Goal: Transaction & Acquisition: Book appointment/travel/reservation

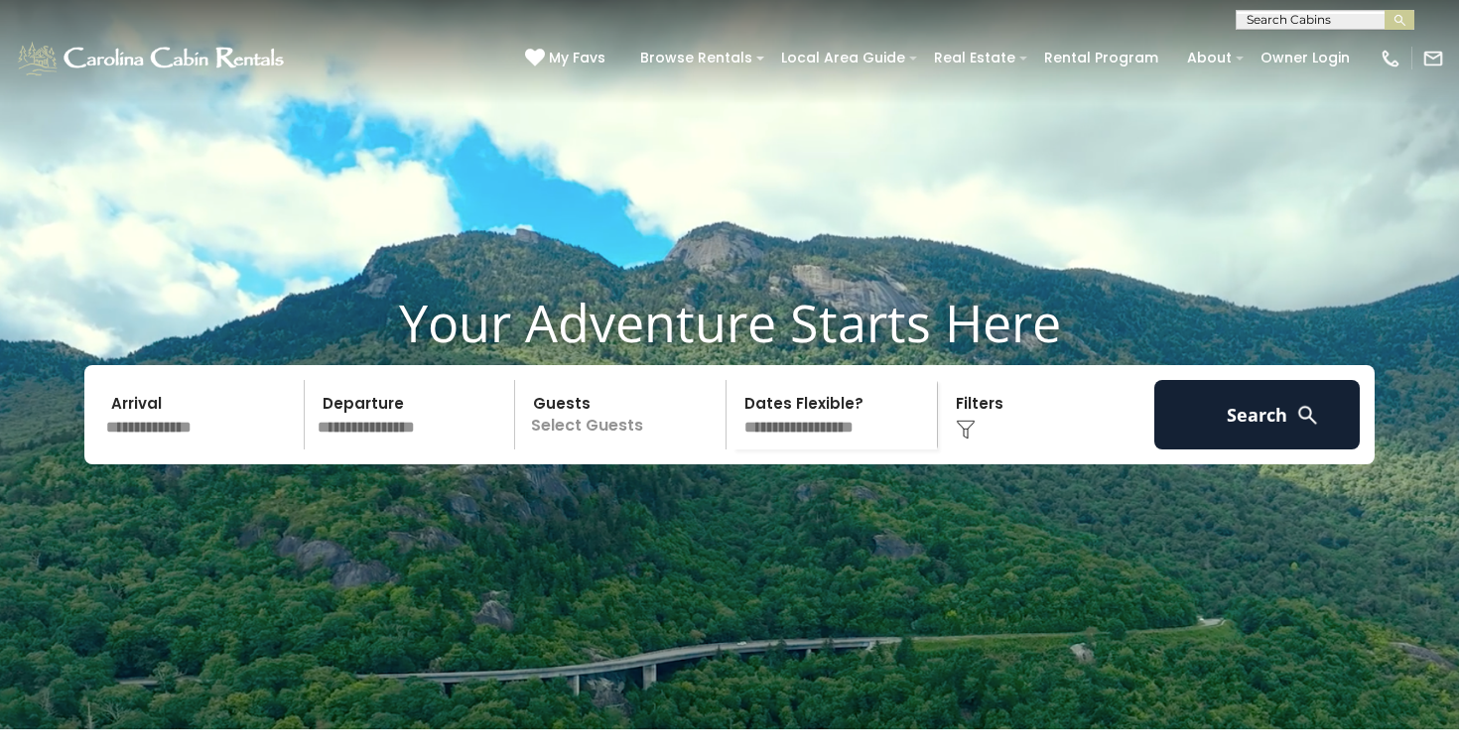
click at [215, 450] on input "text" at bounding box center [201, 414] width 205 height 69
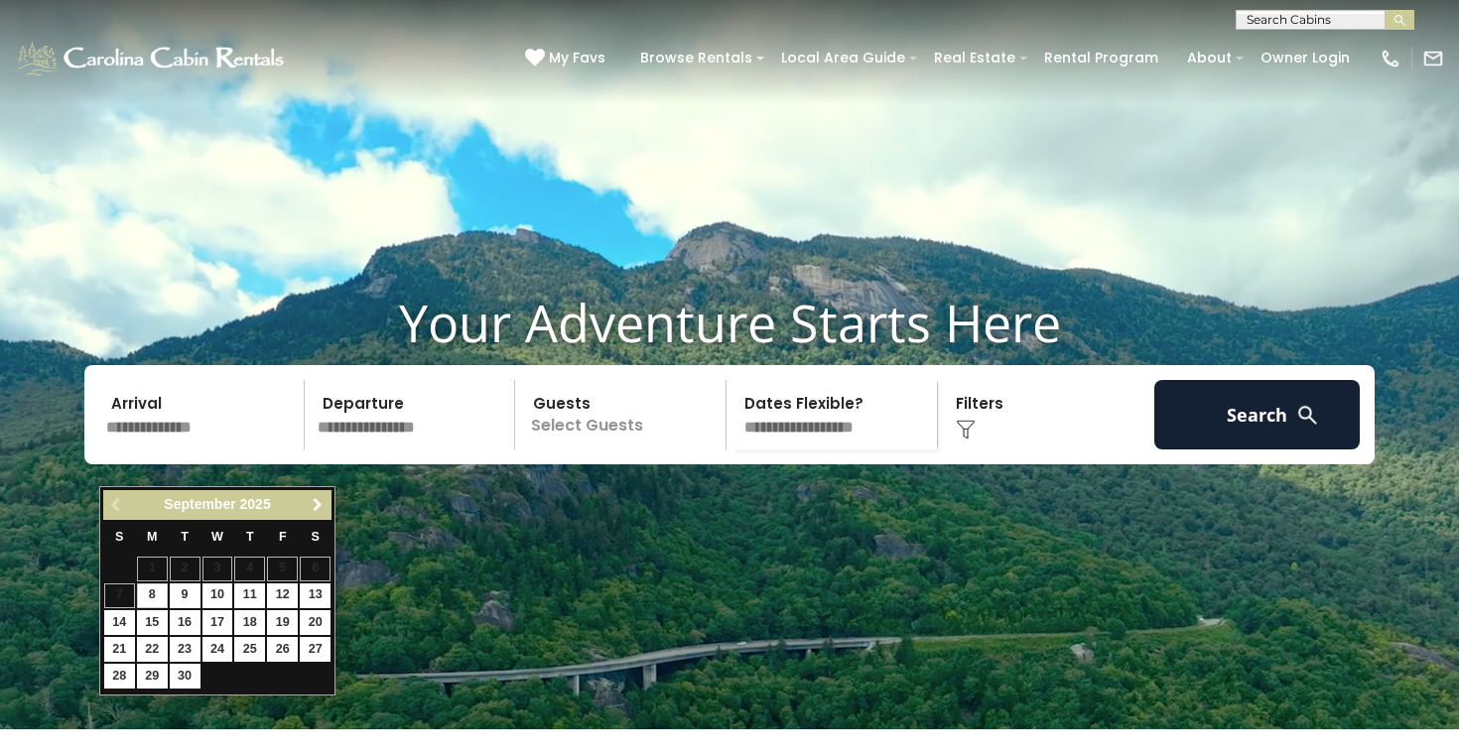
click at [319, 510] on span "Next" at bounding box center [318, 505] width 16 height 16
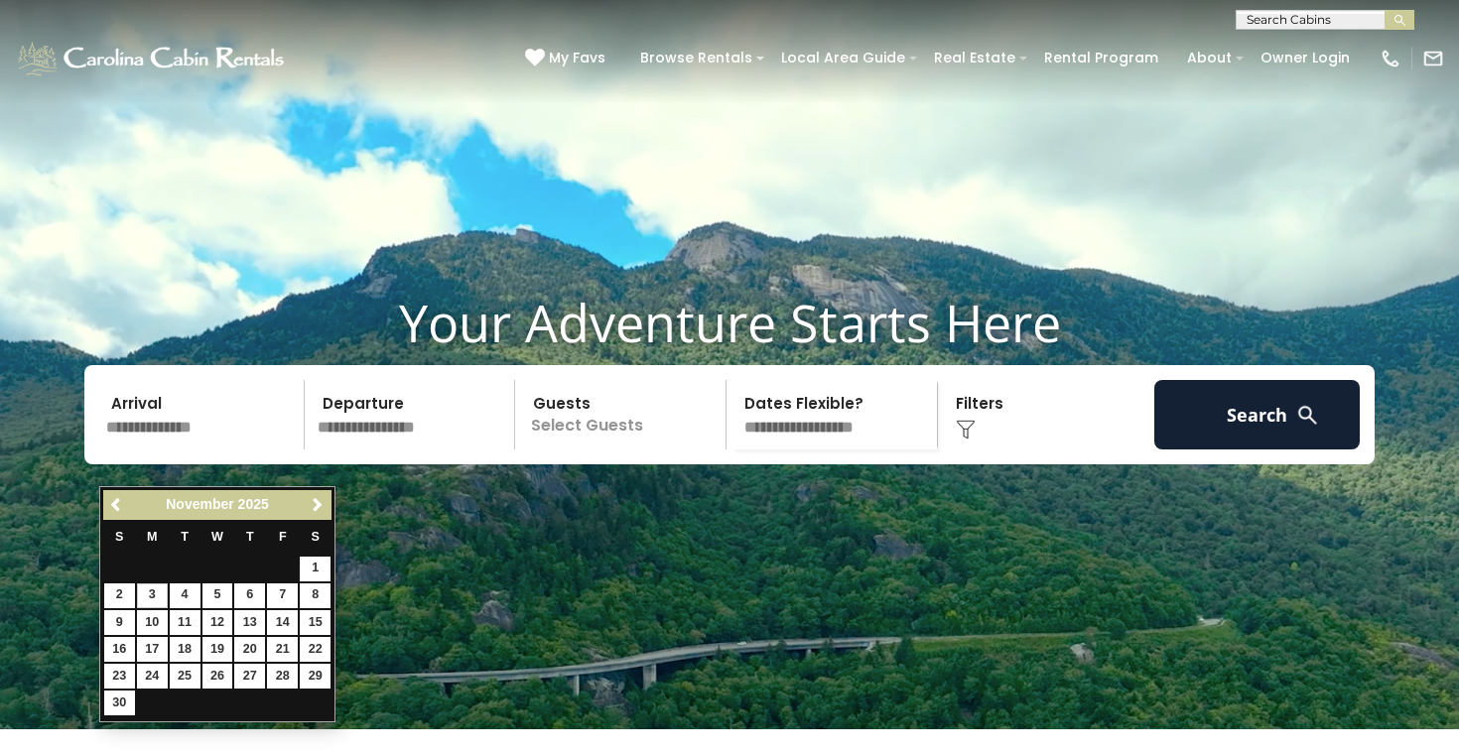
click at [154, 593] on link "3" at bounding box center [152, 596] width 31 height 25
type input "*******"
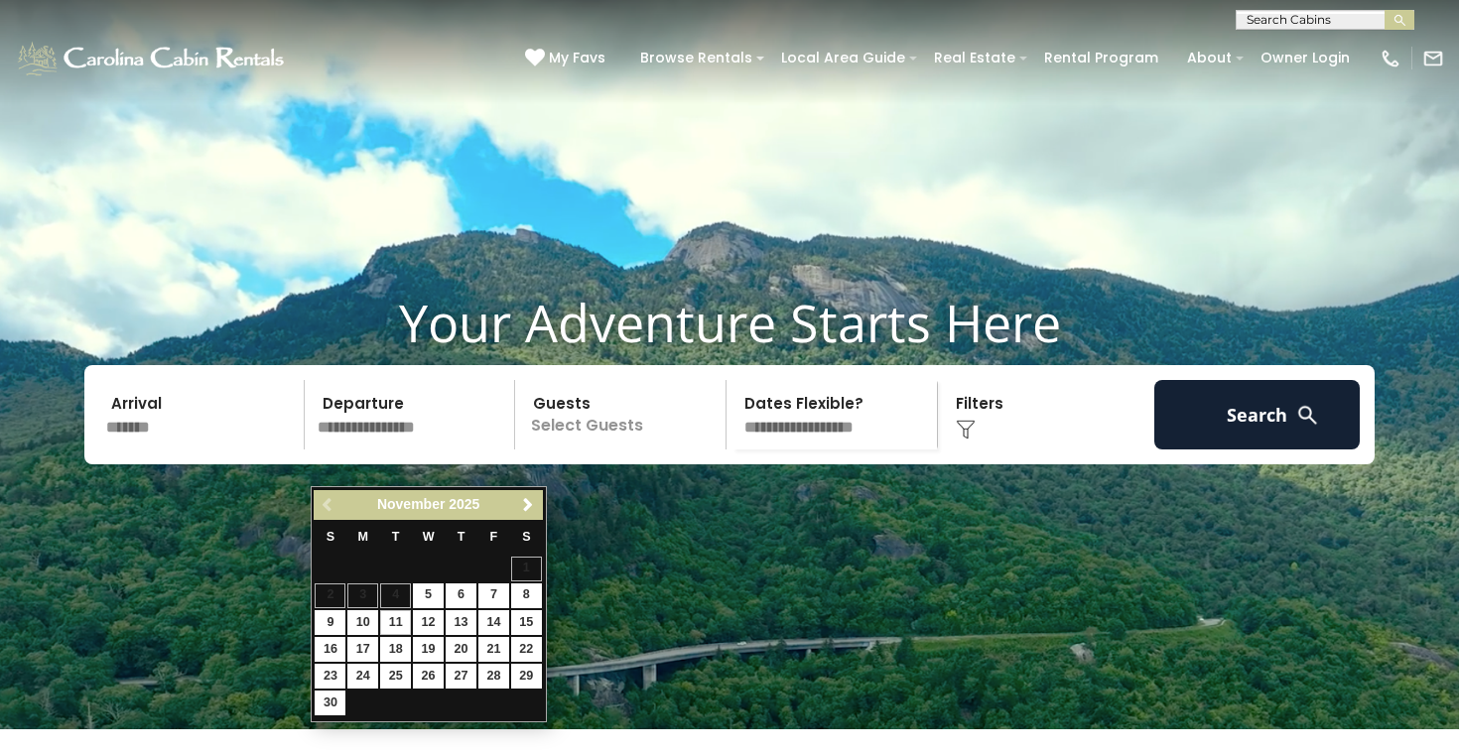
click at [400, 618] on link "11" at bounding box center [395, 622] width 31 height 25
type input "********"
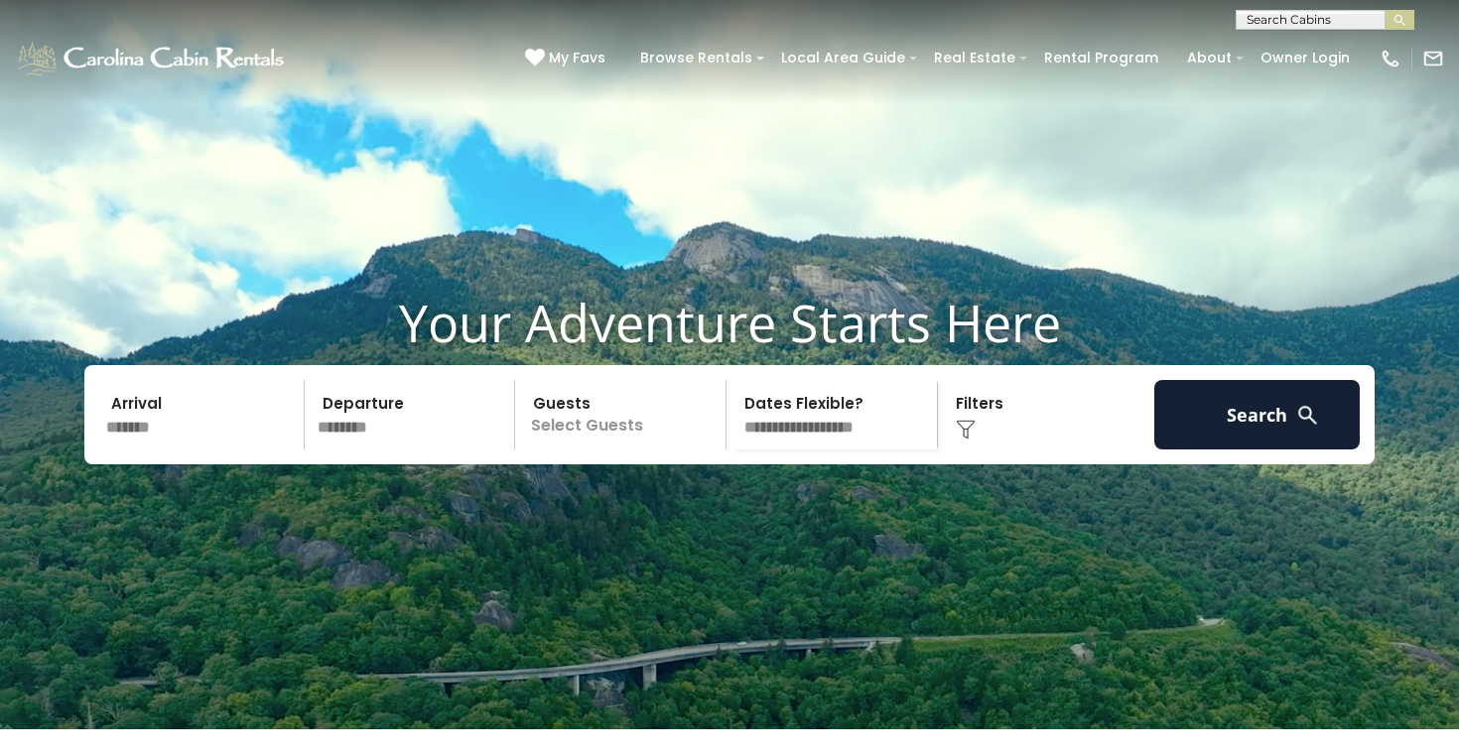
click at [649, 433] on p "Select Guests" at bounding box center [623, 414] width 204 height 69
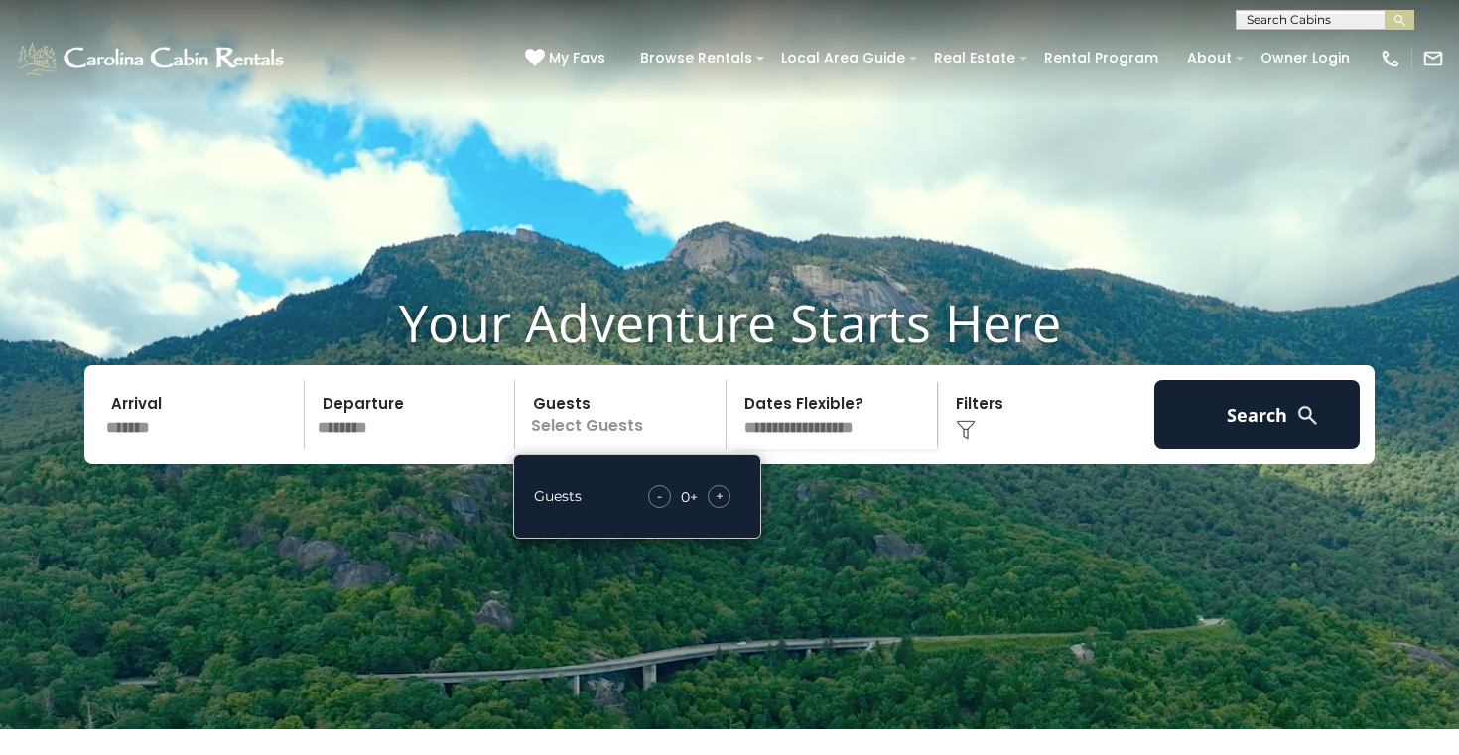
click at [733, 508] on div "- 0 + +" at bounding box center [689, 496] width 102 height 23
click at [720, 506] on span "+" at bounding box center [720, 496] width 8 height 20
click at [819, 412] on div "Arrival ******* Departure ******** Guests 2+ Guests - 2 + + **" at bounding box center [729, 414] width 1290 height 99
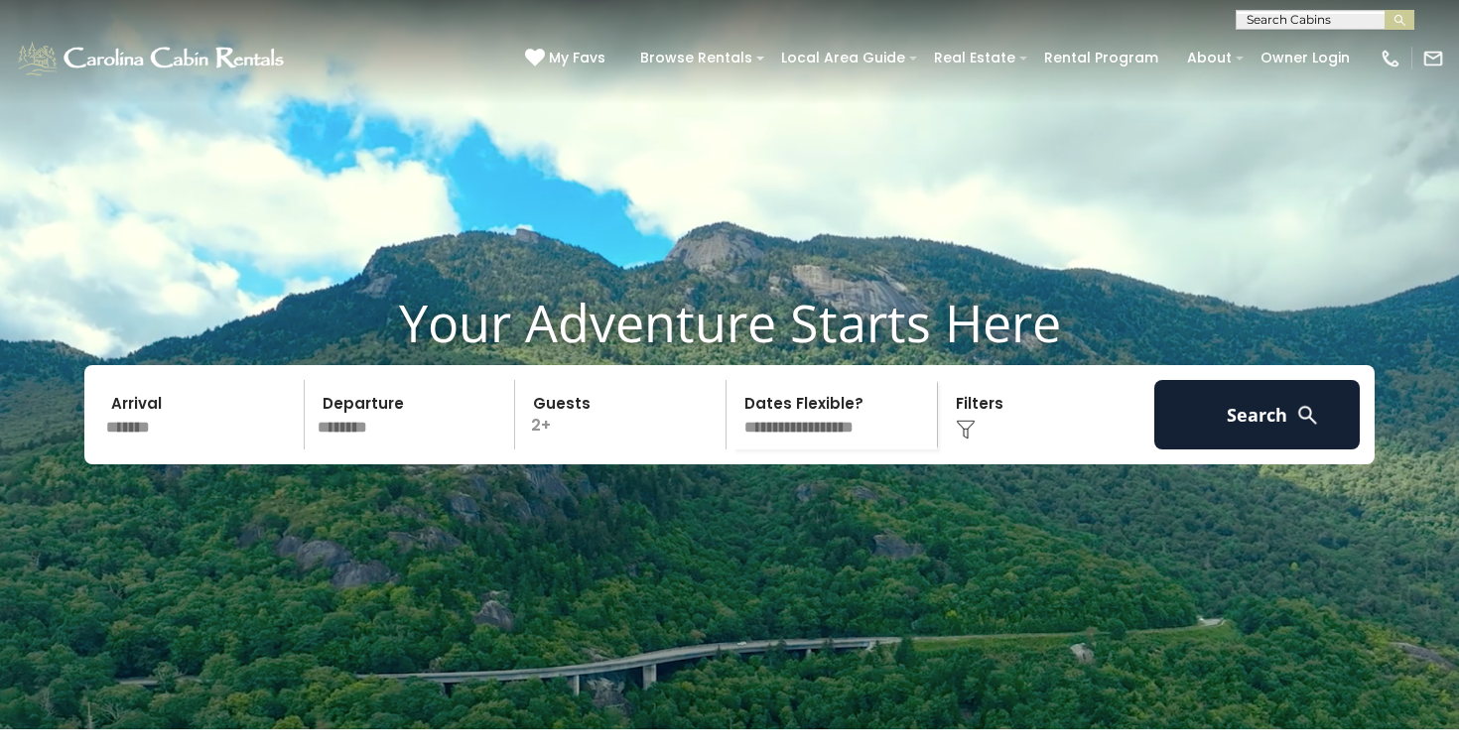
select select "*"
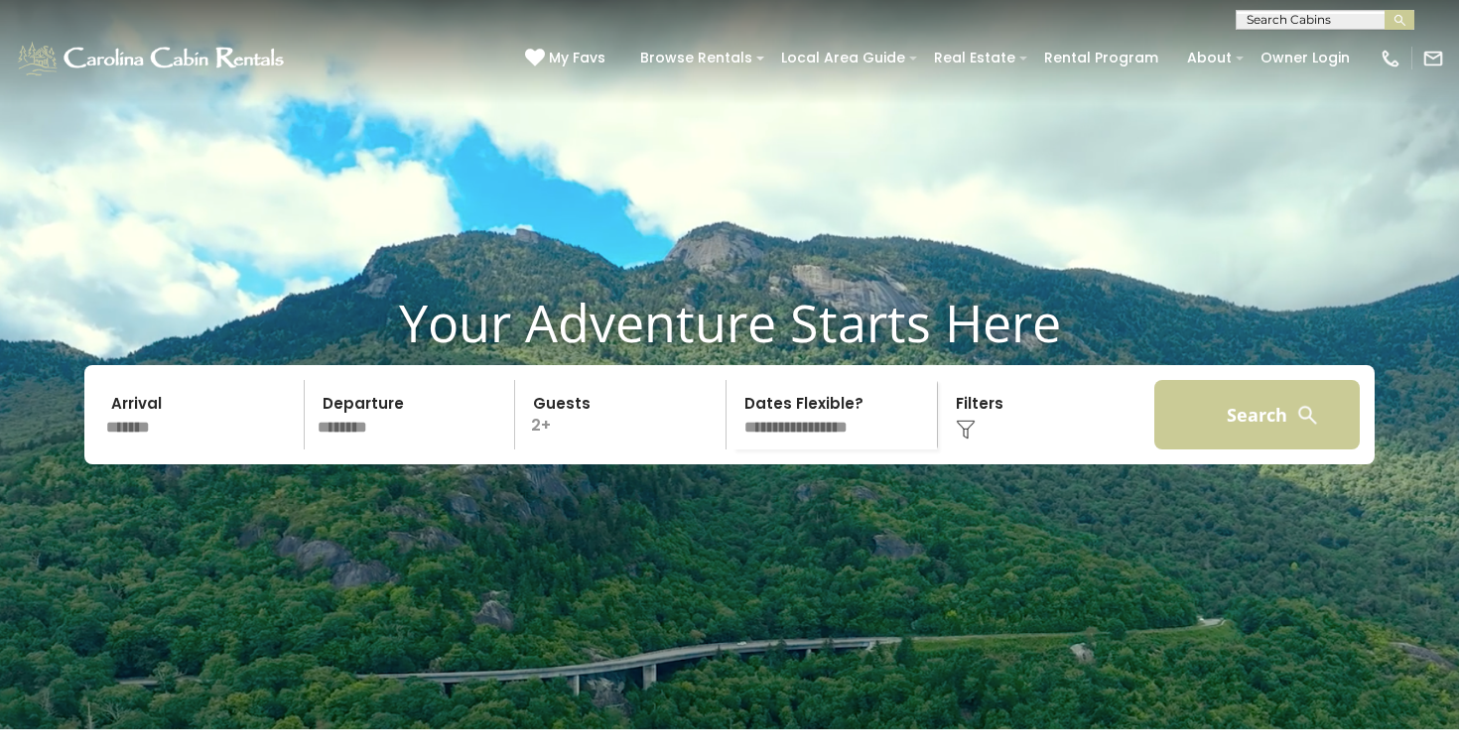
click at [1209, 450] on button "Search" at bounding box center [1256, 414] width 205 height 69
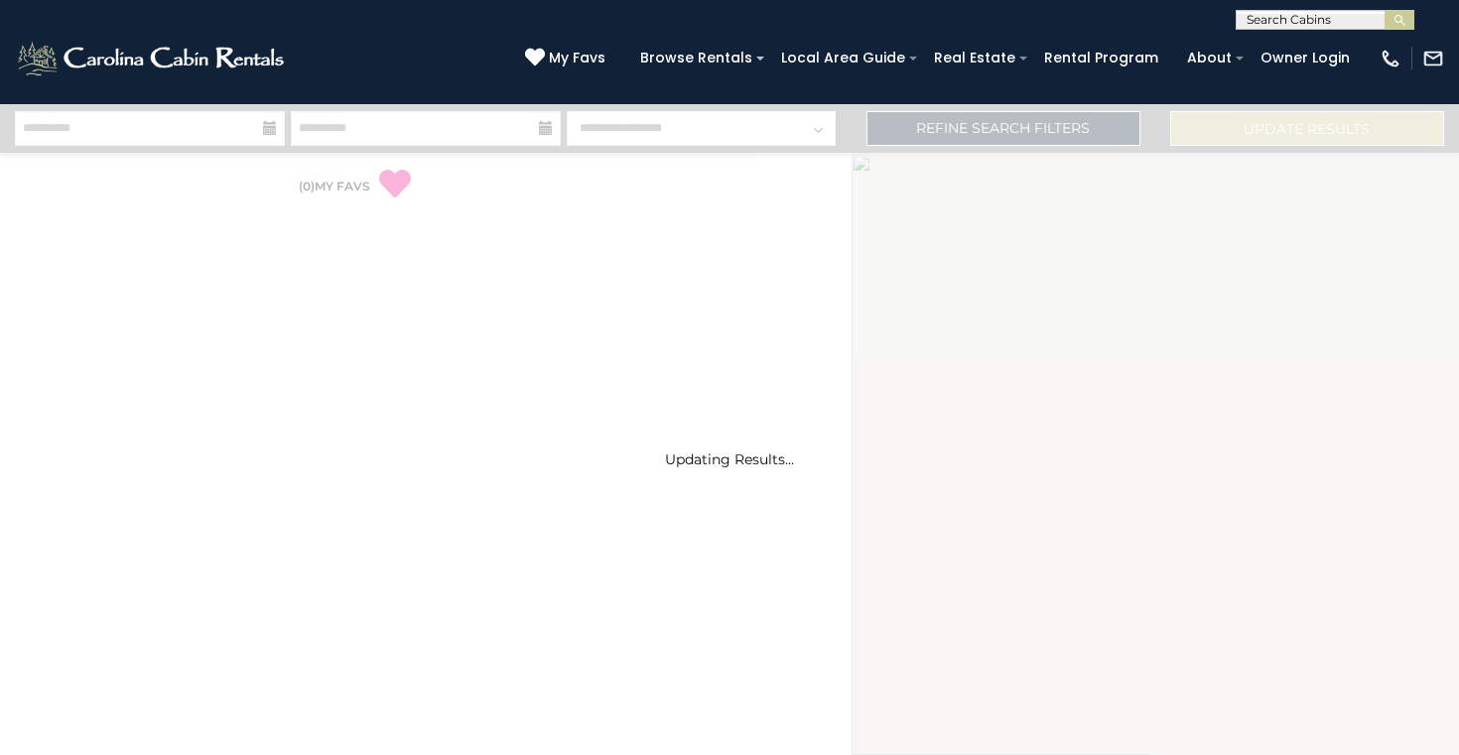
select select "*"
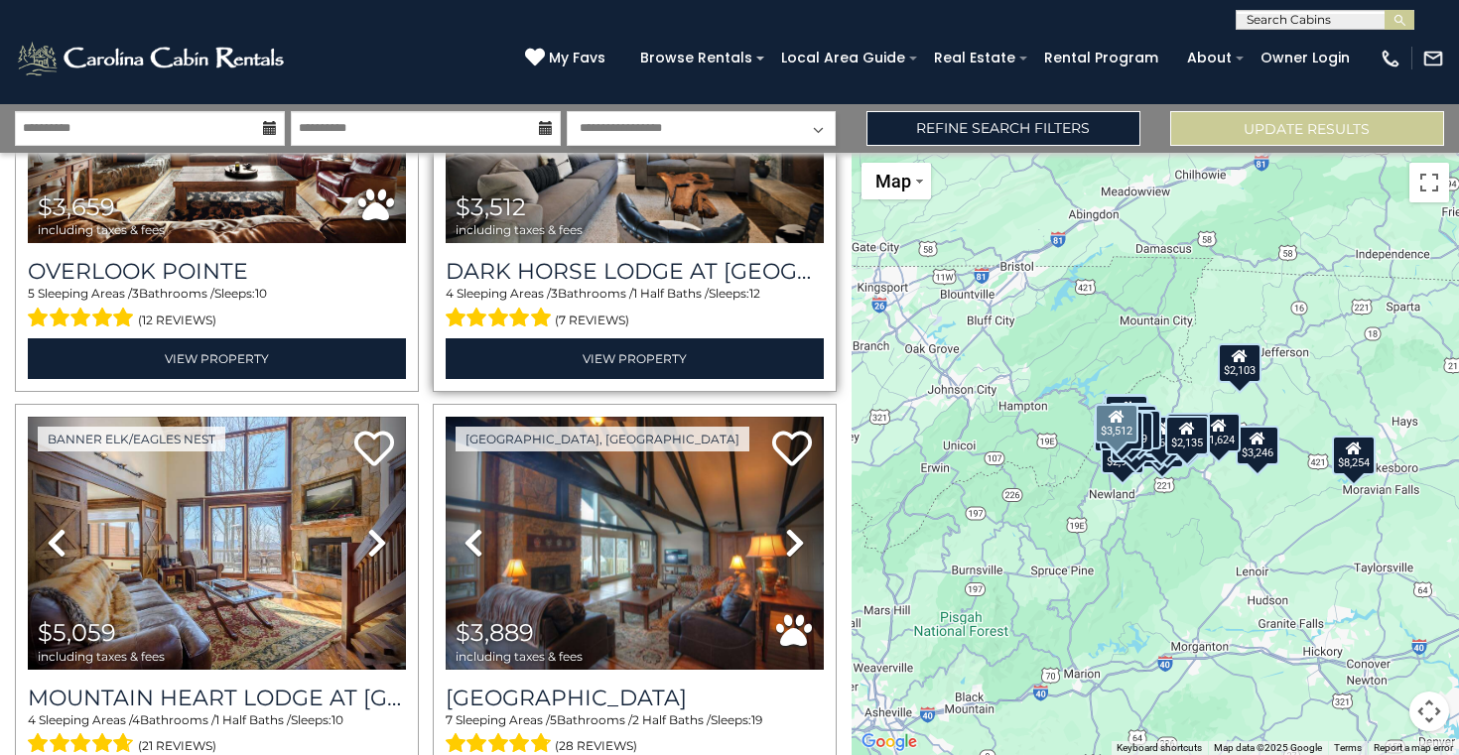
scroll to position [668, 0]
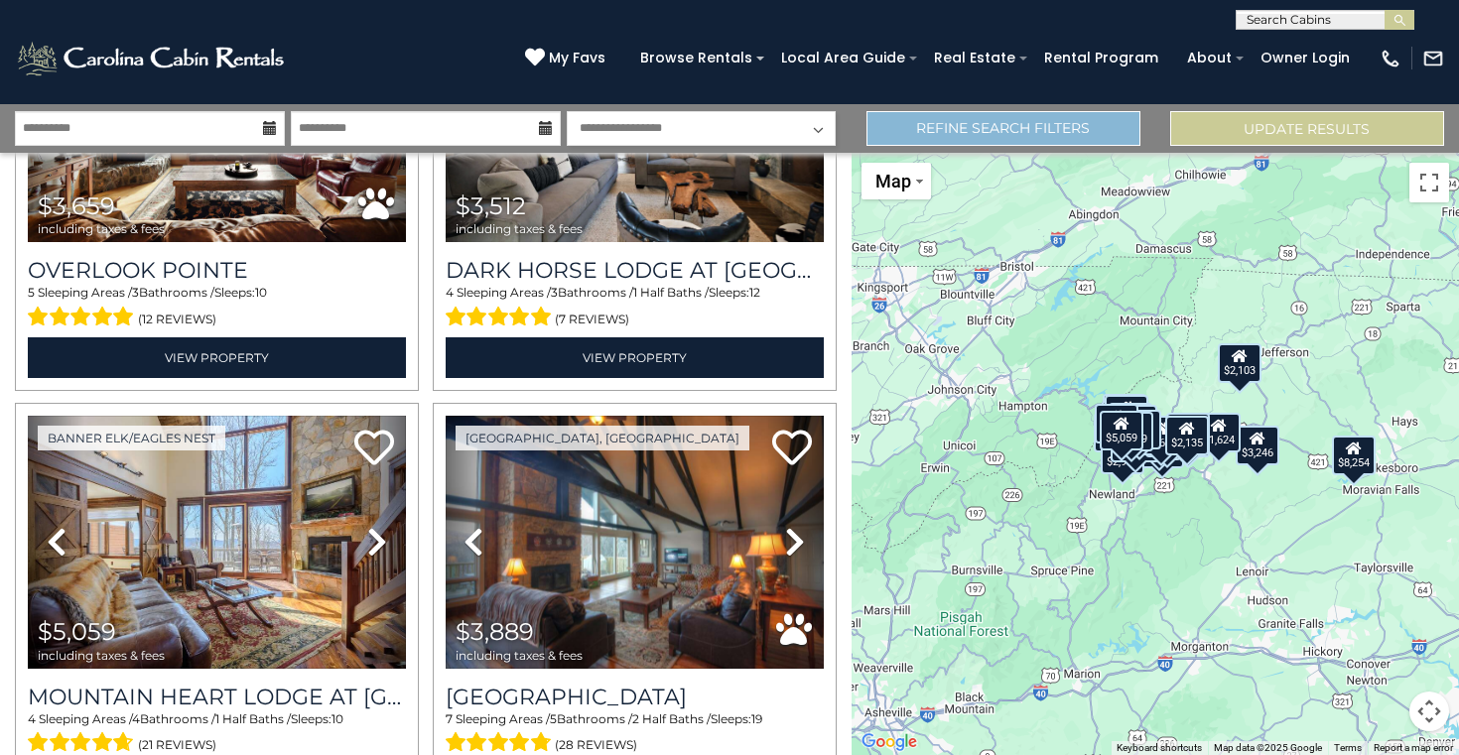
click at [1039, 141] on link "Refine Search Filters" at bounding box center [1003, 128] width 274 height 35
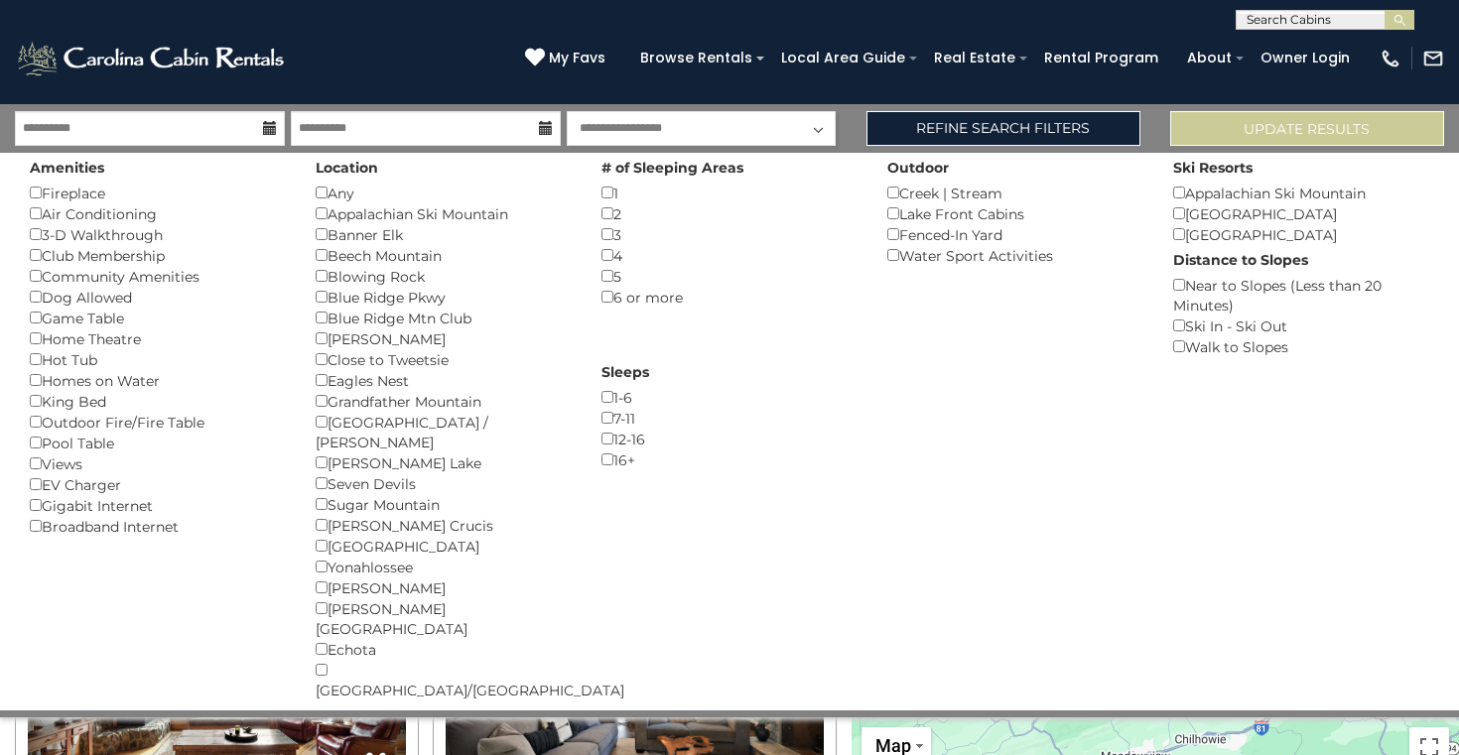
click at [615, 190] on div "1 ()" at bounding box center [729, 193] width 256 height 21
click at [615, 390] on div "1-6 ()" at bounding box center [729, 397] width 256 height 21
click at [1272, 107] on div "**********" at bounding box center [729, 410] width 1459 height 613
click at [1255, 125] on button "Please Update Results" at bounding box center [1307, 128] width 274 height 35
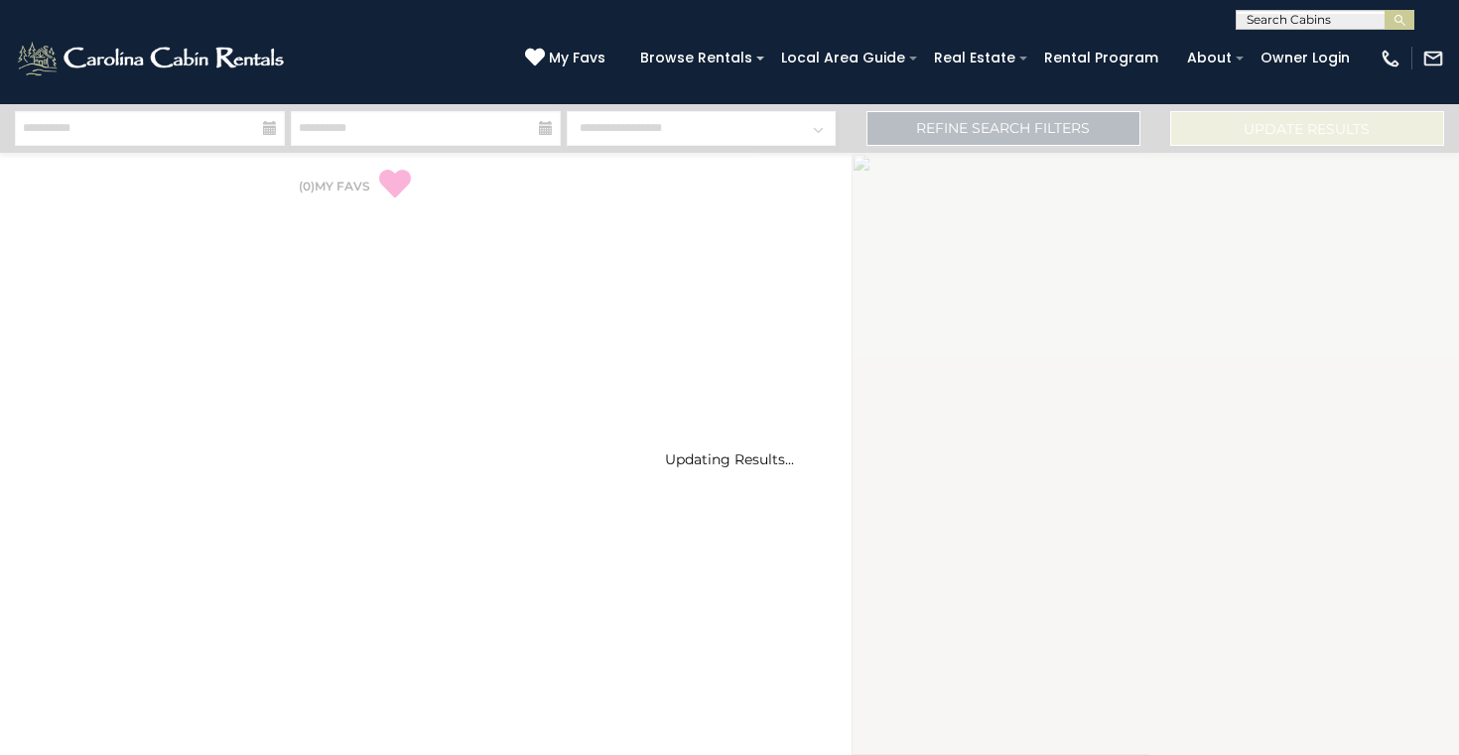
select select "*"
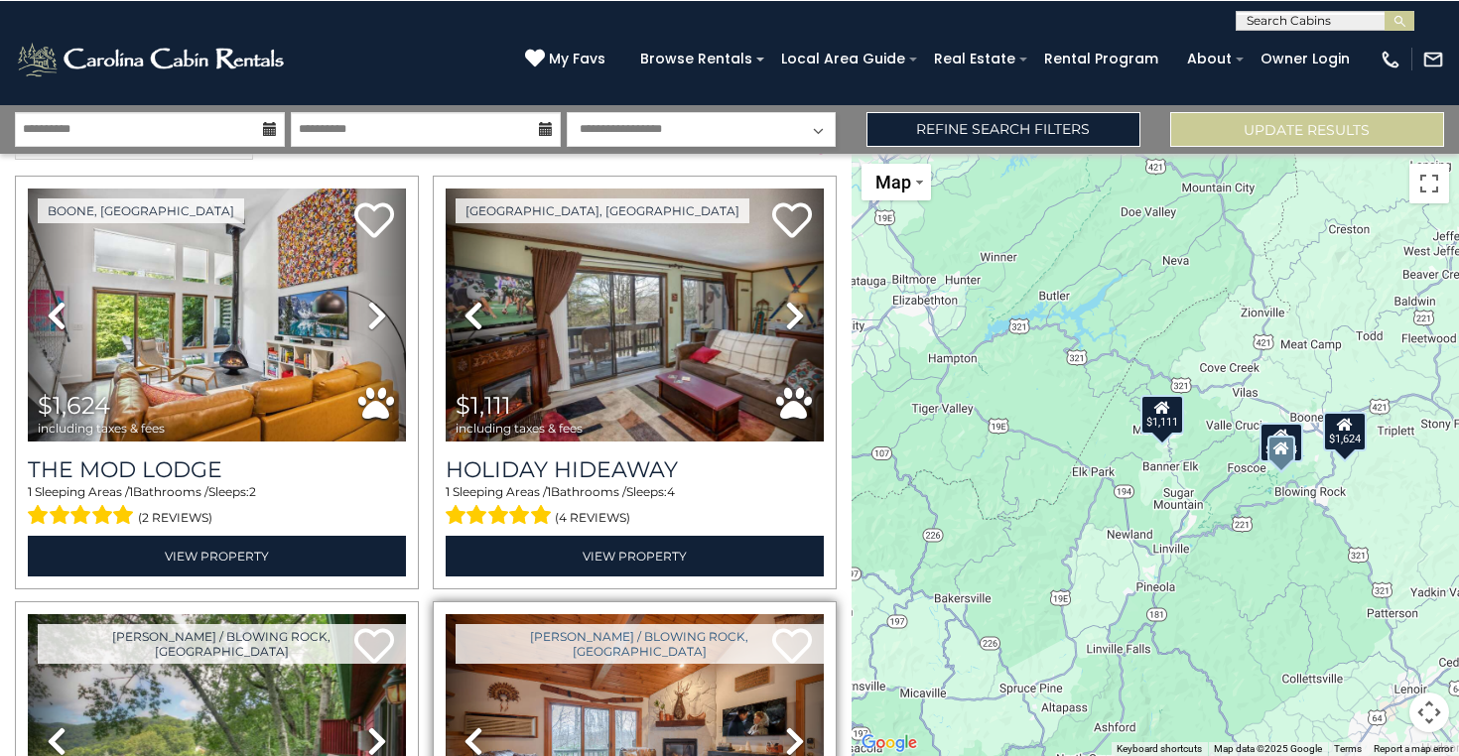
scroll to position [52, 0]
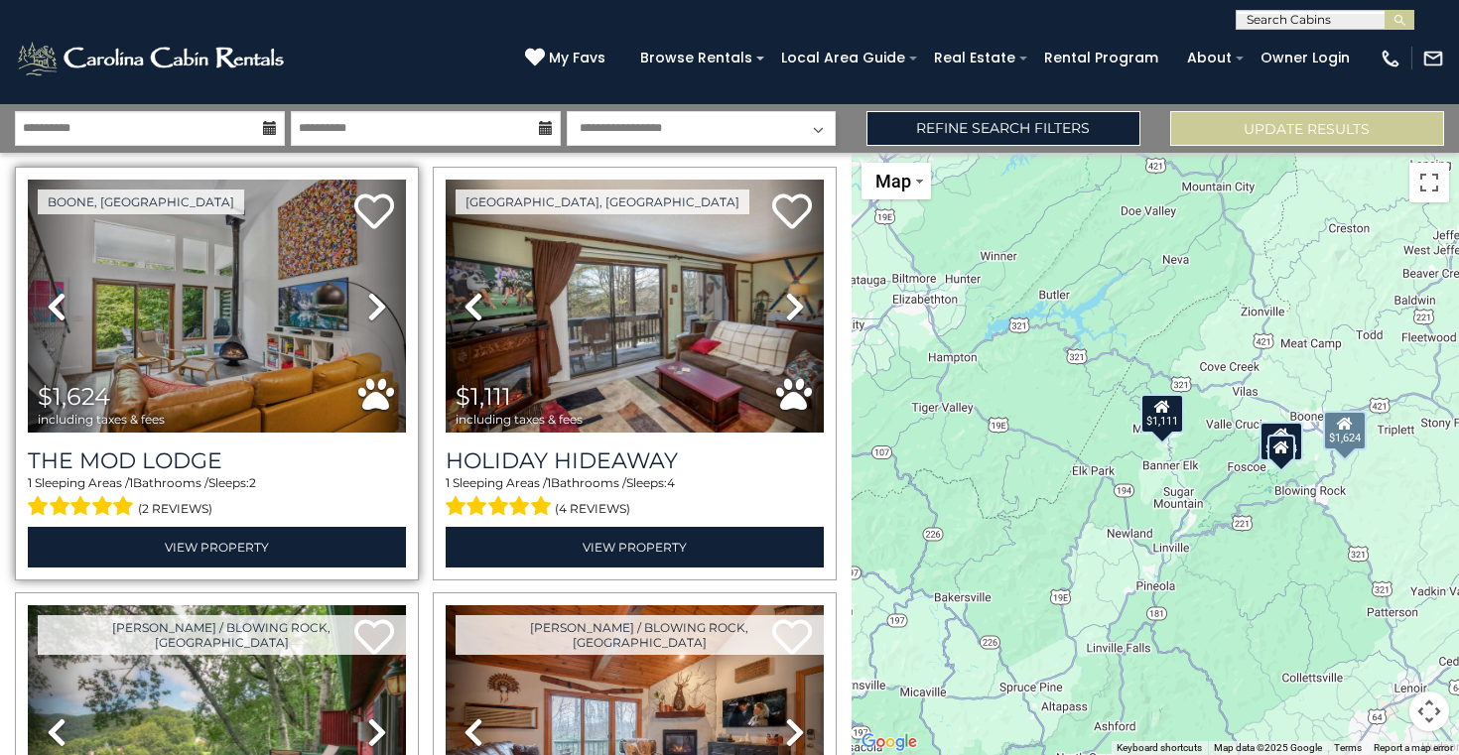
click at [375, 308] on icon at bounding box center [377, 307] width 20 height 32
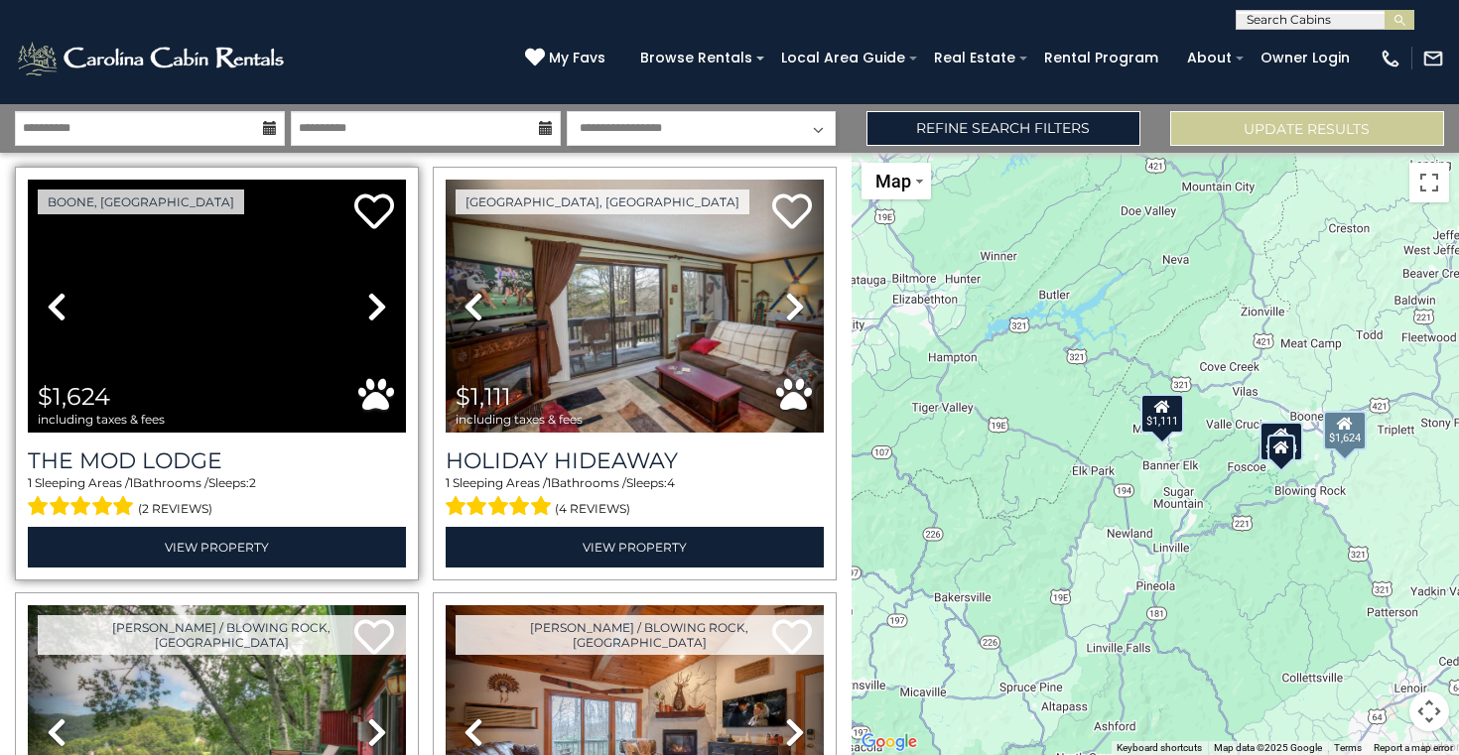
click at [375, 308] on icon at bounding box center [377, 307] width 20 height 32
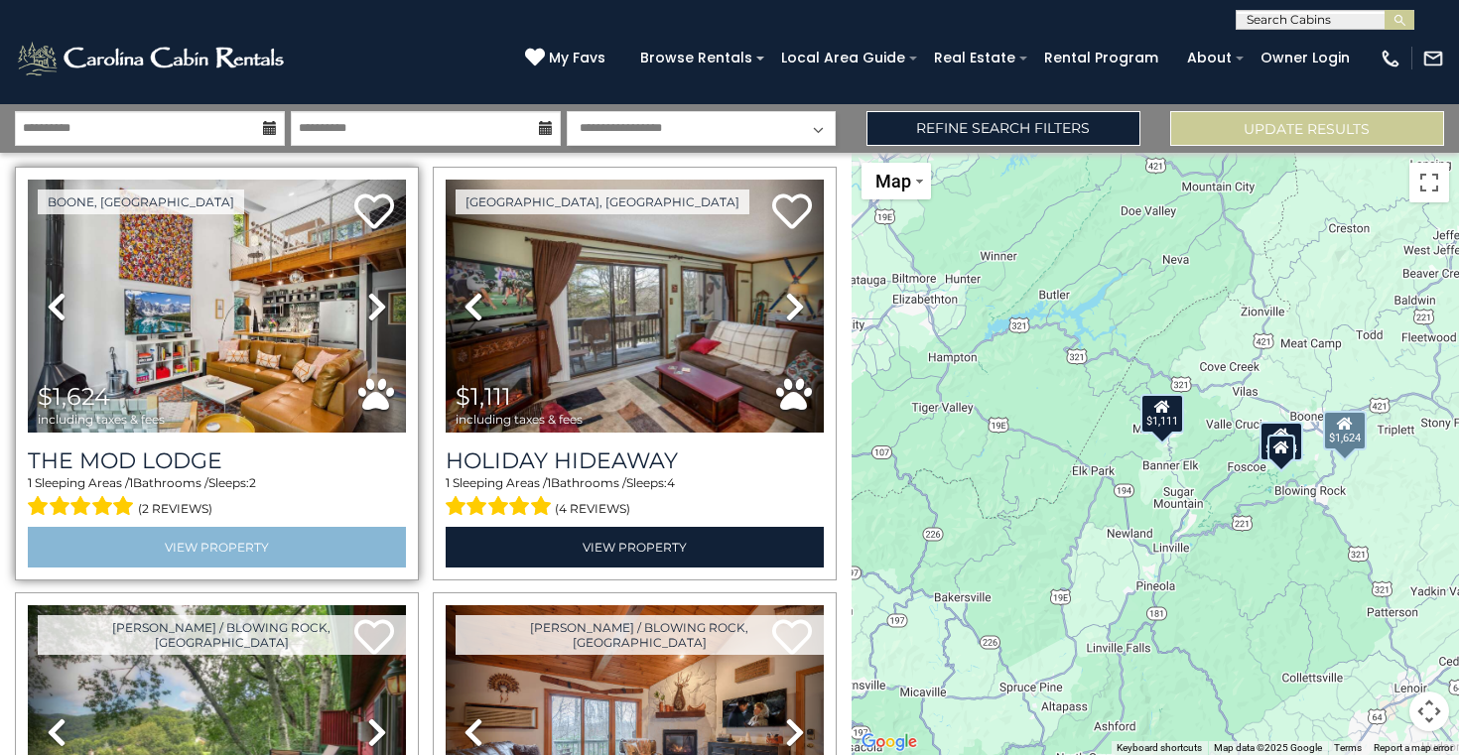
click at [237, 558] on link "View Property" at bounding box center [217, 547] width 378 height 41
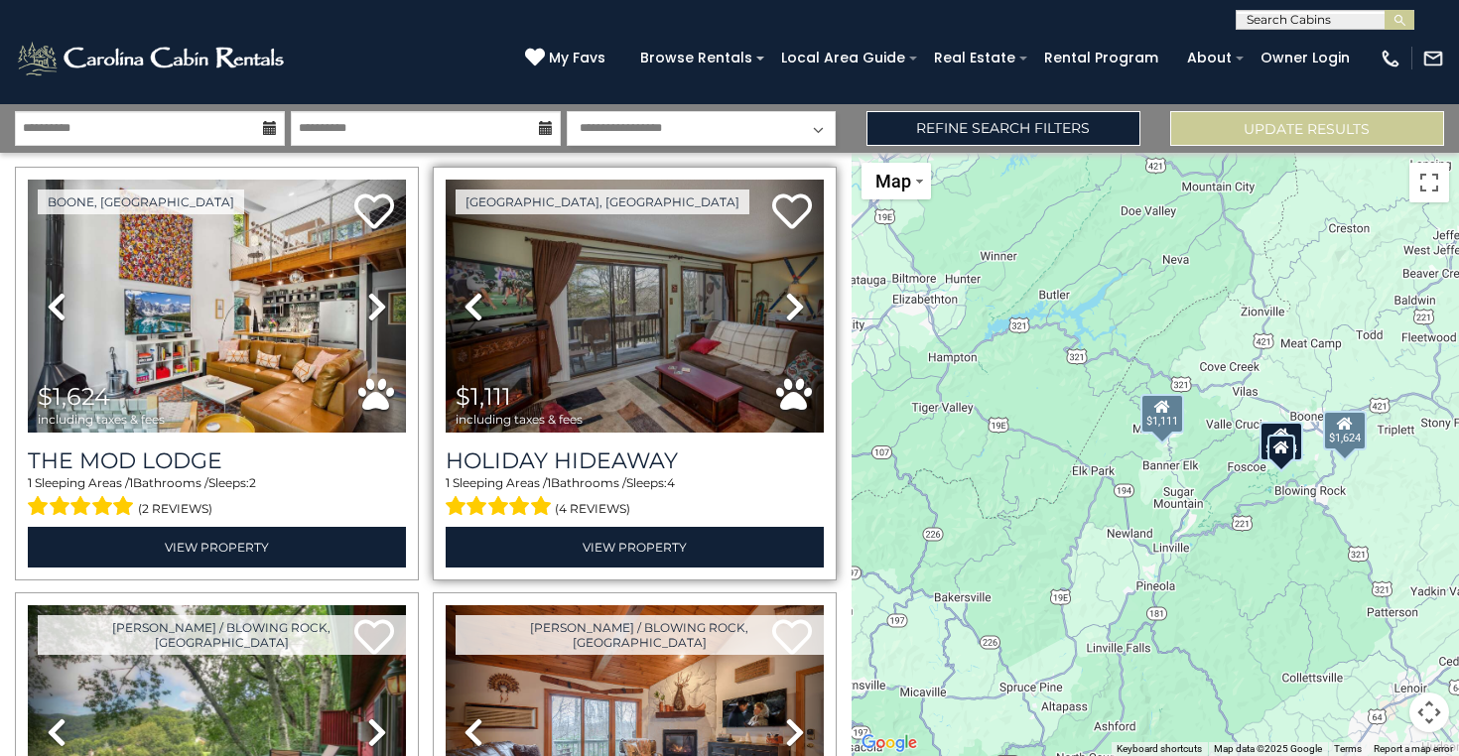
click at [791, 306] on icon at bounding box center [795, 307] width 20 height 32
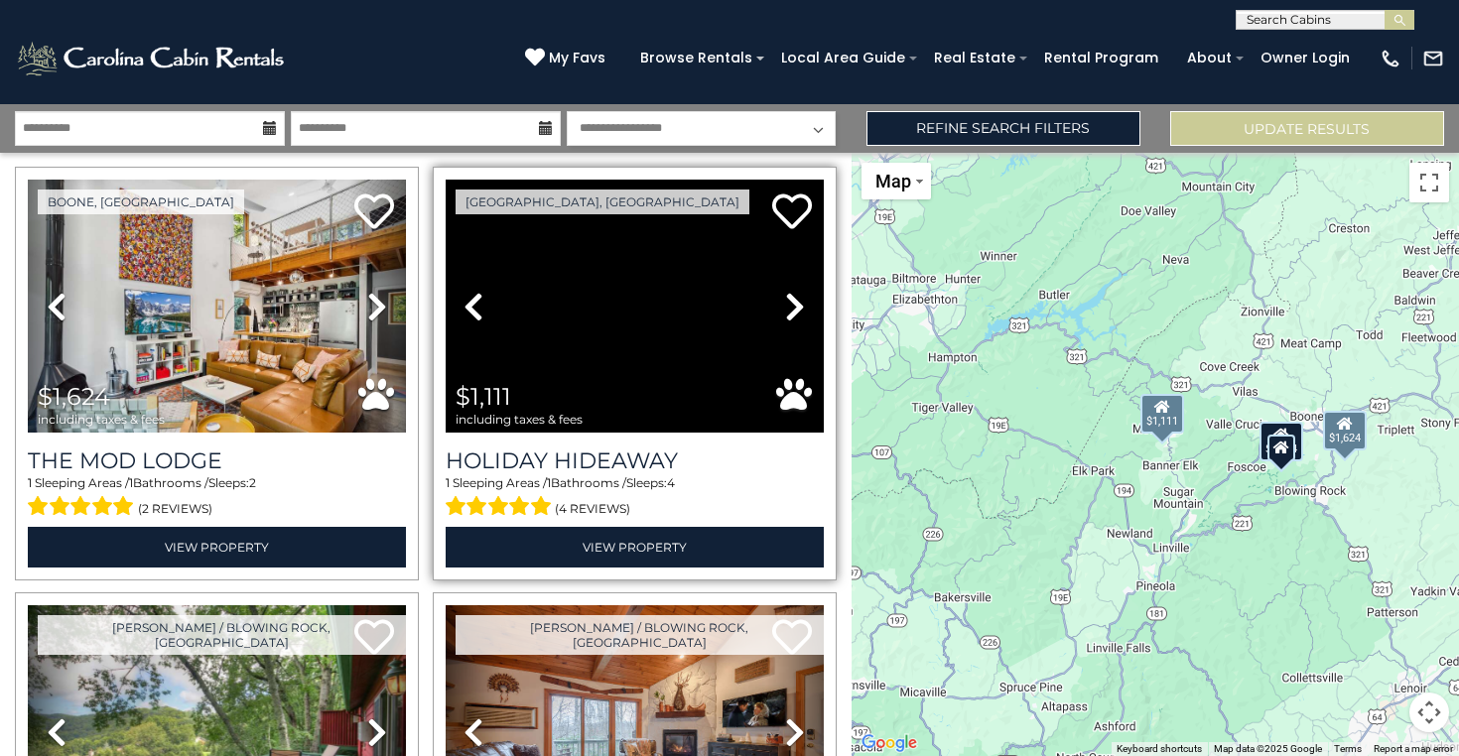
click at [791, 306] on icon at bounding box center [795, 307] width 20 height 32
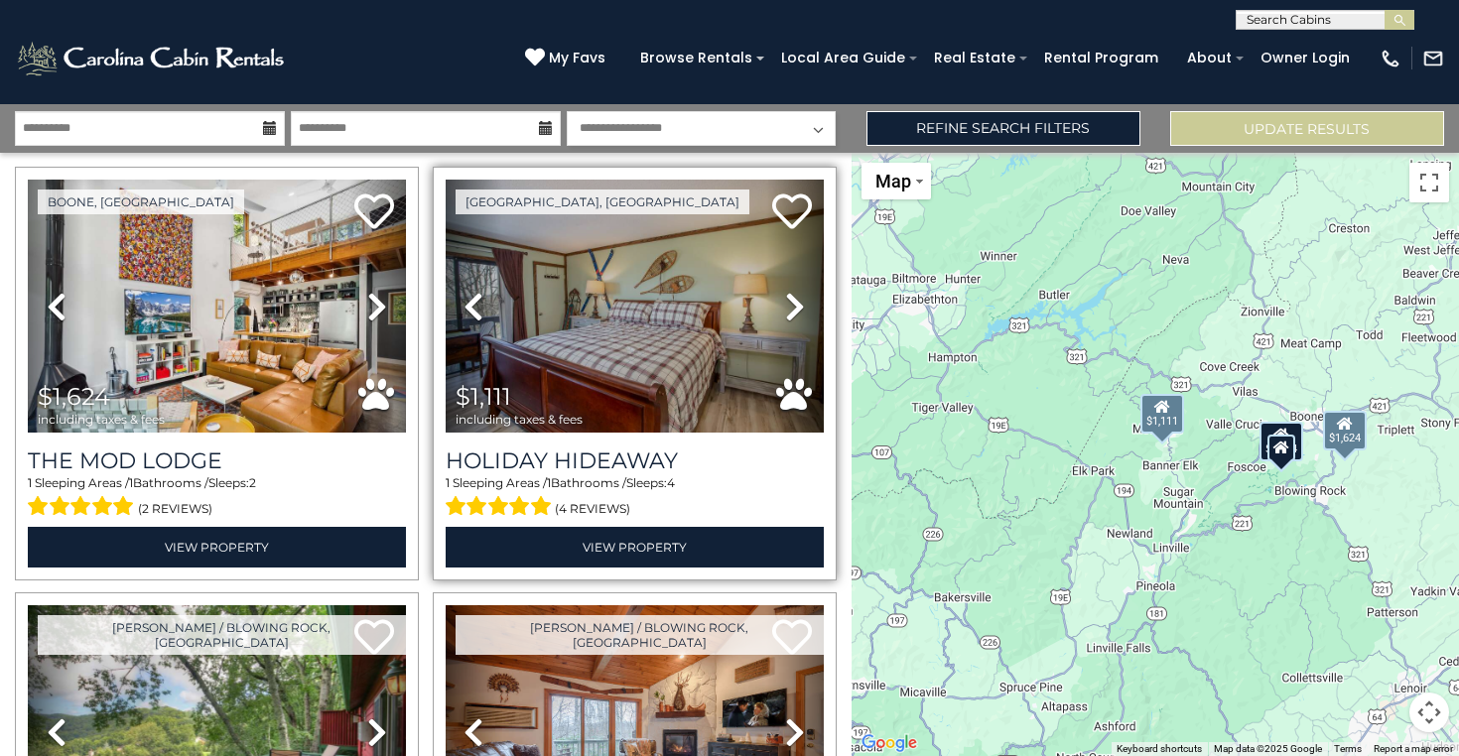
click at [791, 306] on icon at bounding box center [795, 307] width 20 height 32
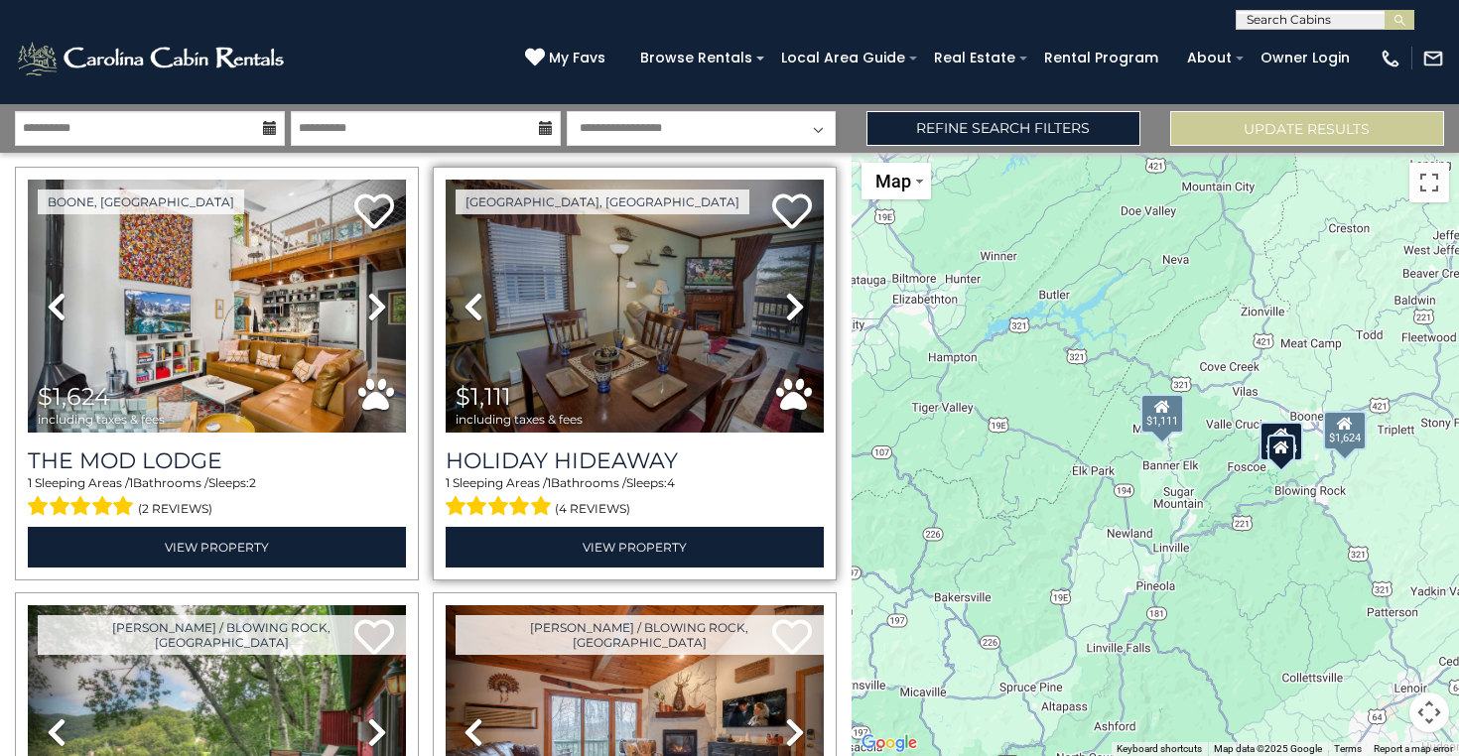
click at [791, 306] on icon at bounding box center [795, 307] width 20 height 32
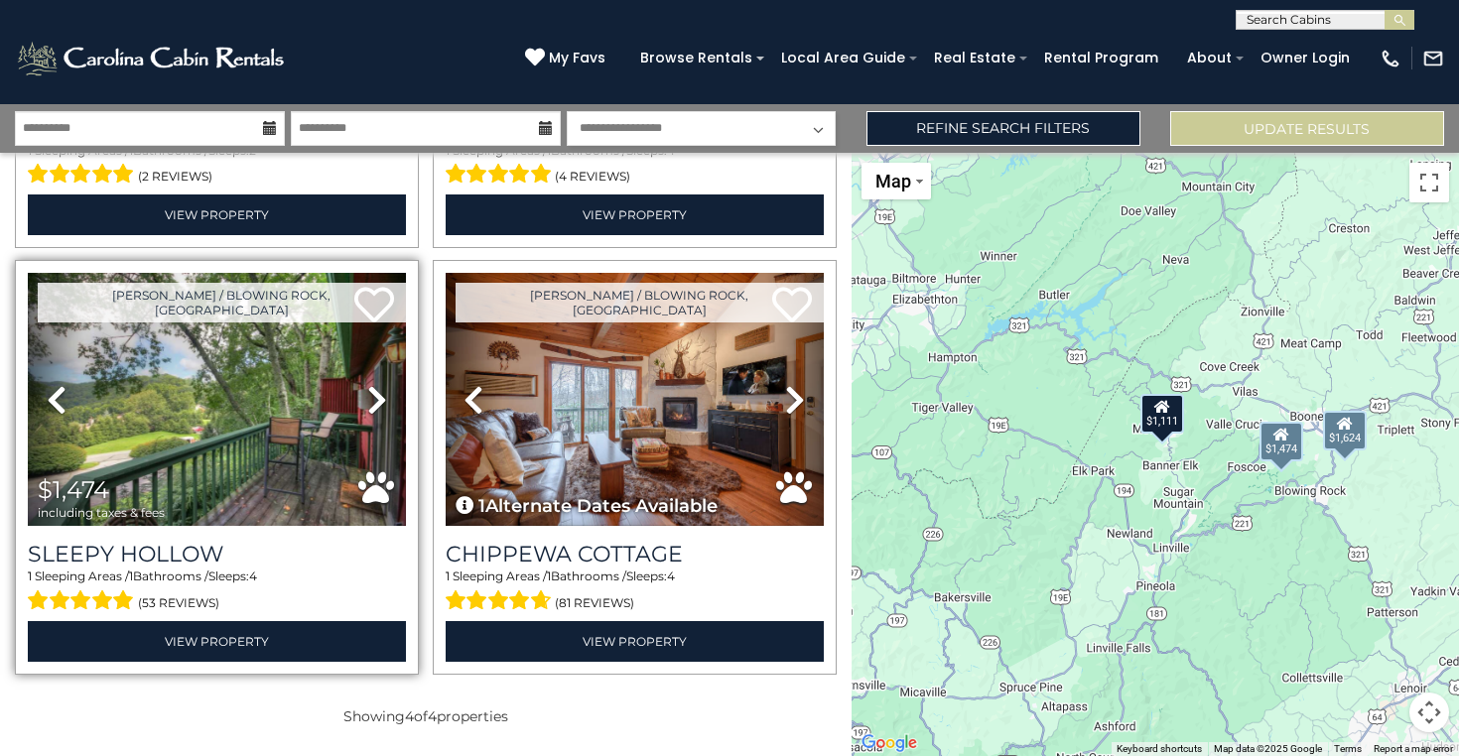
scroll to position [383, 0]
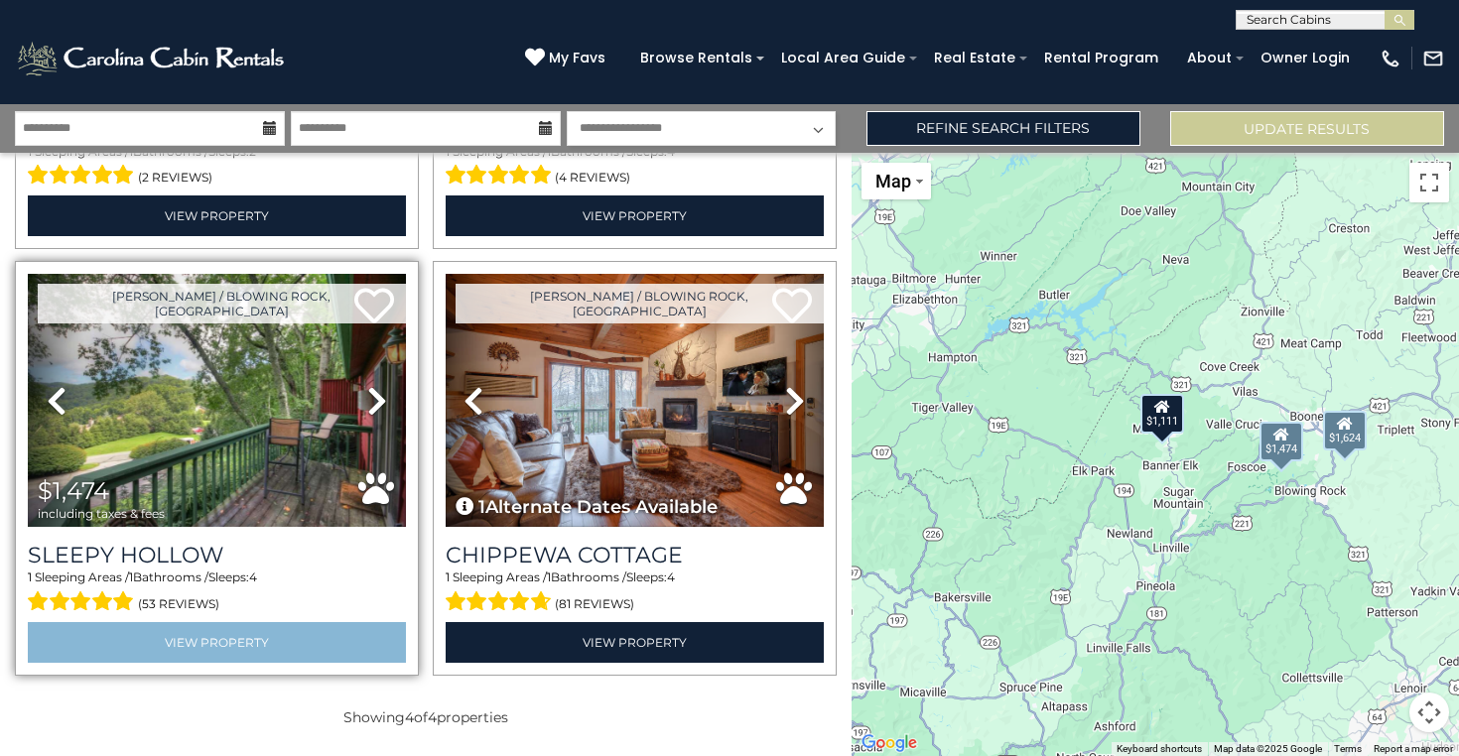
click at [185, 646] on link "View Property" at bounding box center [217, 642] width 378 height 41
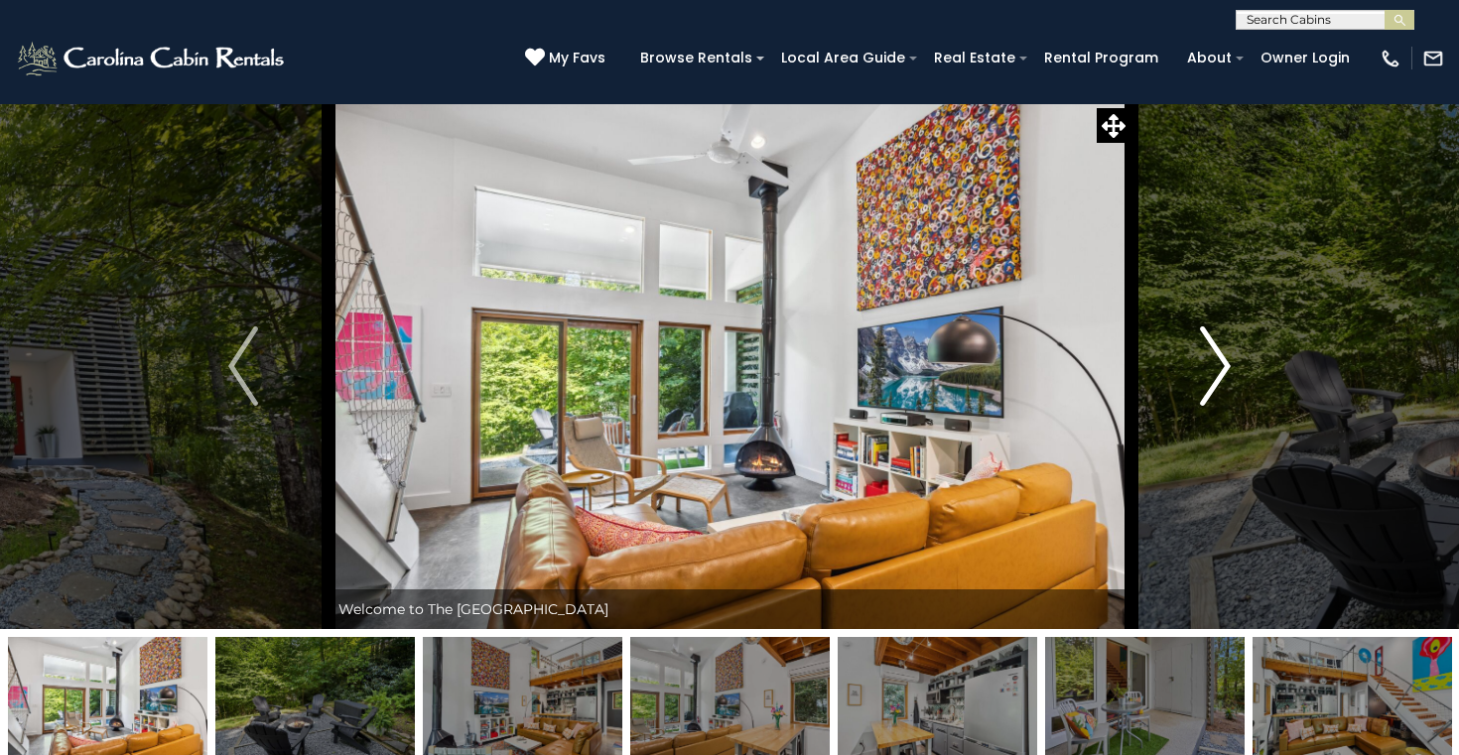
click at [1208, 378] on img "Next" at bounding box center [1216, 366] width 30 height 79
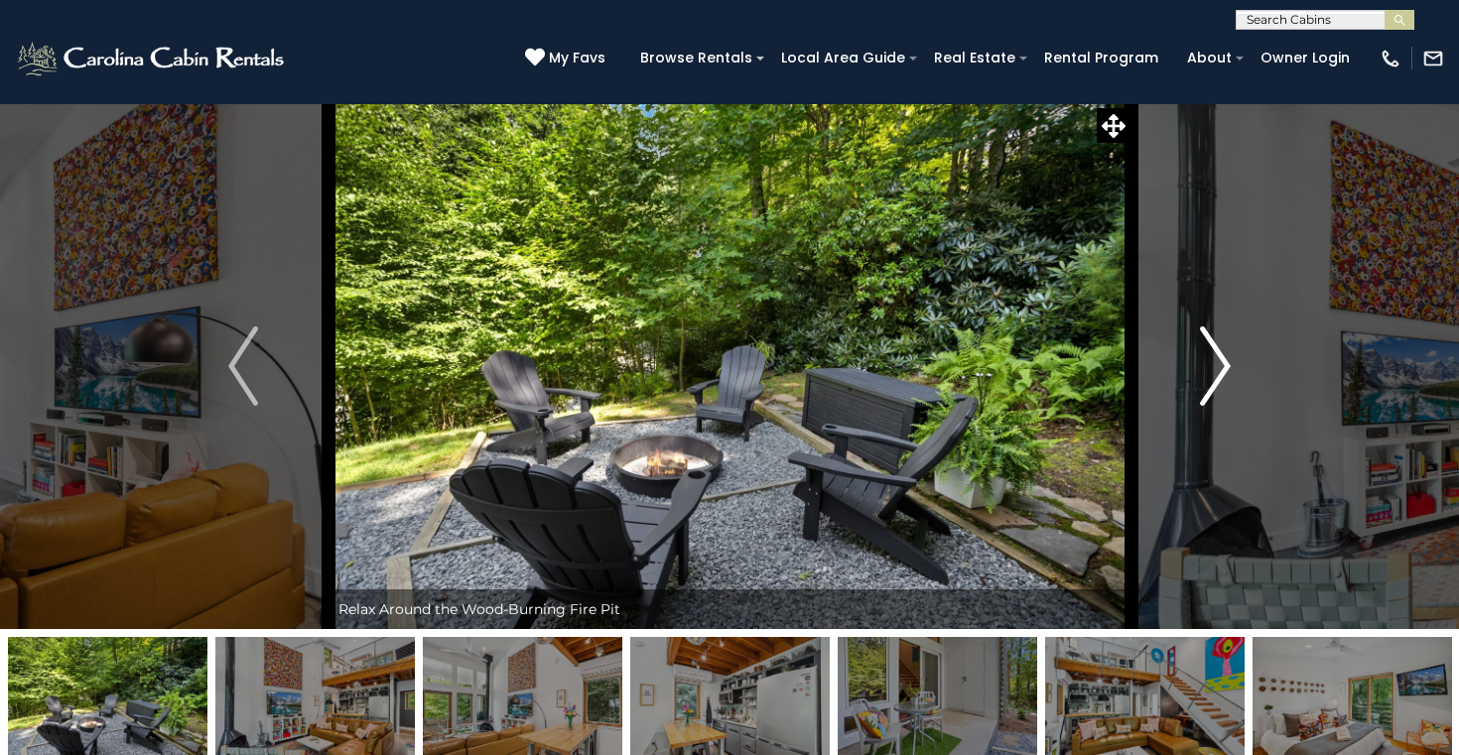
click at [1208, 378] on img "Next" at bounding box center [1216, 366] width 30 height 79
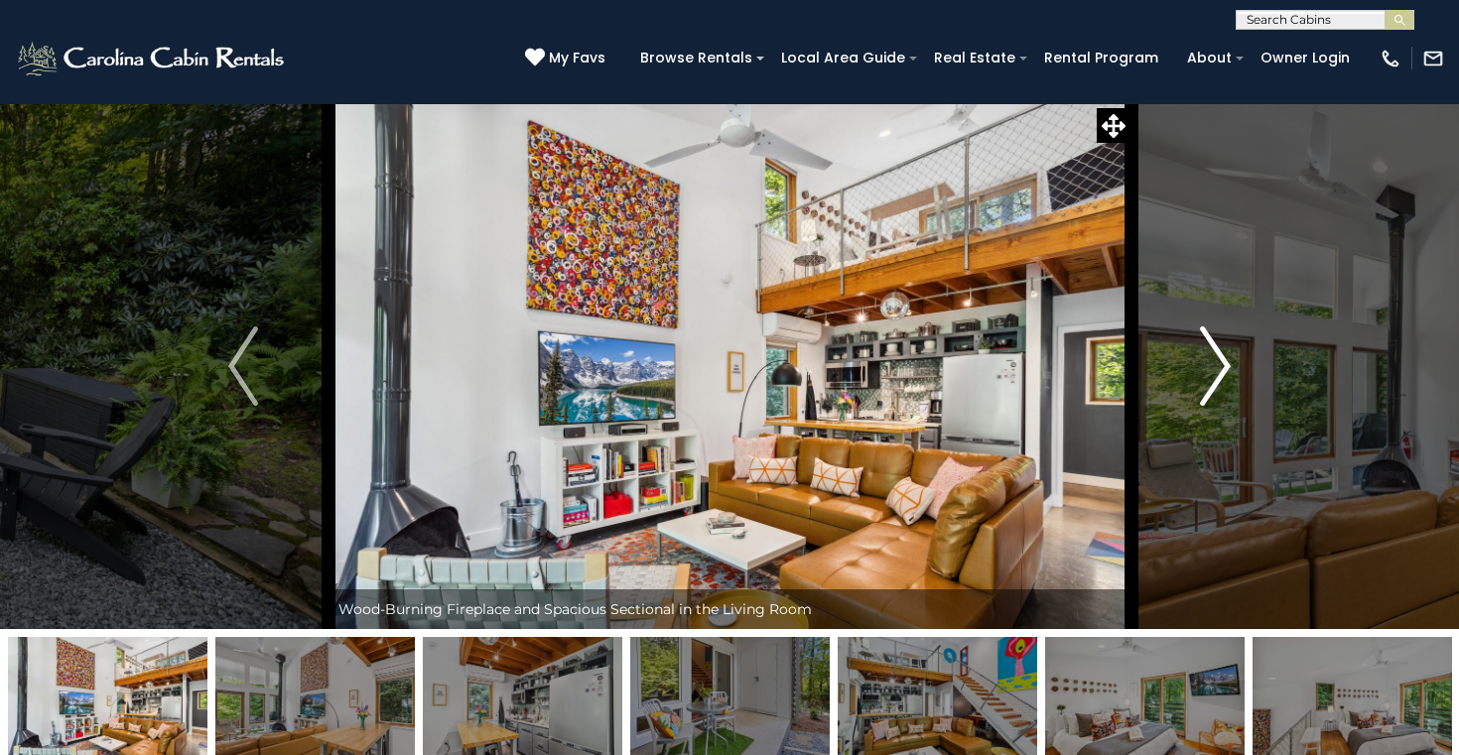
click at [1208, 378] on img "Next" at bounding box center [1216, 366] width 30 height 79
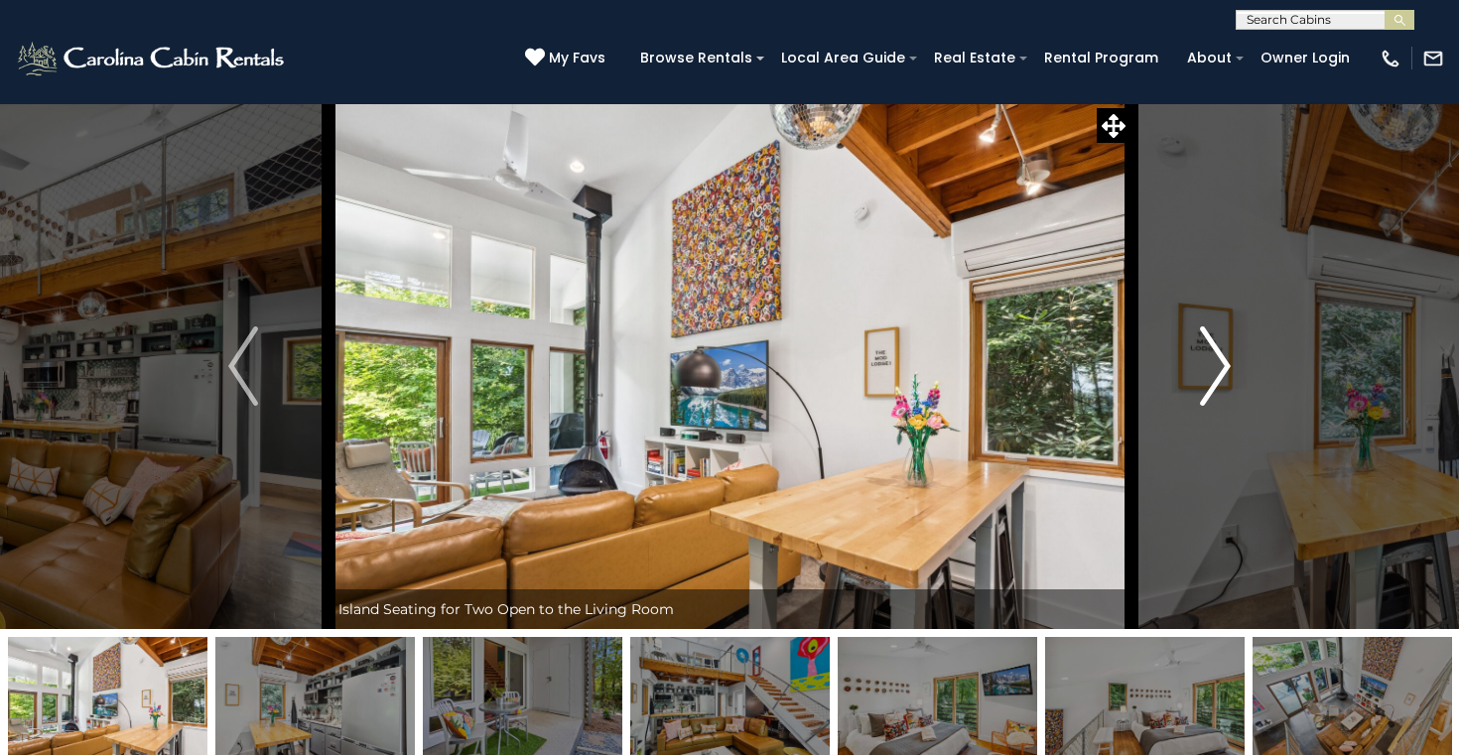
click at [1208, 378] on img "Next" at bounding box center [1216, 366] width 30 height 79
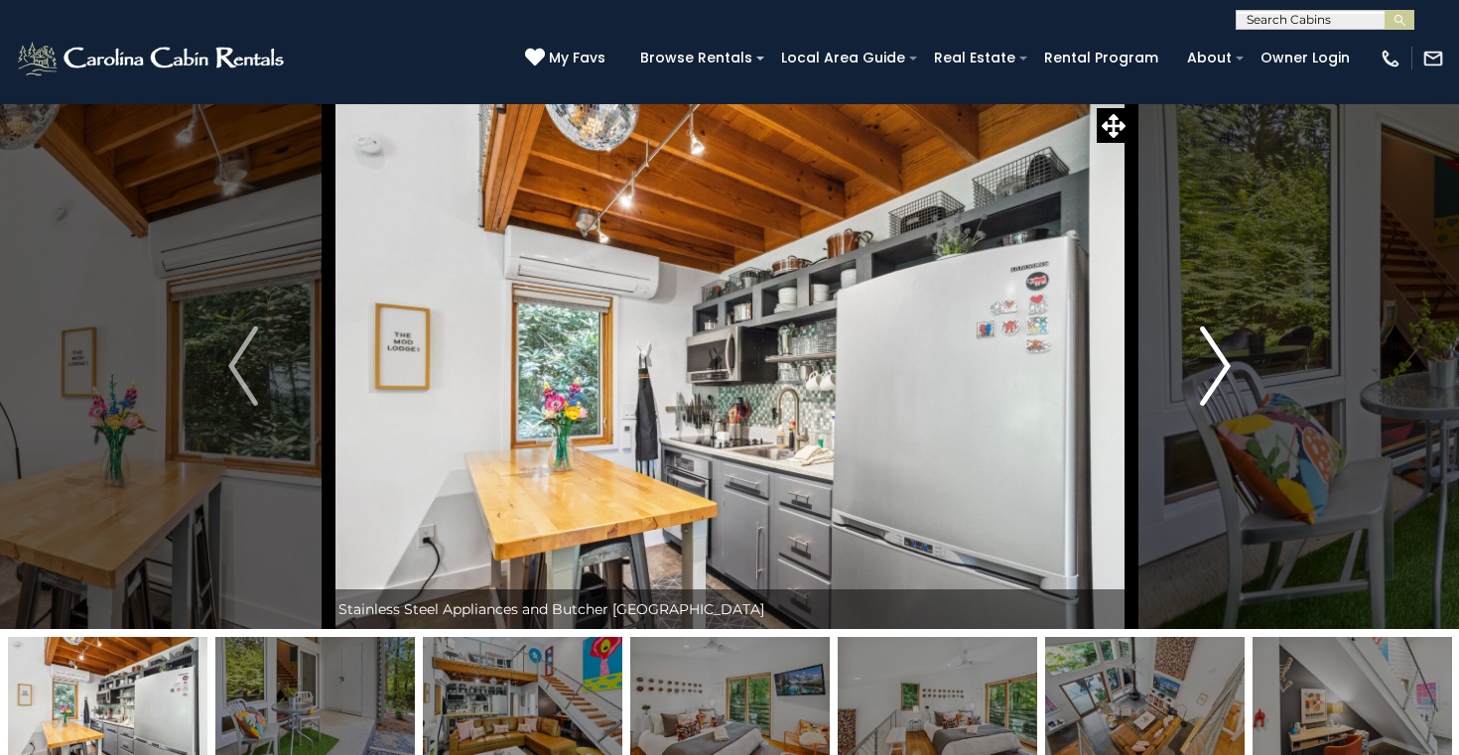
click at [1208, 378] on img "Next" at bounding box center [1216, 366] width 30 height 79
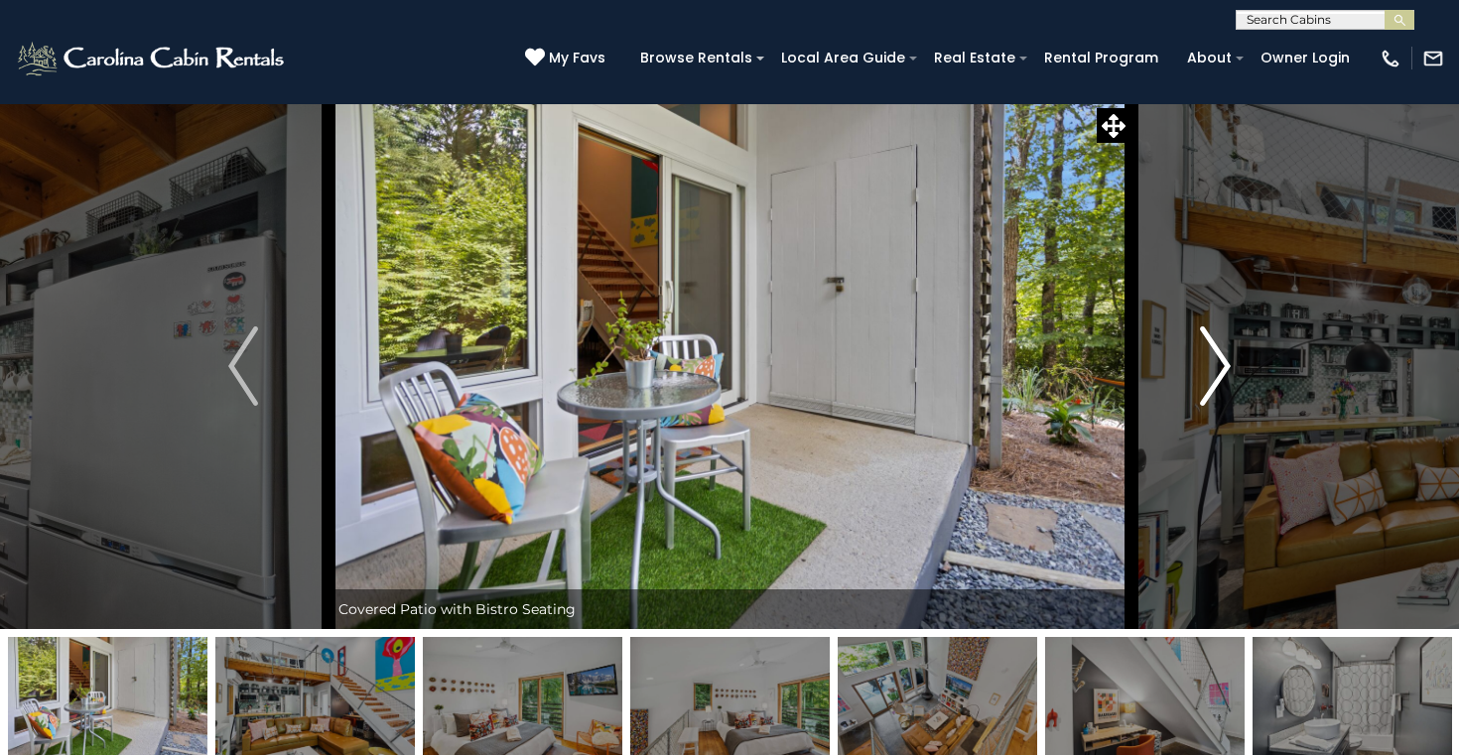
click at [1208, 378] on img "Next" at bounding box center [1216, 366] width 30 height 79
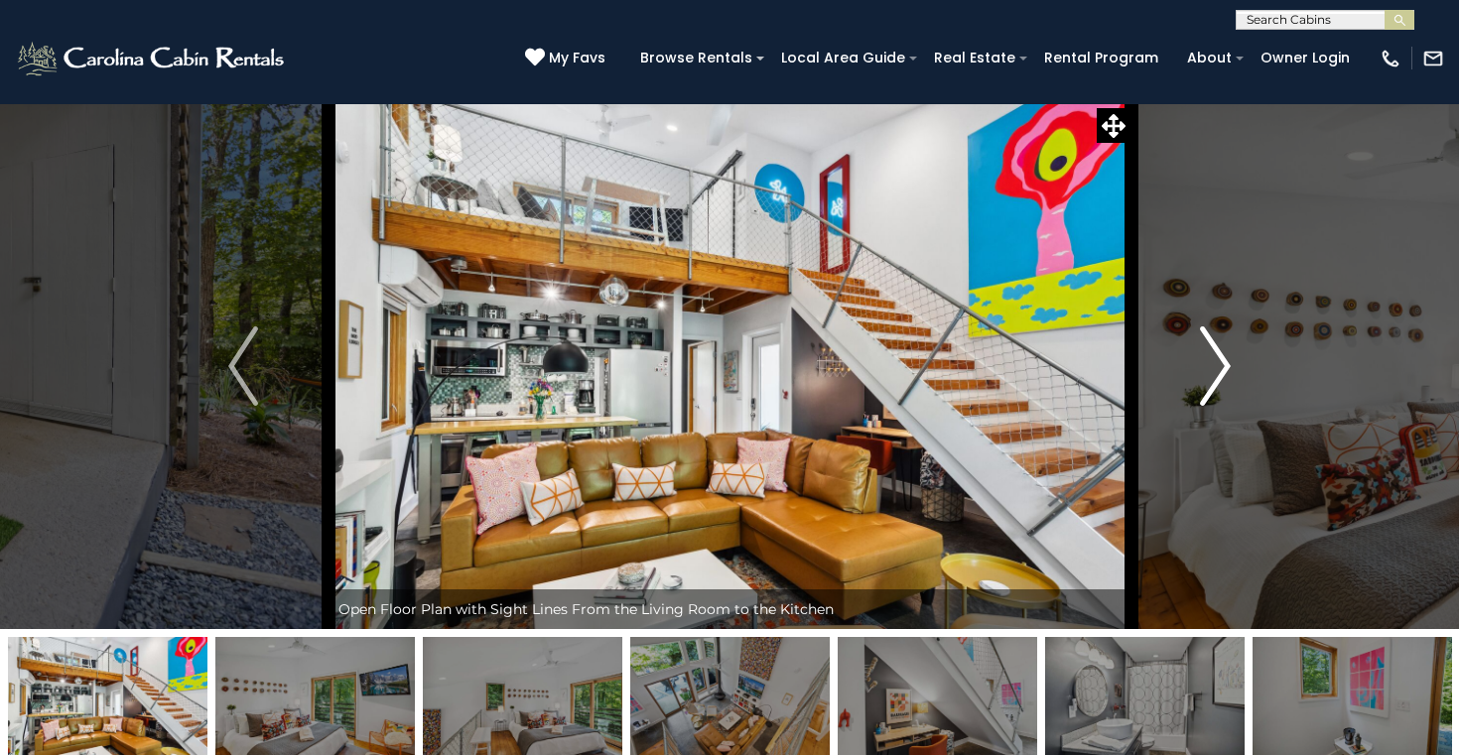
click at [1208, 378] on img "Next" at bounding box center [1216, 366] width 30 height 79
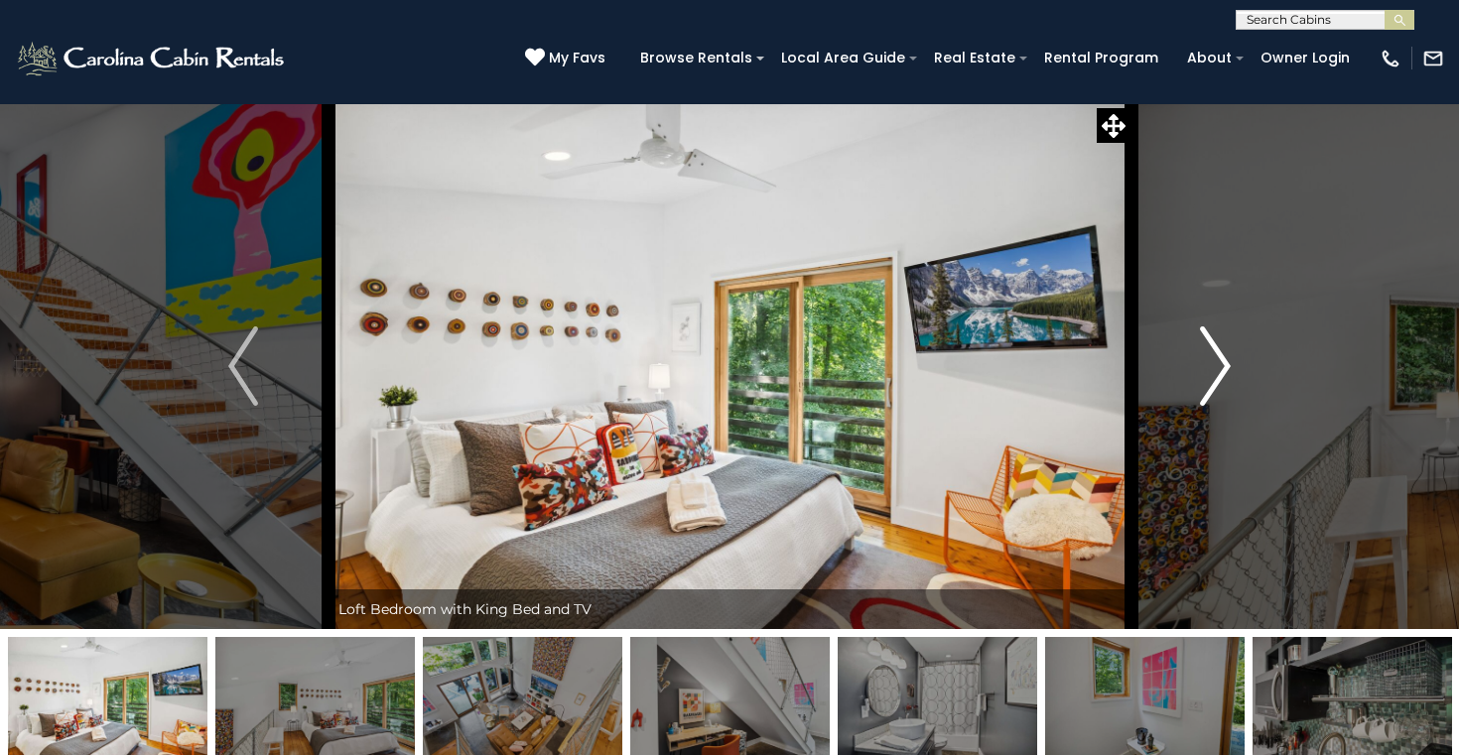
click at [1208, 378] on img "Next" at bounding box center [1216, 366] width 30 height 79
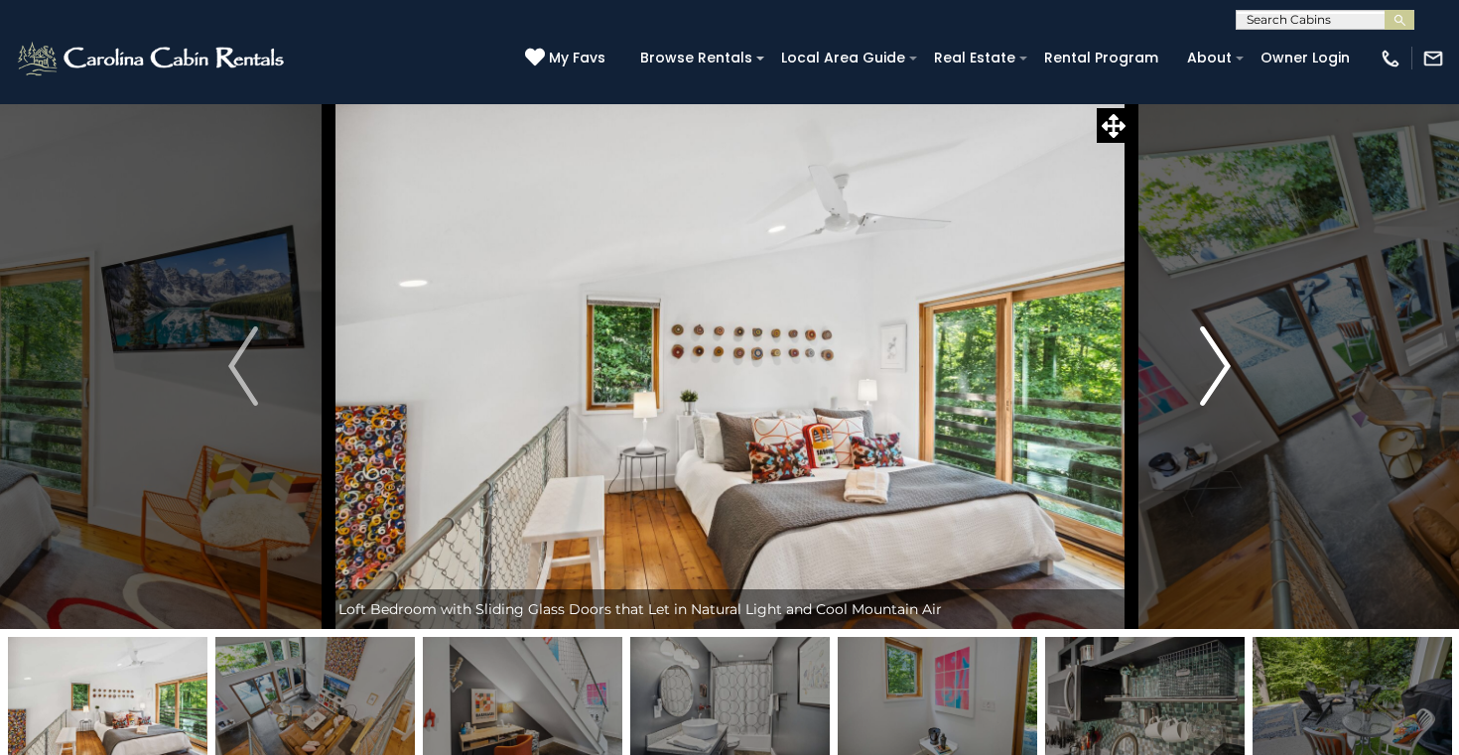
click at [1208, 378] on img "Next" at bounding box center [1216, 366] width 30 height 79
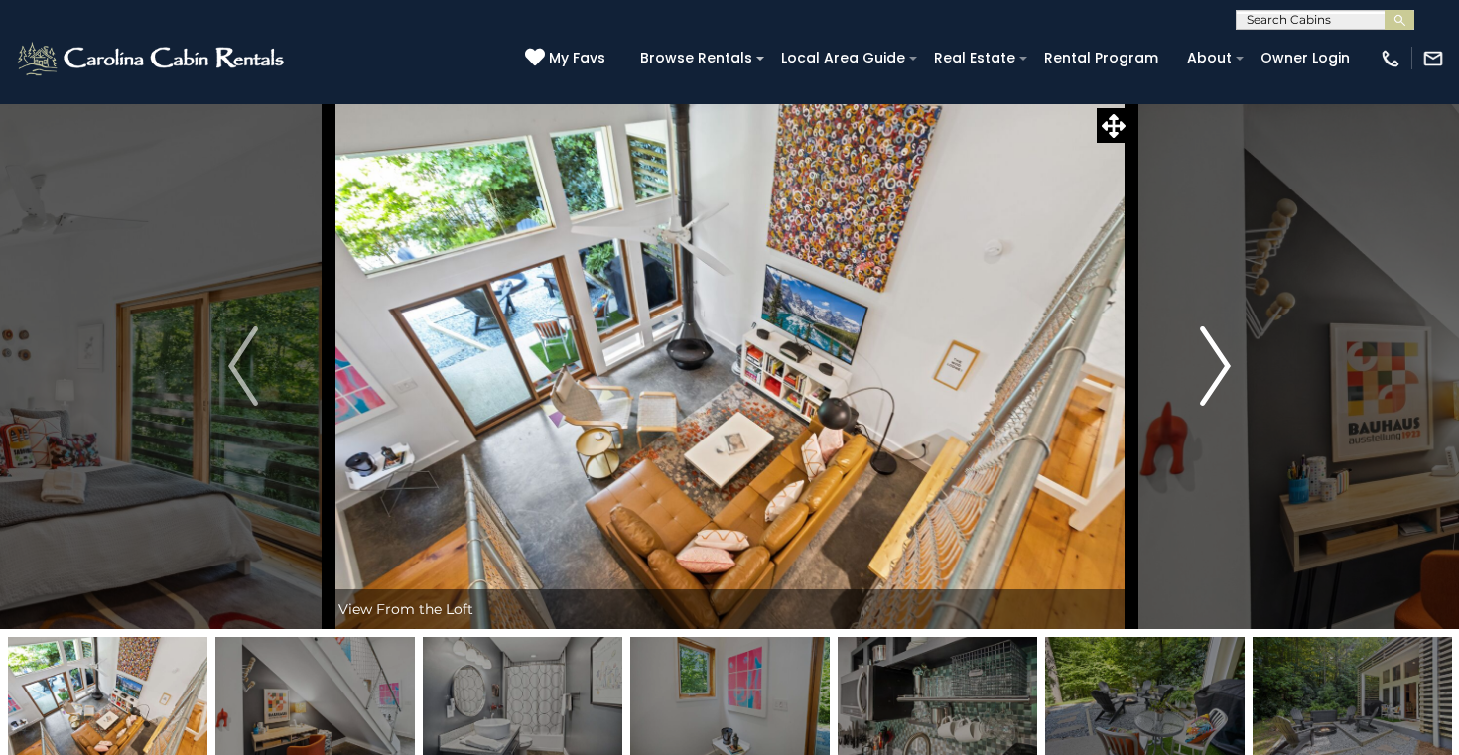
click at [1208, 378] on img "Next" at bounding box center [1216, 366] width 30 height 79
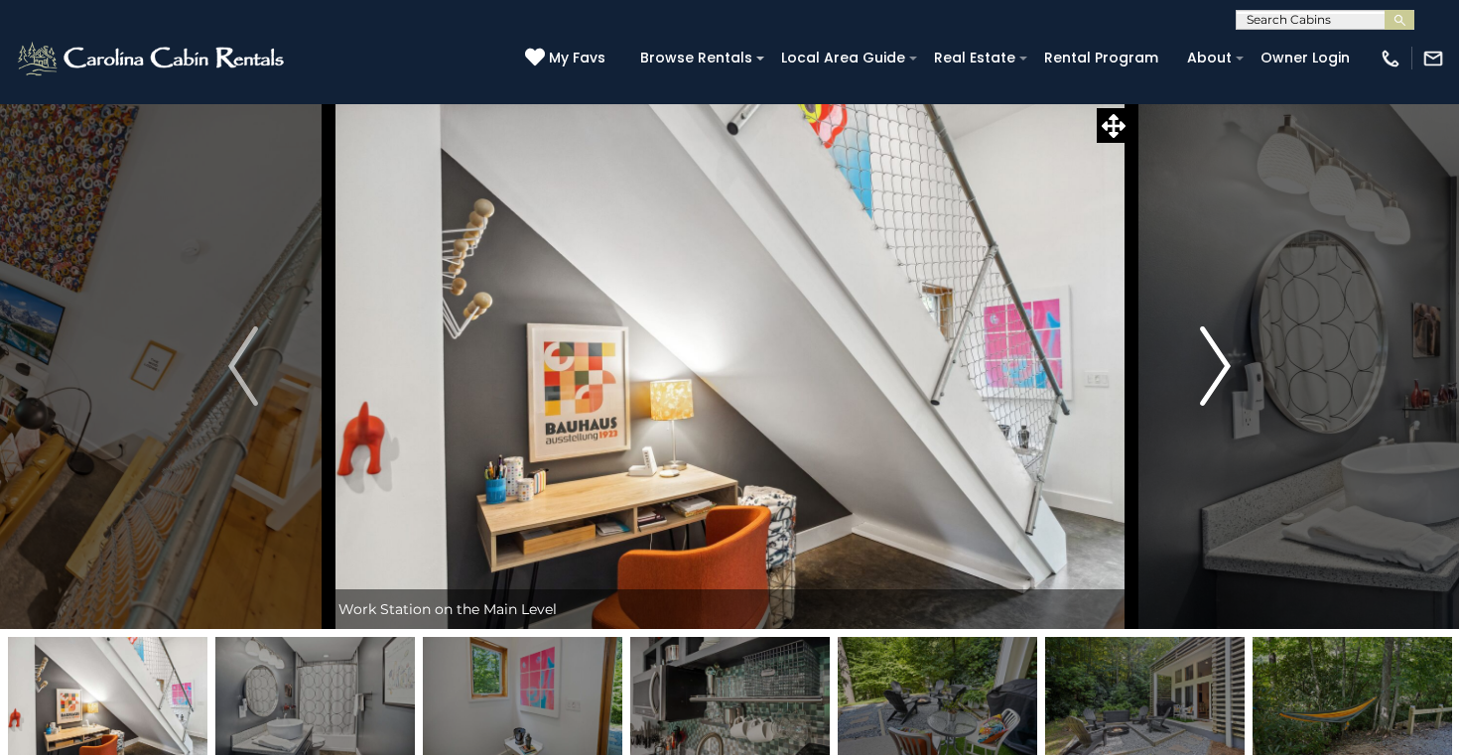
click at [1208, 378] on img "Next" at bounding box center [1216, 366] width 30 height 79
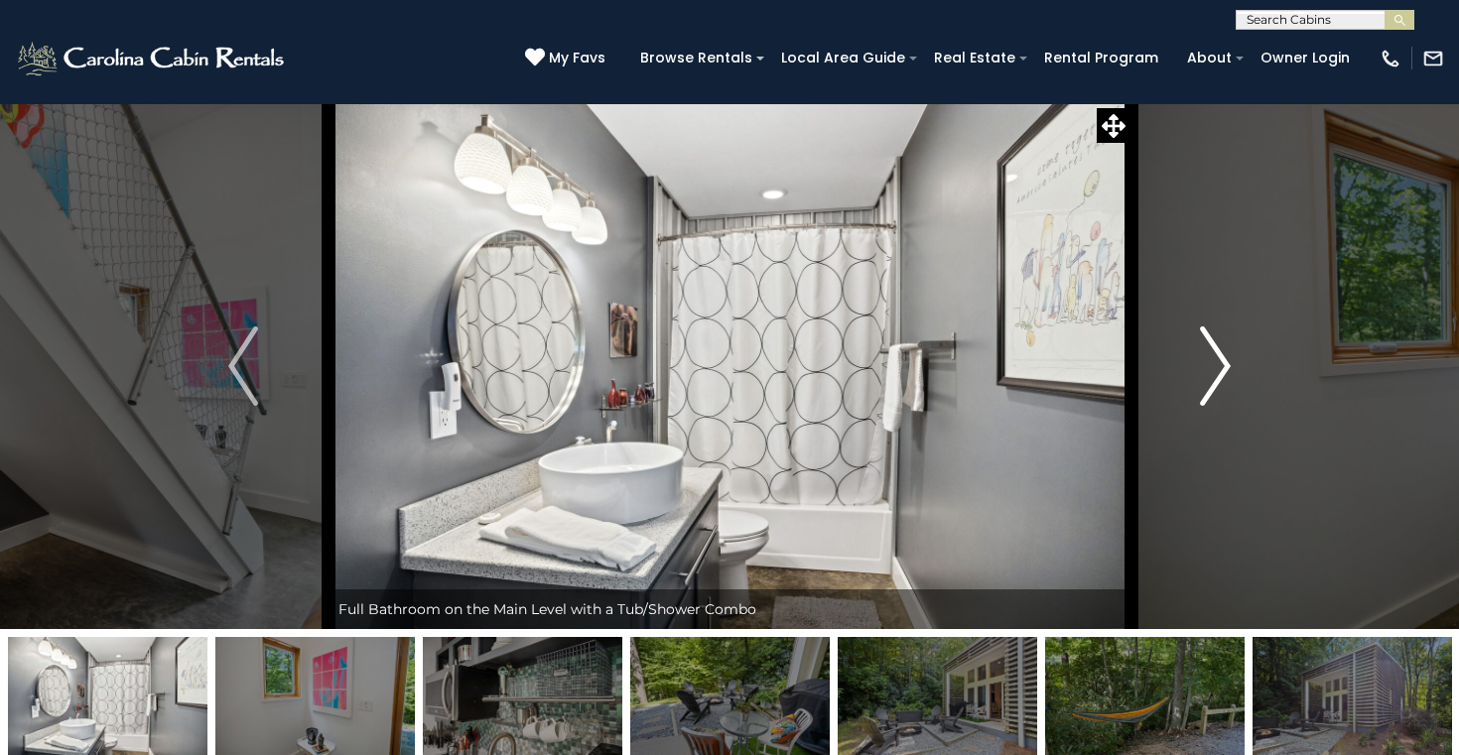
click at [1214, 386] on img "Next" at bounding box center [1216, 366] width 30 height 79
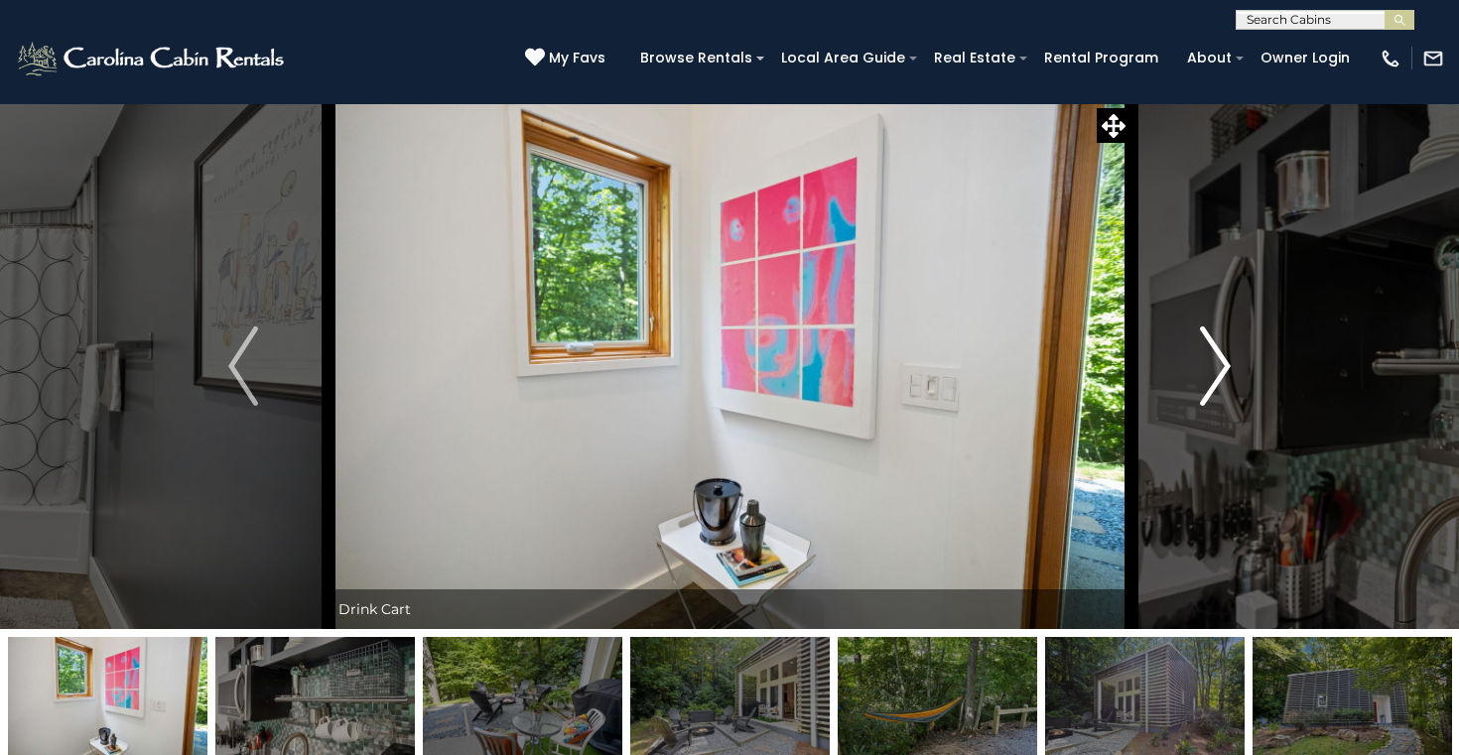
click at [1214, 386] on img "Next" at bounding box center [1216, 366] width 30 height 79
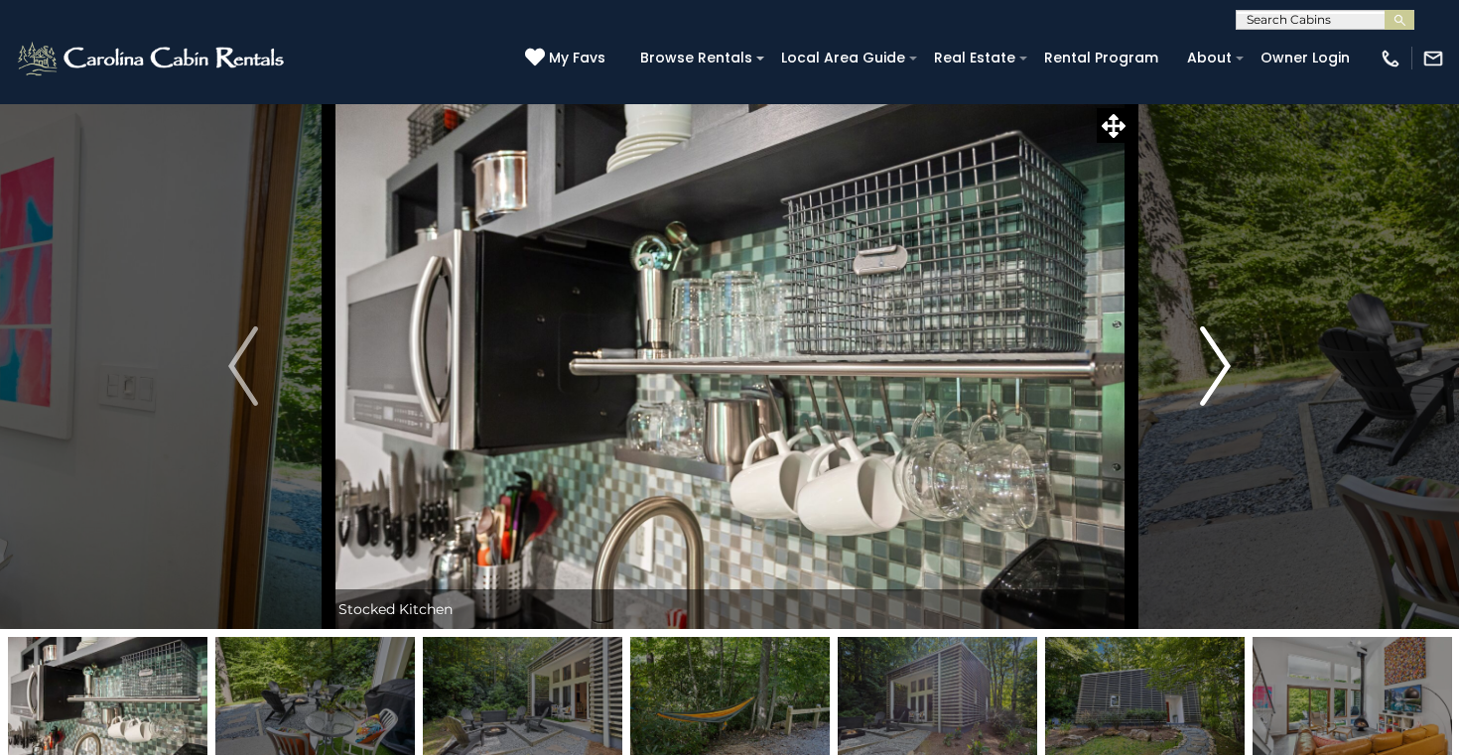
click at [1214, 386] on img "Next" at bounding box center [1216, 366] width 30 height 79
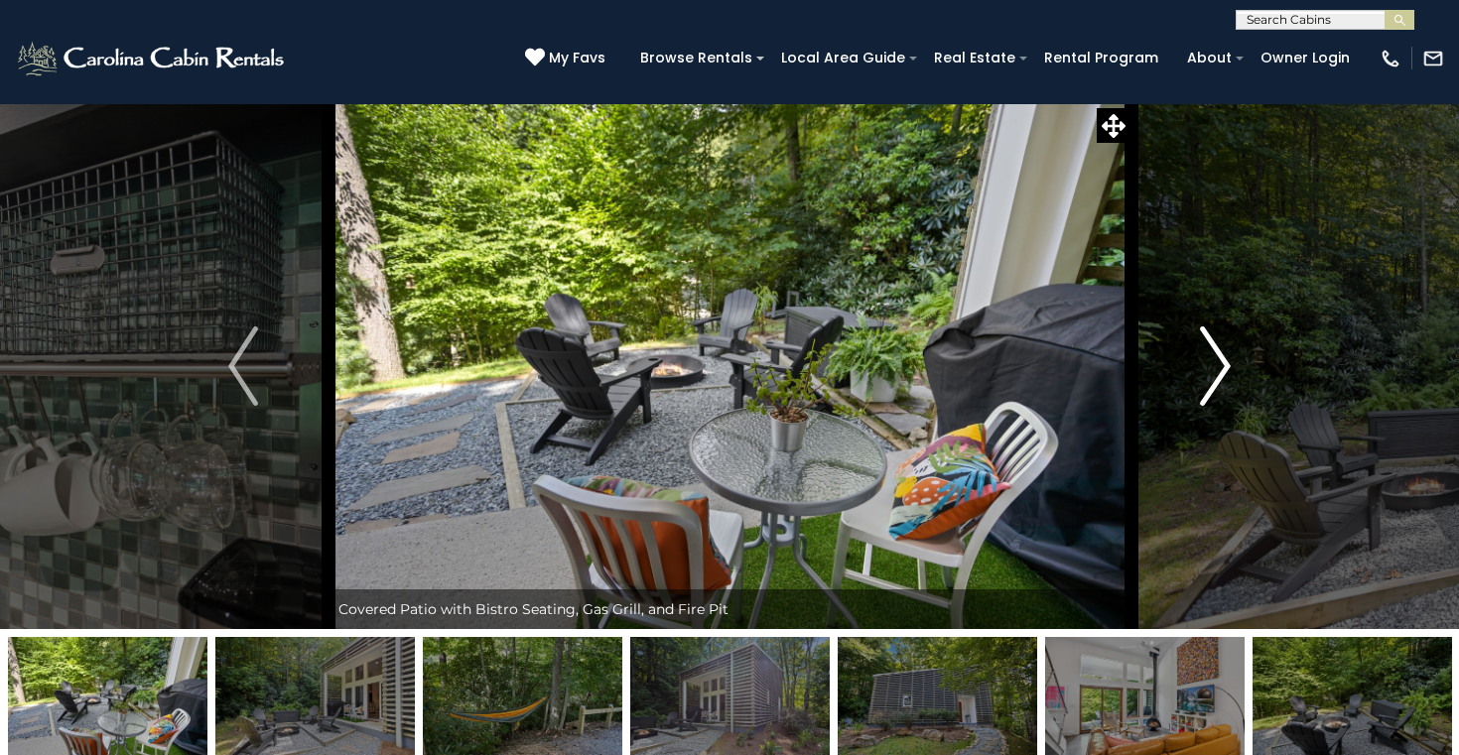
click at [1214, 386] on img "Next" at bounding box center [1216, 366] width 30 height 79
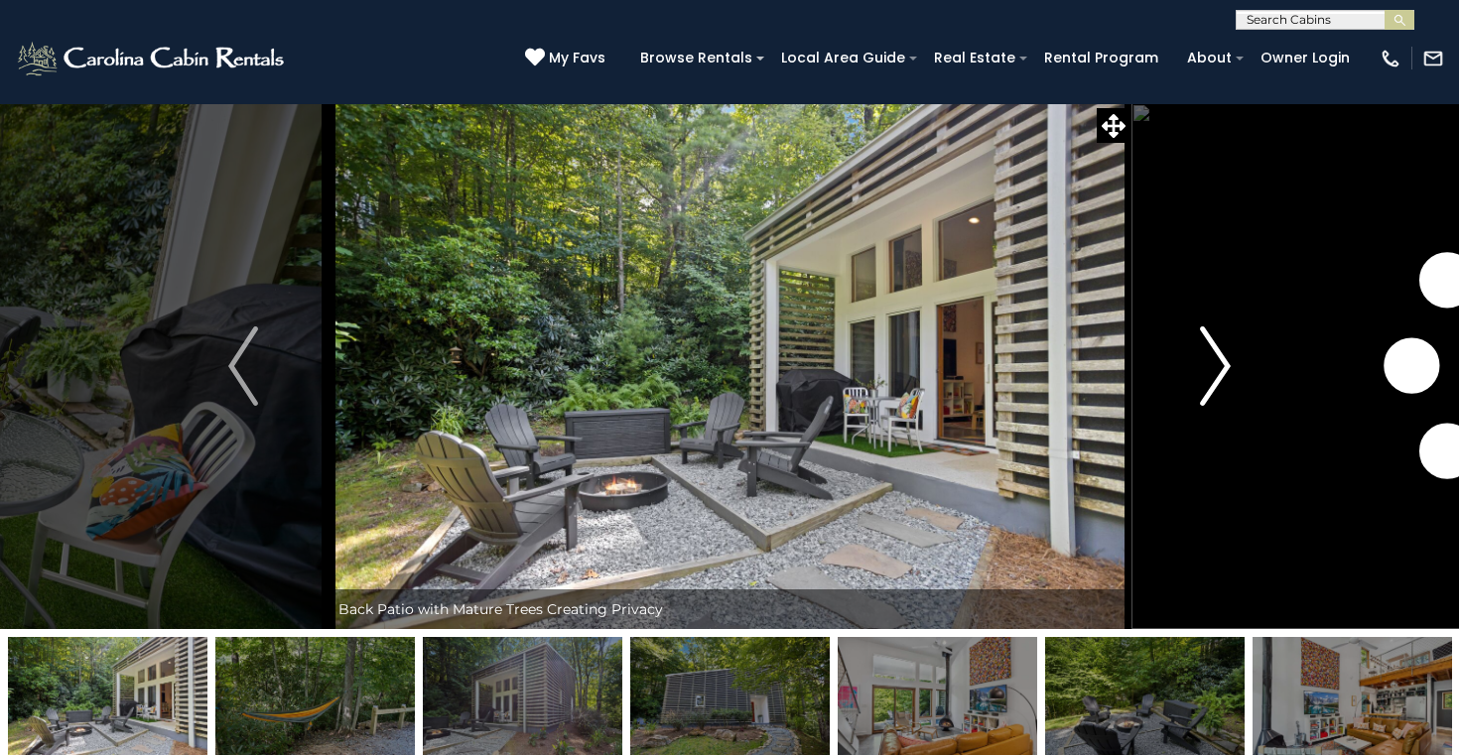
click at [1214, 386] on img "Next" at bounding box center [1216, 366] width 30 height 79
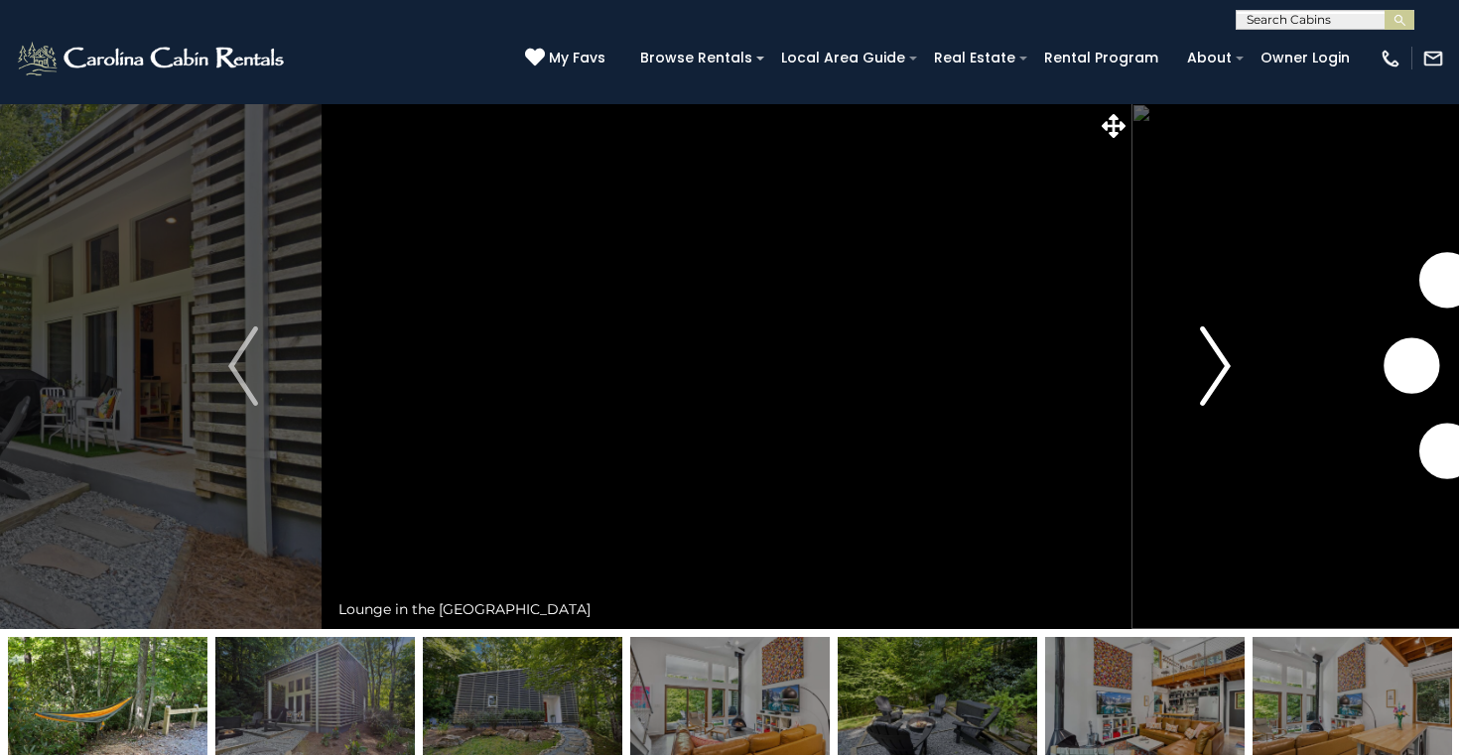
click at [1214, 386] on img "Next" at bounding box center [1216, 366] width 30 height 79
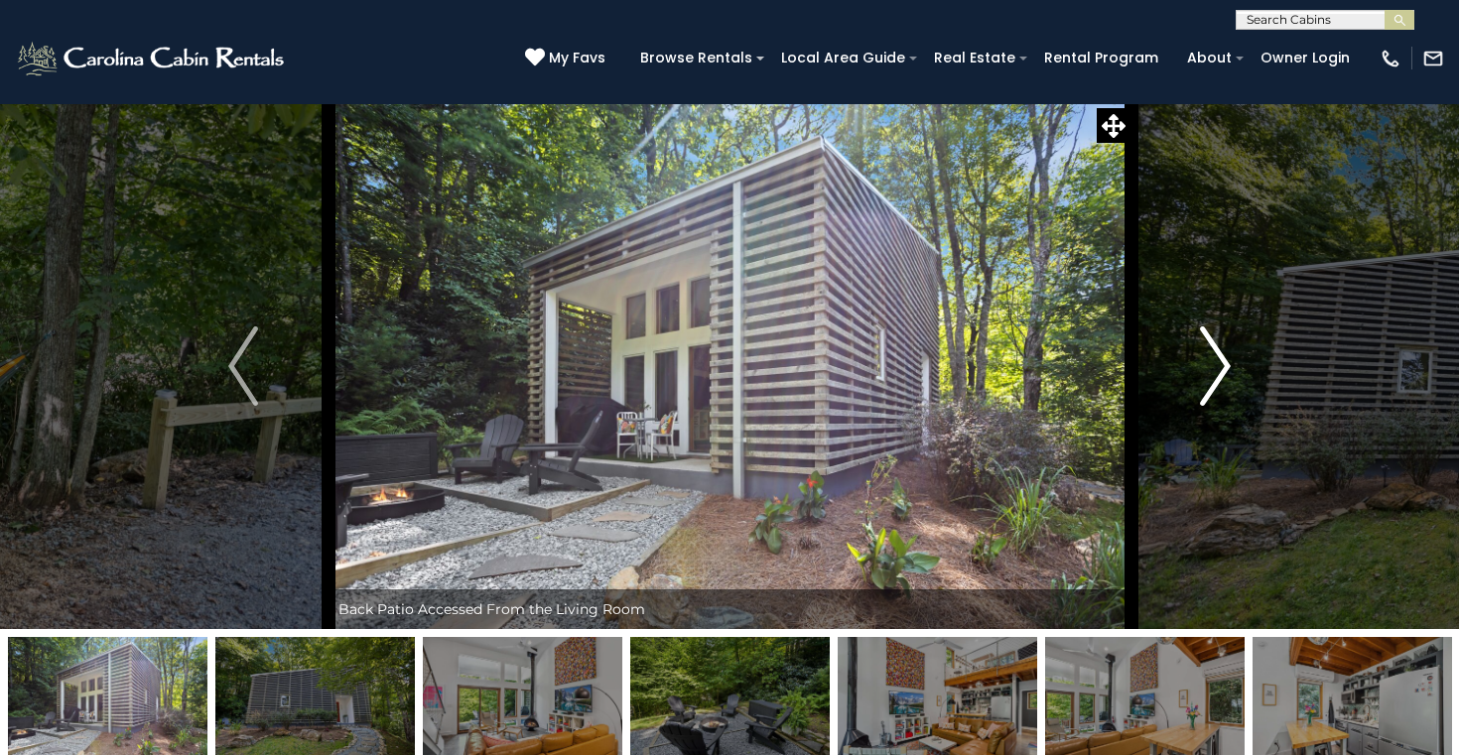
click at [1214, 386] on img "Next" at bounding box center [1216, 366] width 30 height 79
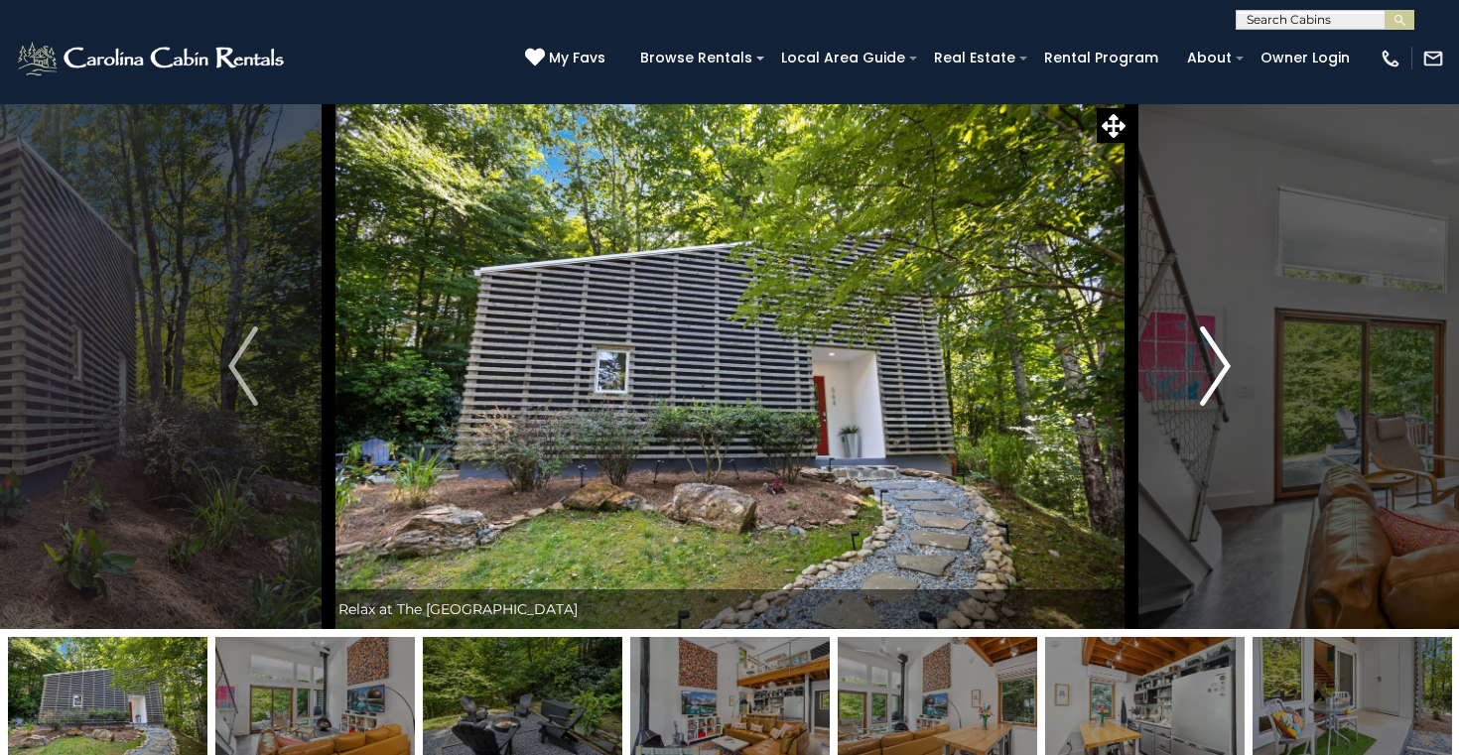
click at [1214, 386] on img "Next" at bounding box center [1216, 366] width 30 height 79
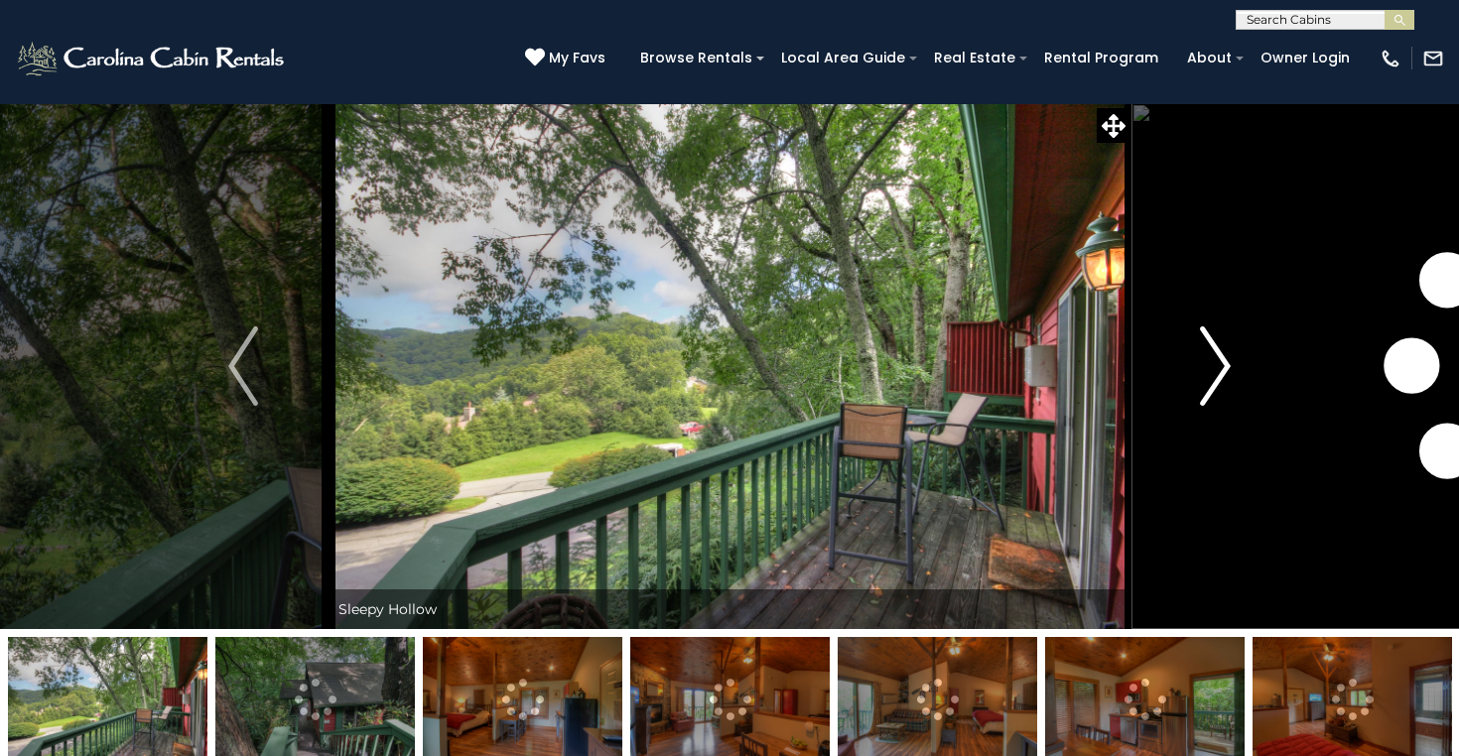
click at [1221, 375] on img "Next" at bounding box center [1216, 366] width 30 height 79
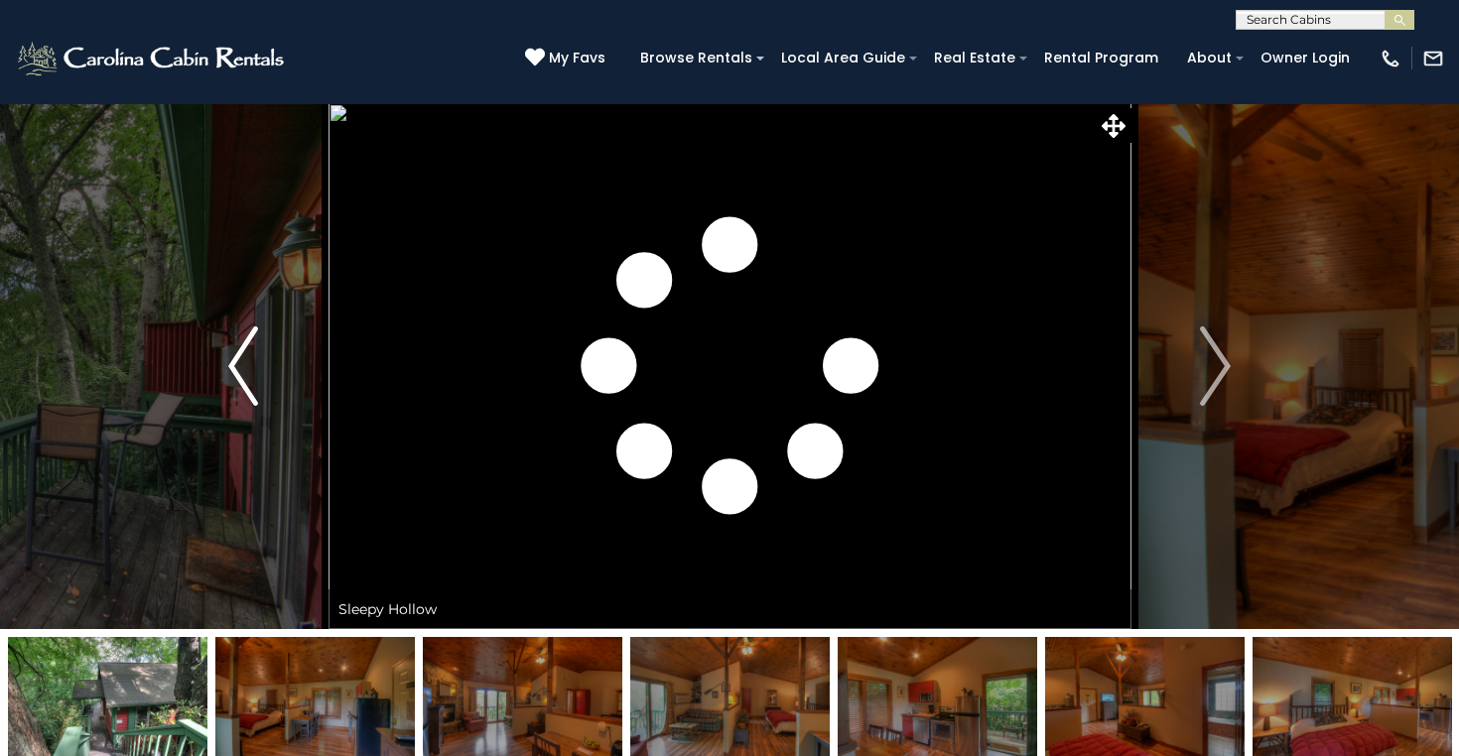
click at [253, 375] on img "Previous" at bounding box center [243, 366] width 30 height 79
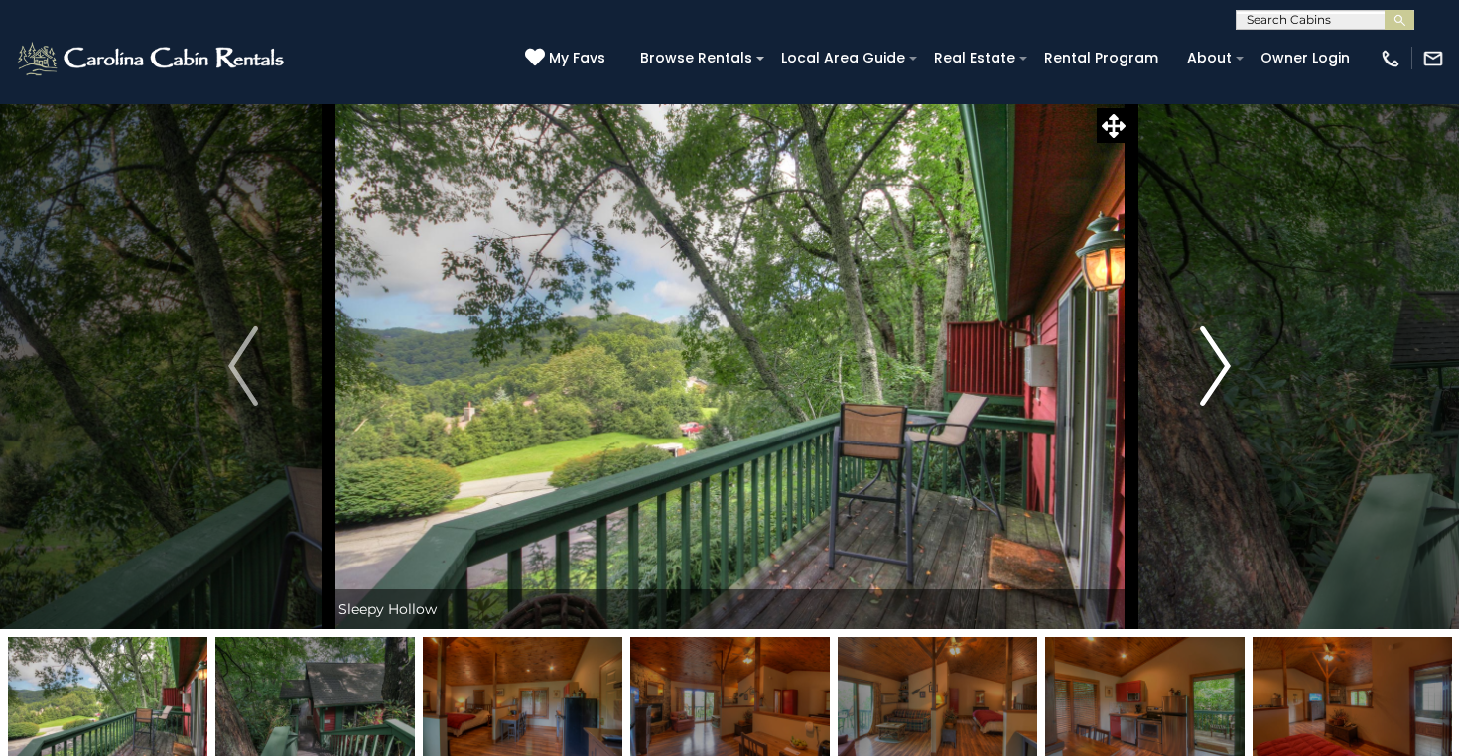
click at [1201, 384] on img "Next" at bounding box center [1216, 366] width 30 height 79
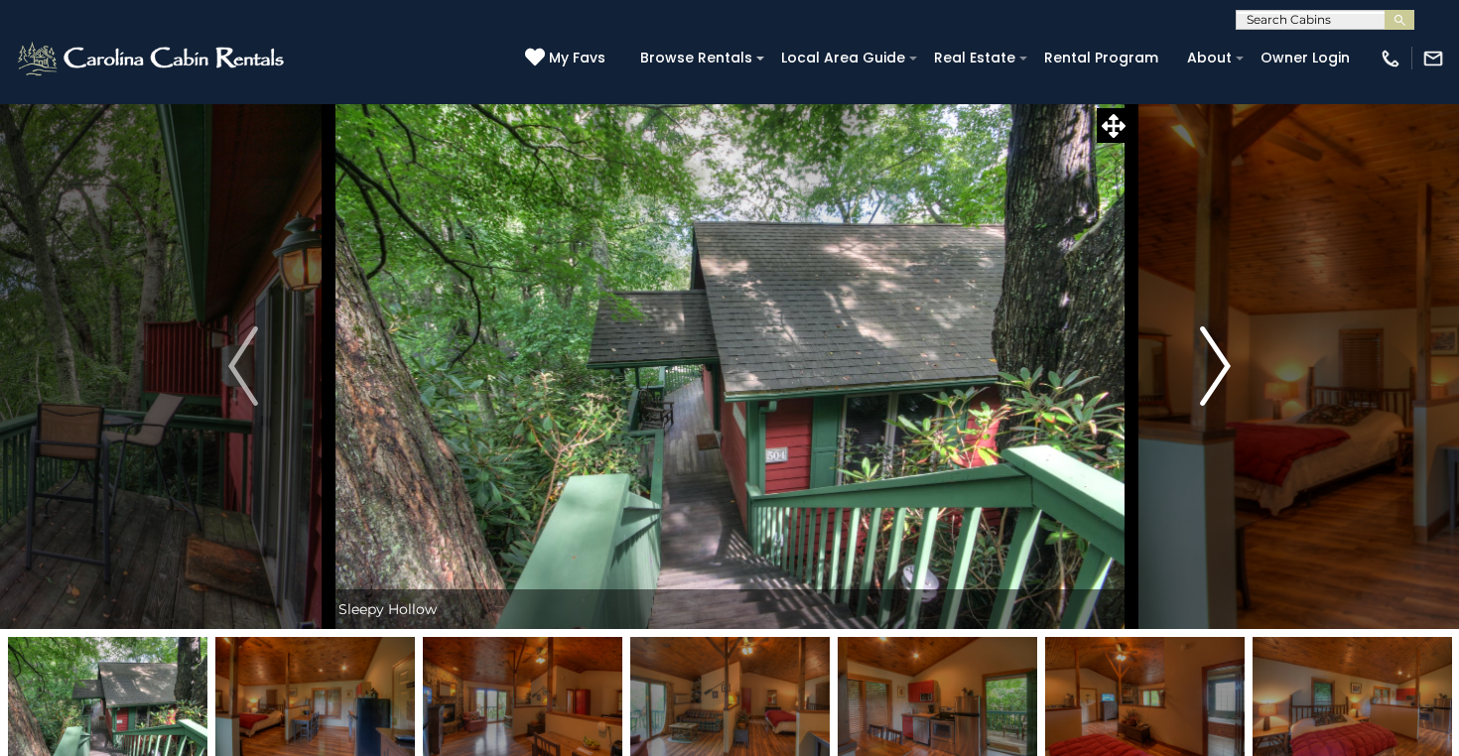
click at [1201, 385] on img "Next" at bounding box center [1216, 366] width 30 height 79
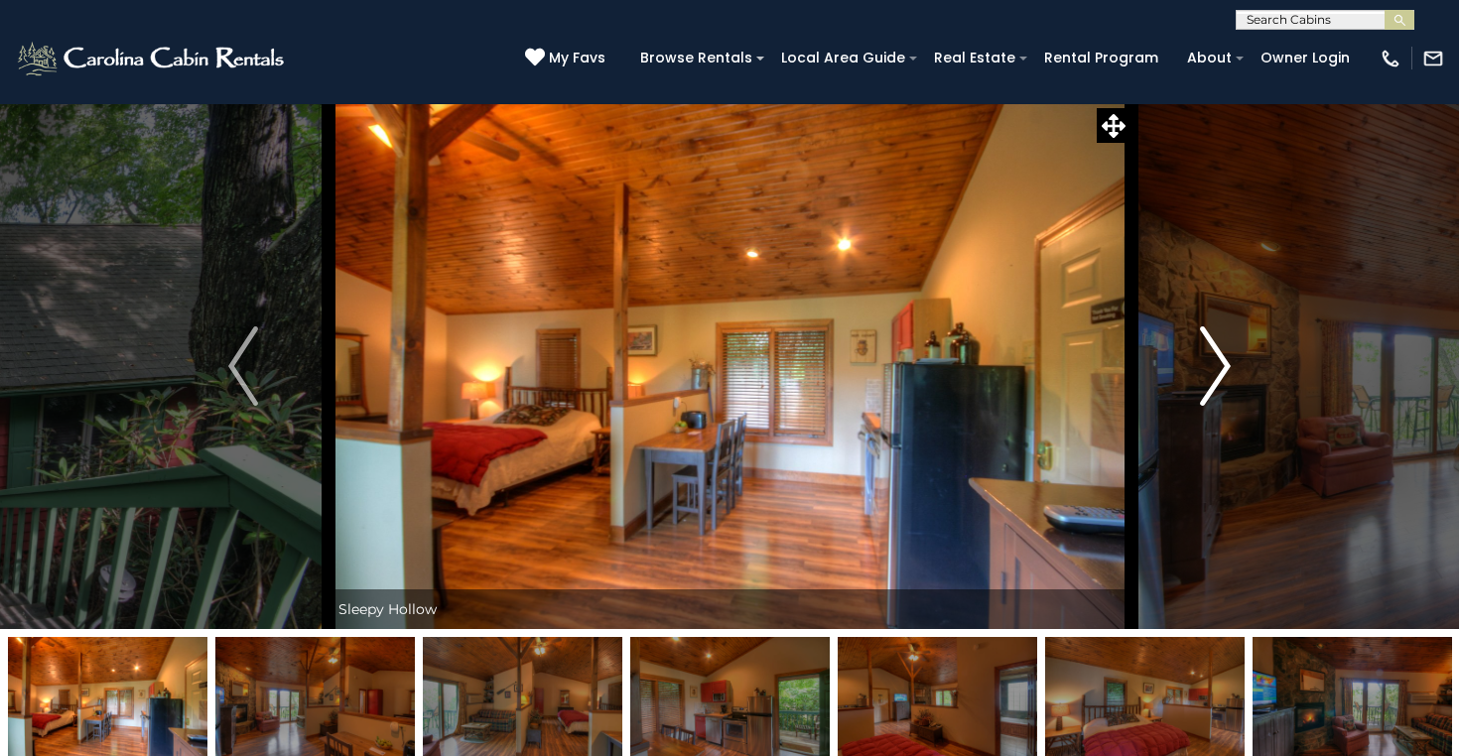
click at [1201, 385] on img "Next" at bounding box center [1216, 366] width 30 height 79
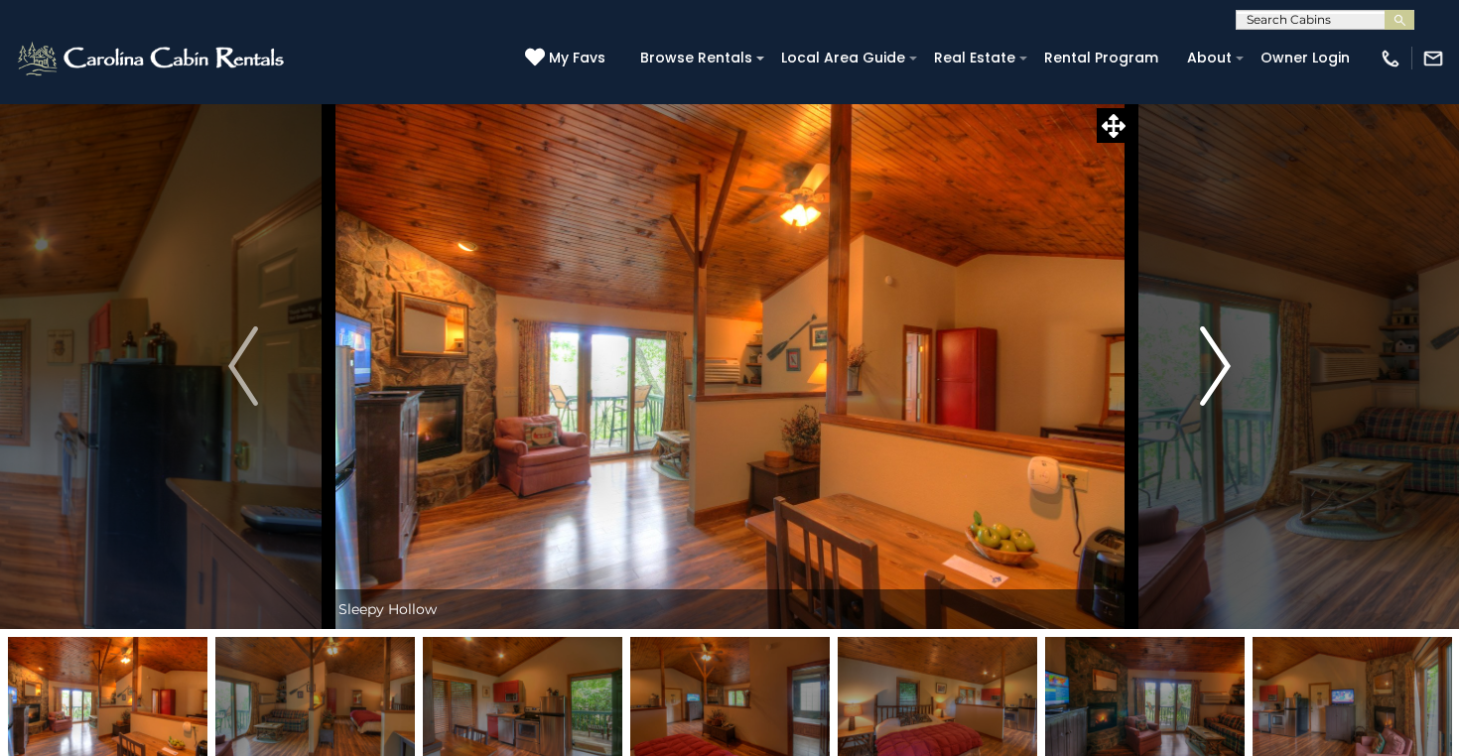
click at [1201, 385] on img "Next" at bounding box center [1216, 366] width 30 height 79
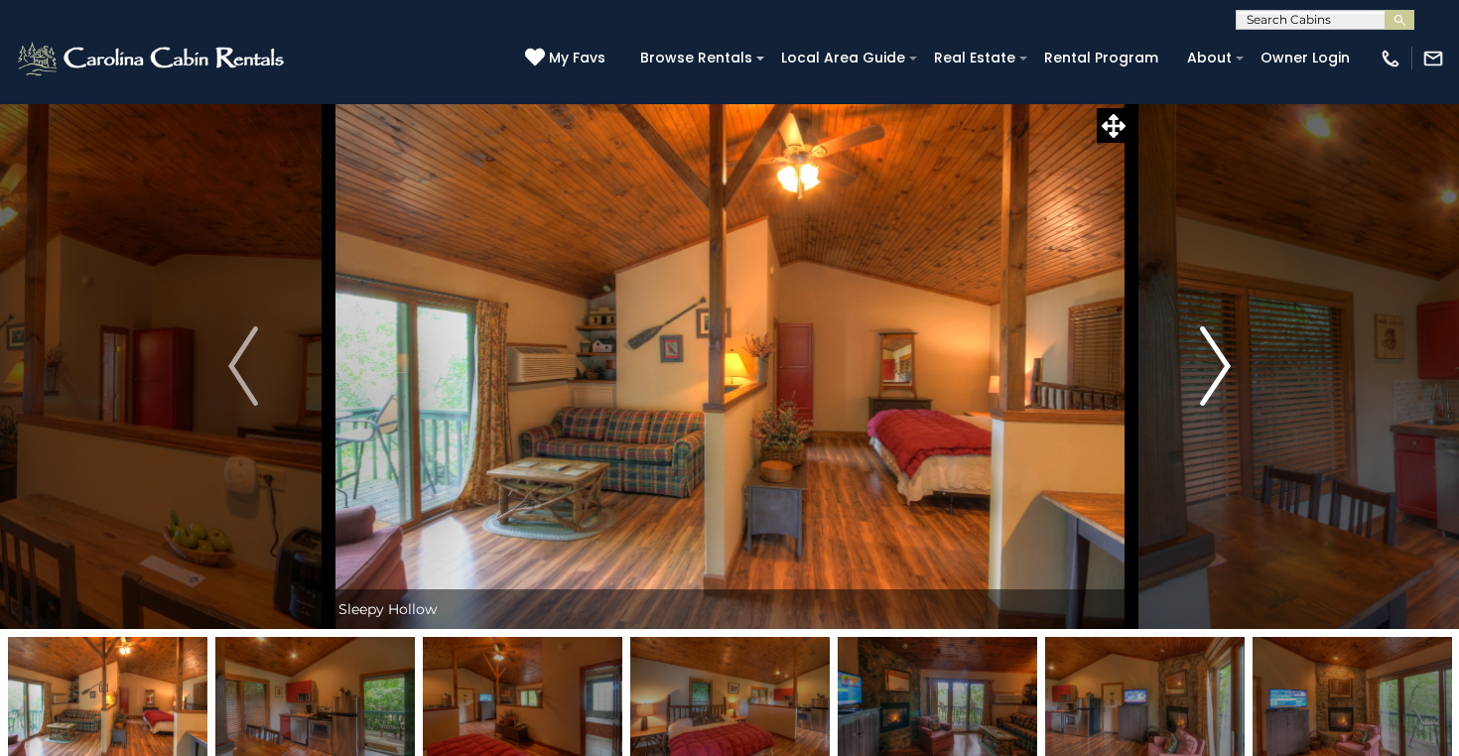
click at [1201, 385] on img "Next" at bounding box center [1216, 366] width 30 height 79
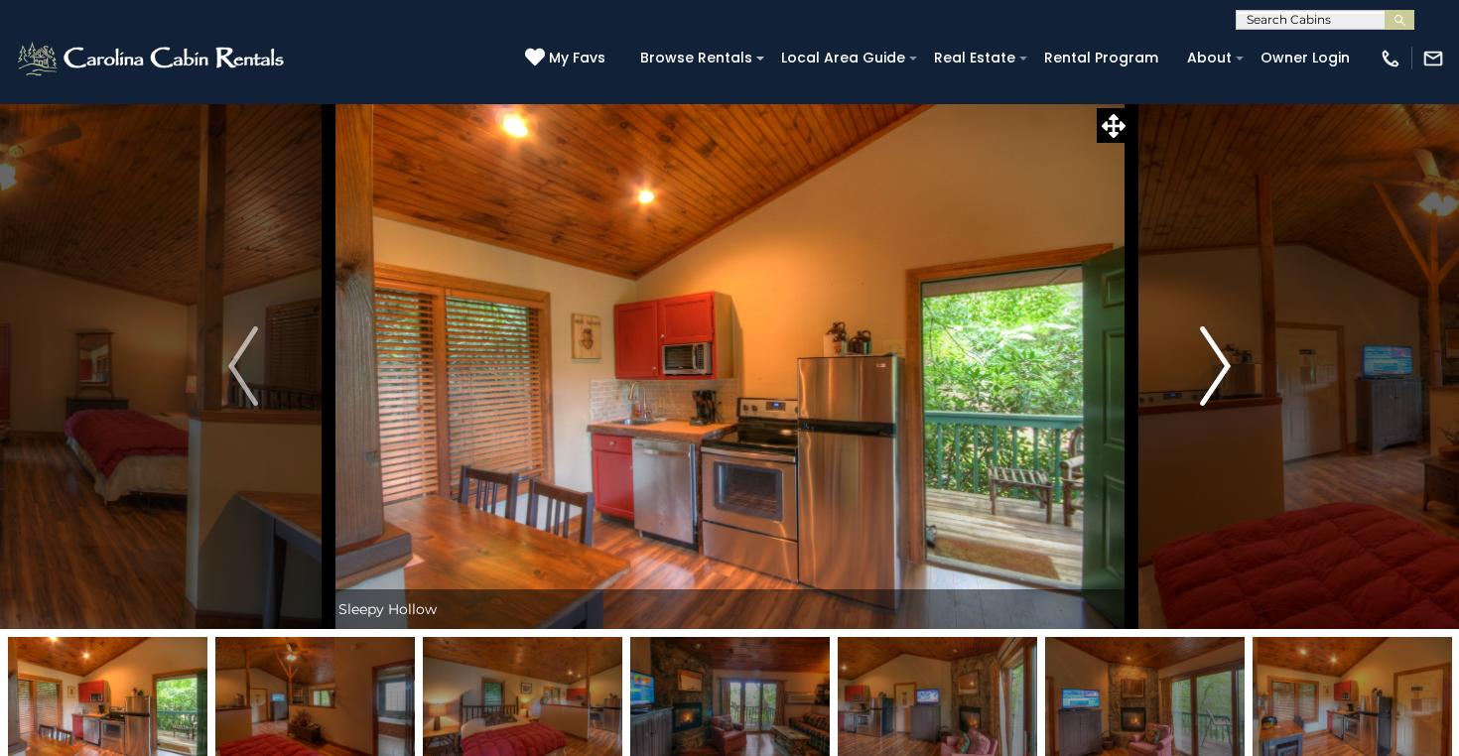
click at [1201, 385] on img "Next" at bounding box center [1216, 366] width 30 height 79
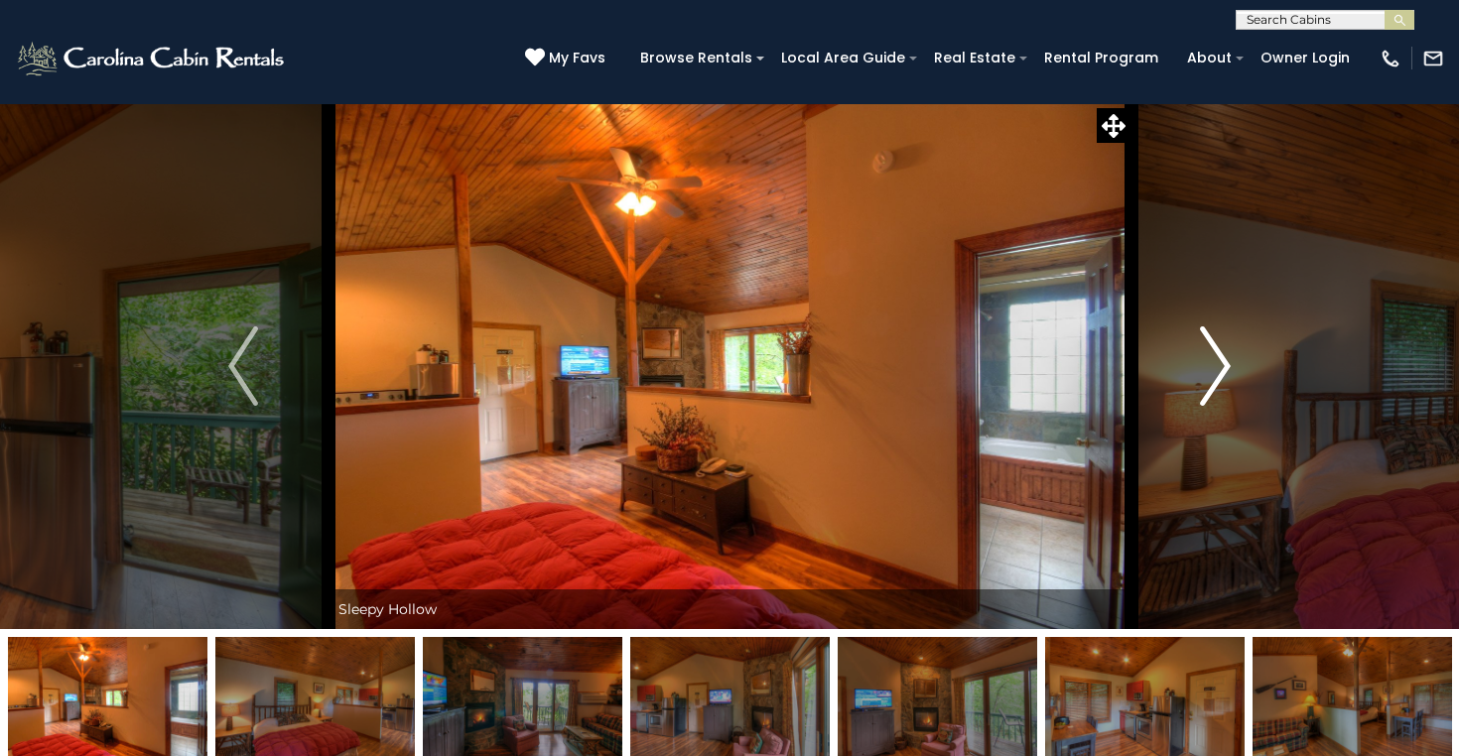
click at [1219, 362] on img "Next" at bounding box center [1216, 366] width 30 height 79
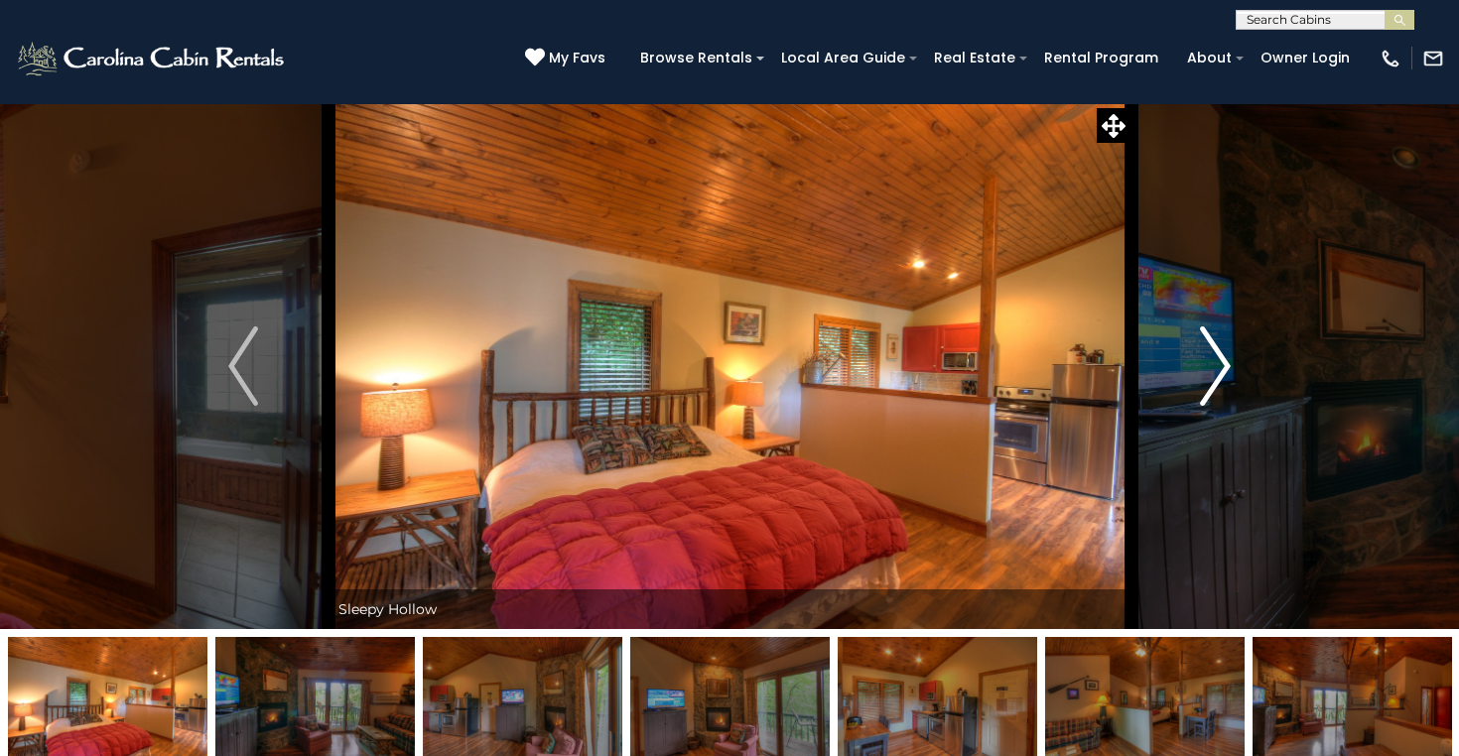
click at [1219, 362] on img "Next" at bounding box center [1216, 366] width 30 height 79
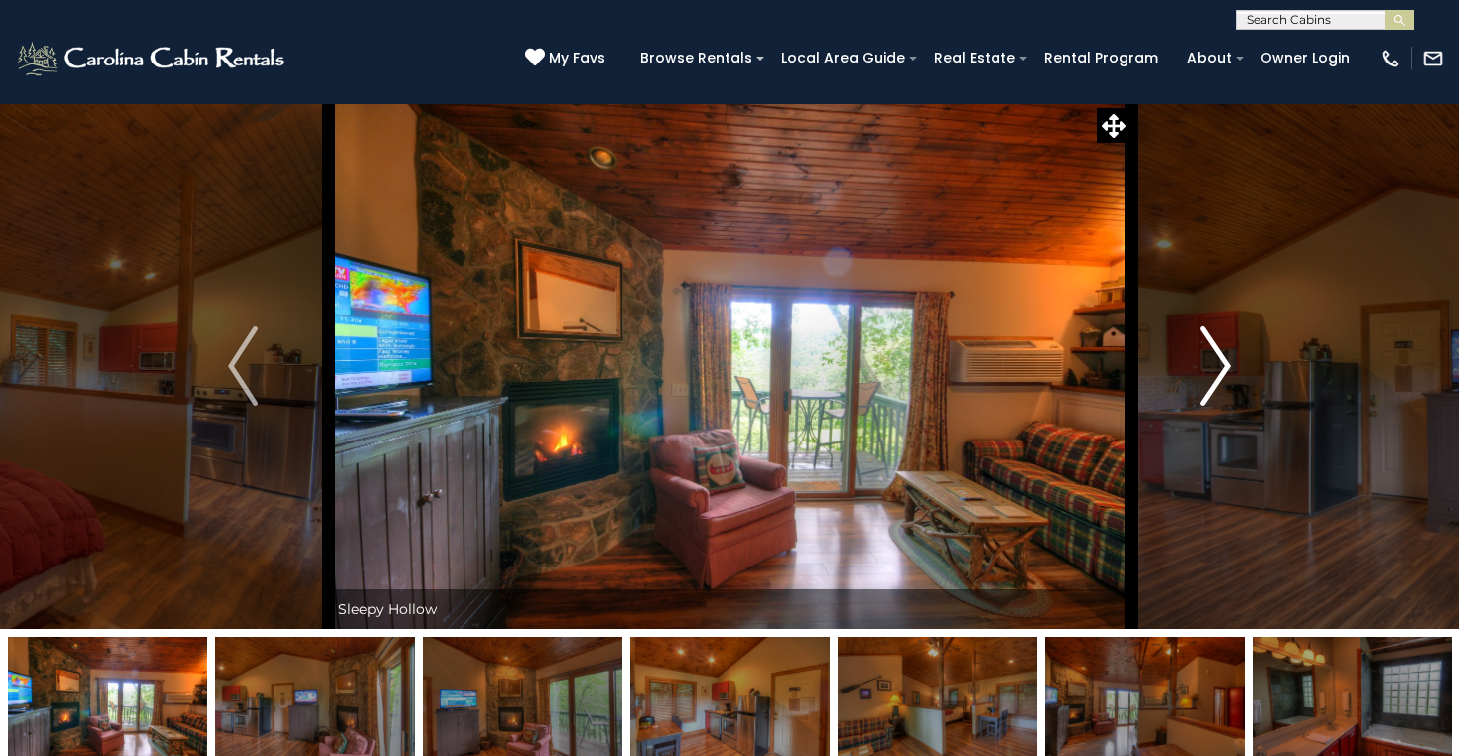
click at [1219, 362] on img "Next" at bounding box center [1216, 366] width 30 height 79
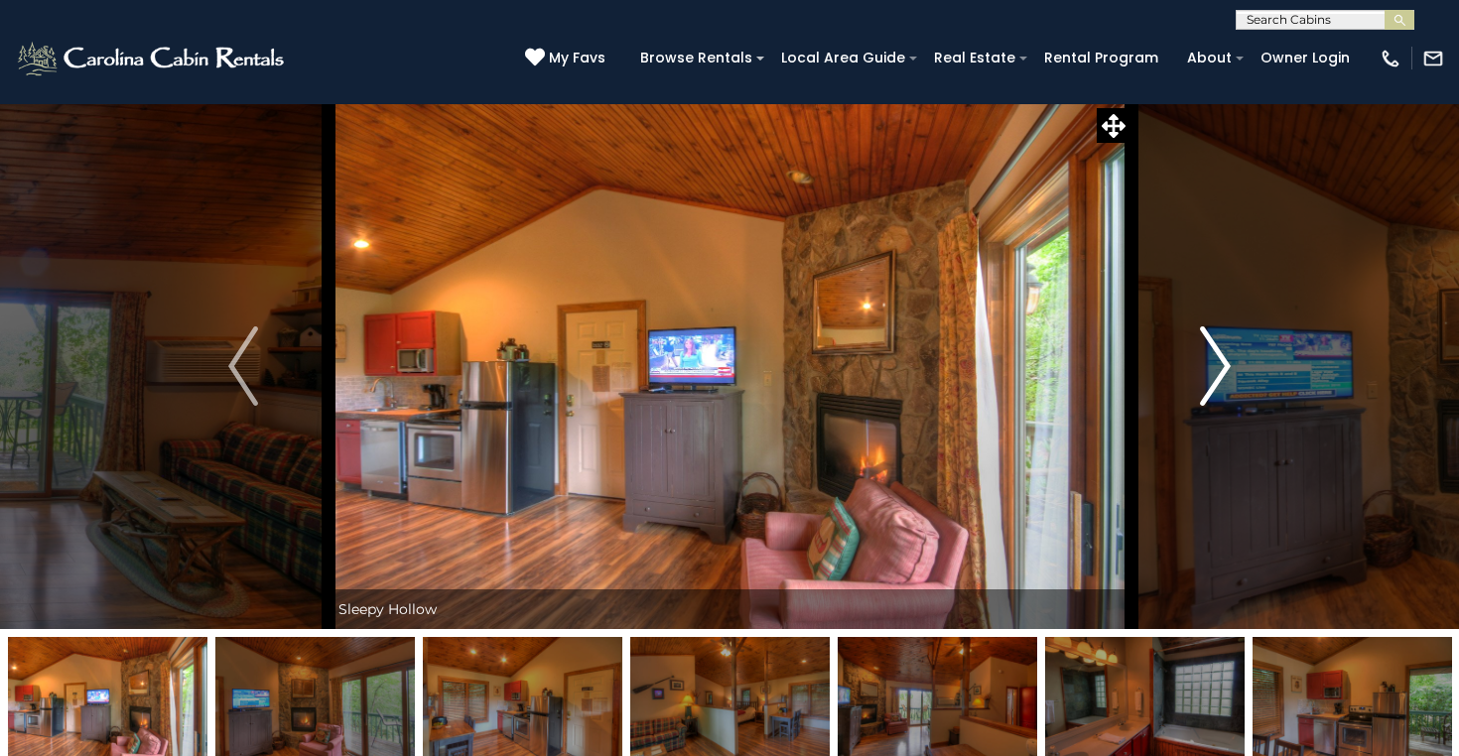
click at [1219, 362] on img "Next" at bounding box center [1216, 366] width 30 height 79
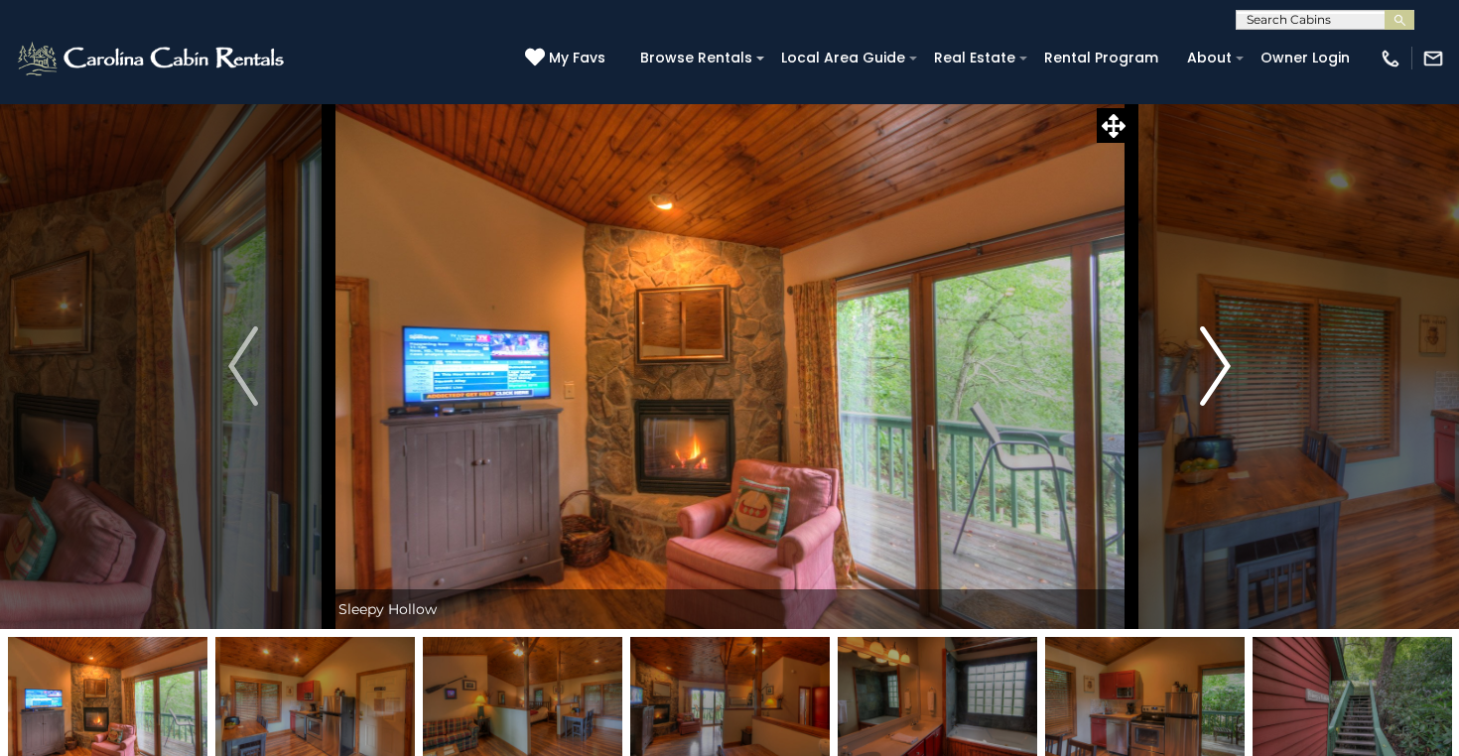
click at [1219, 362] on img "Next" at bounding box center [1216, 366] width 30 height 79
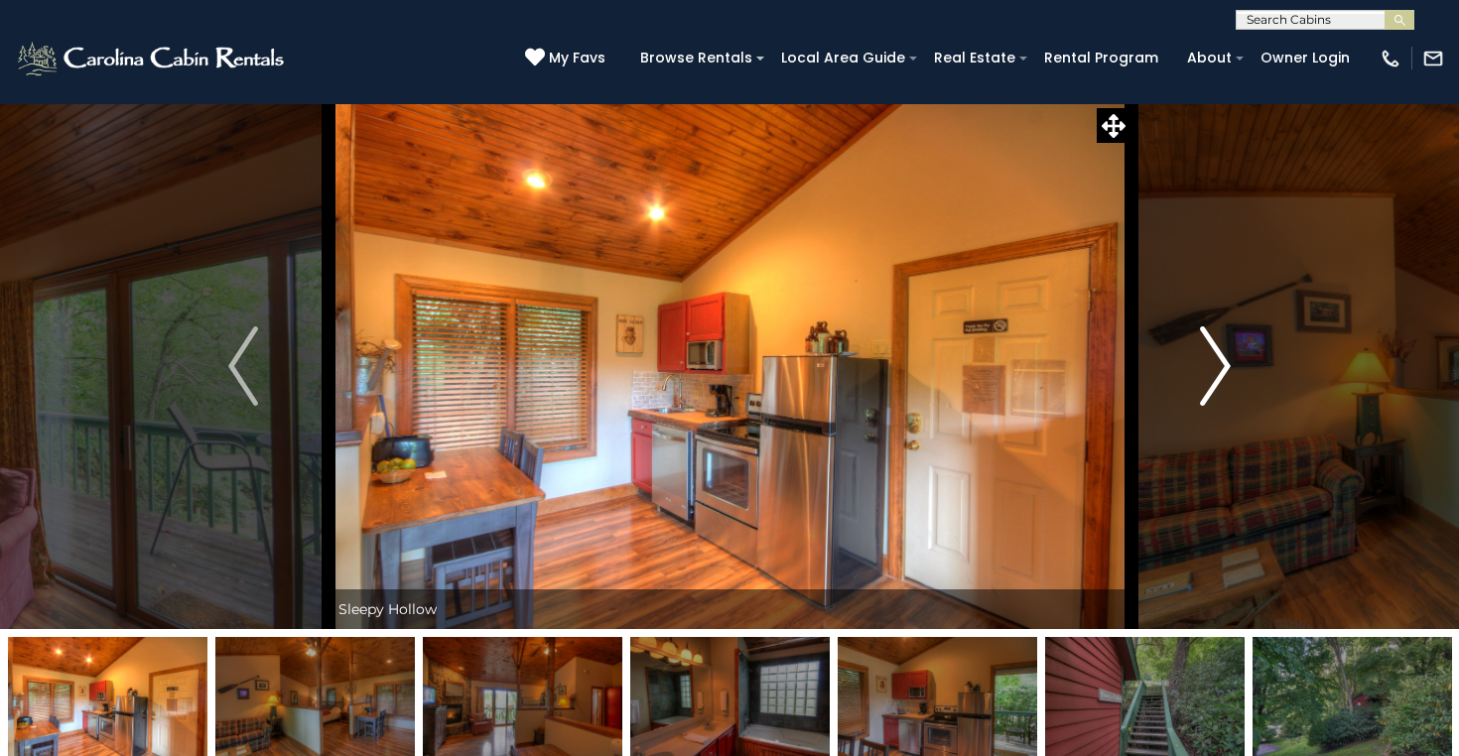
click at [1219, 362] on img "Next" at bounding box center [1216, 366] width 30 height 79
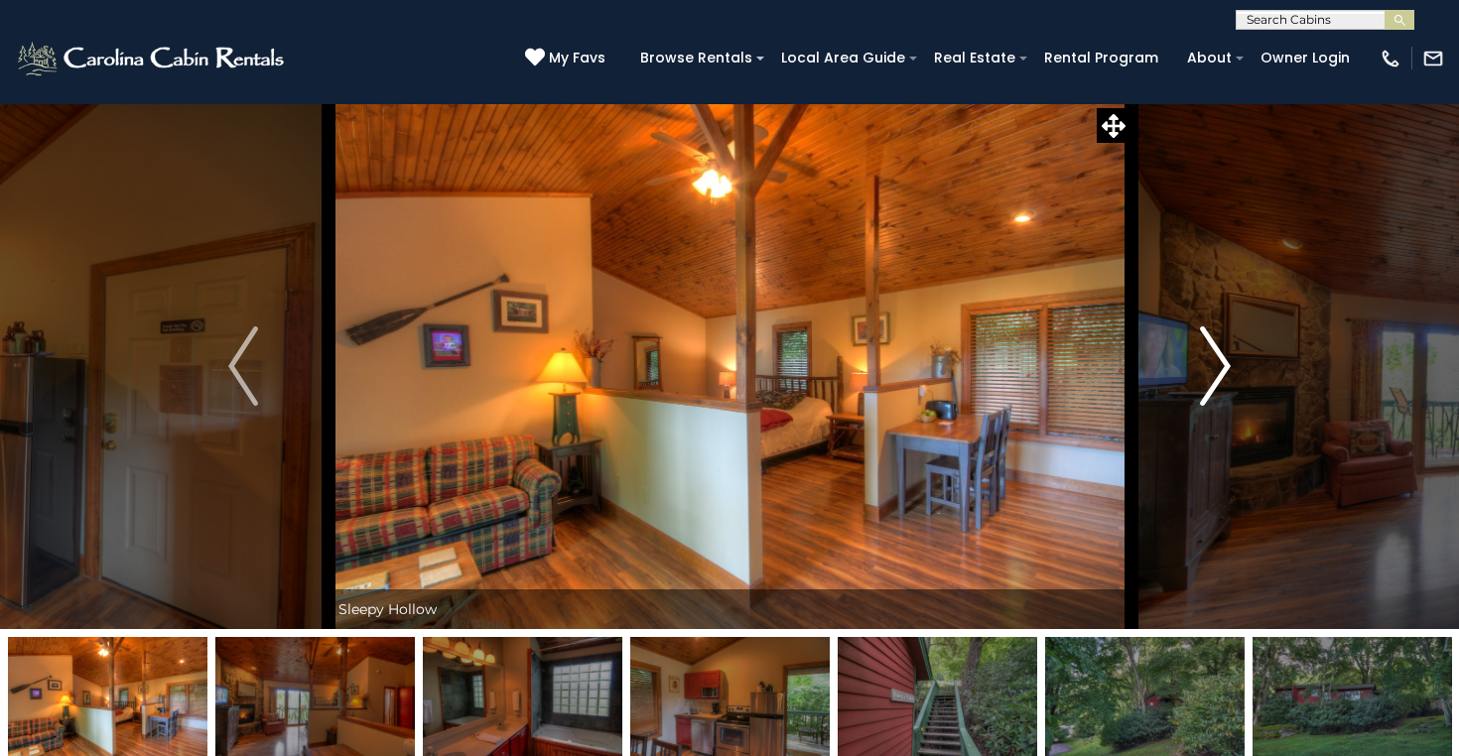
click at [1219, 362] on img "Next" at bounding box center [1216, 366] width 30 height 79
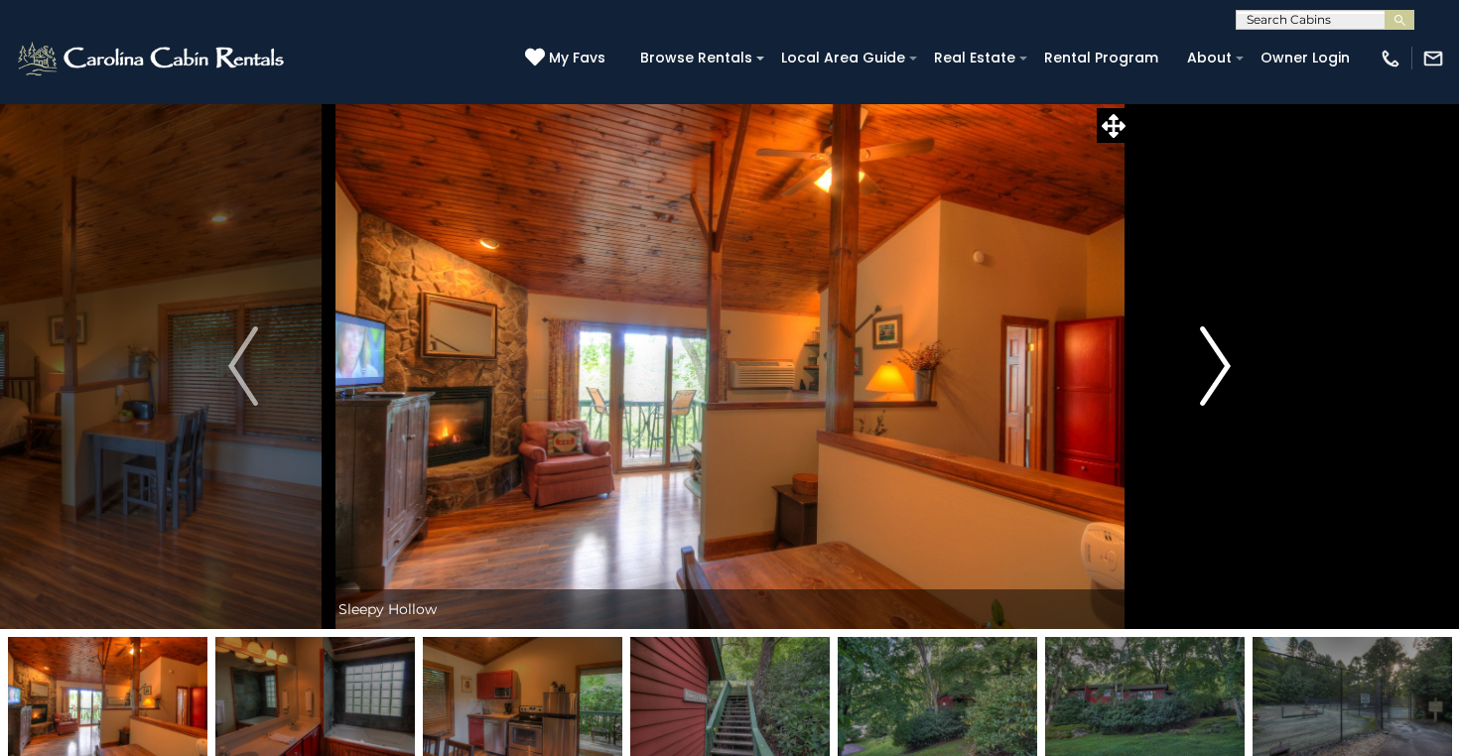
click at [1219, 362] on img "Next" at bounding box center [1216, 366] width 30 height 79
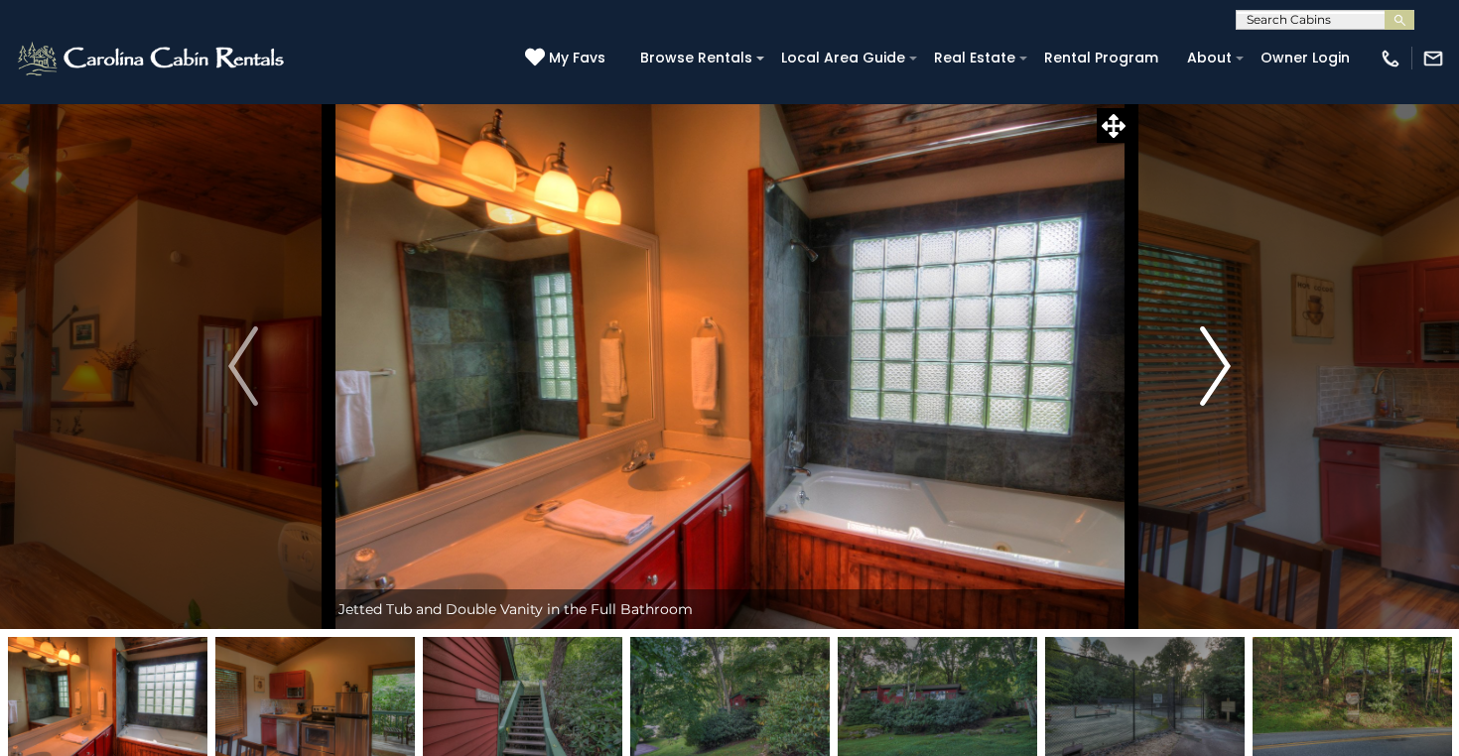
click at [1219, 362] on img "Next" at bounding box center [1216, 366] width 30 height 79
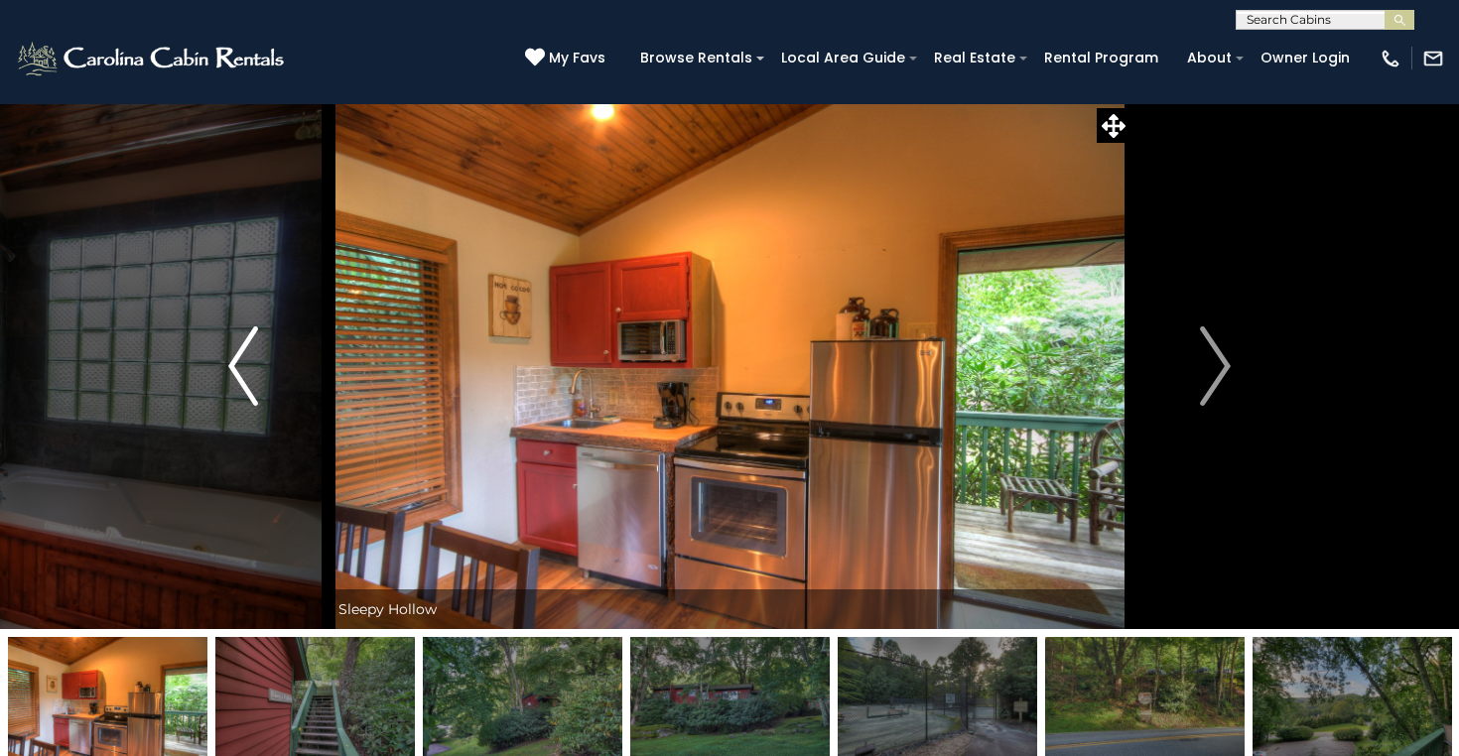
click at [229, 362] on img "Previous" at bounding box center [243, 366] width 30 height 79
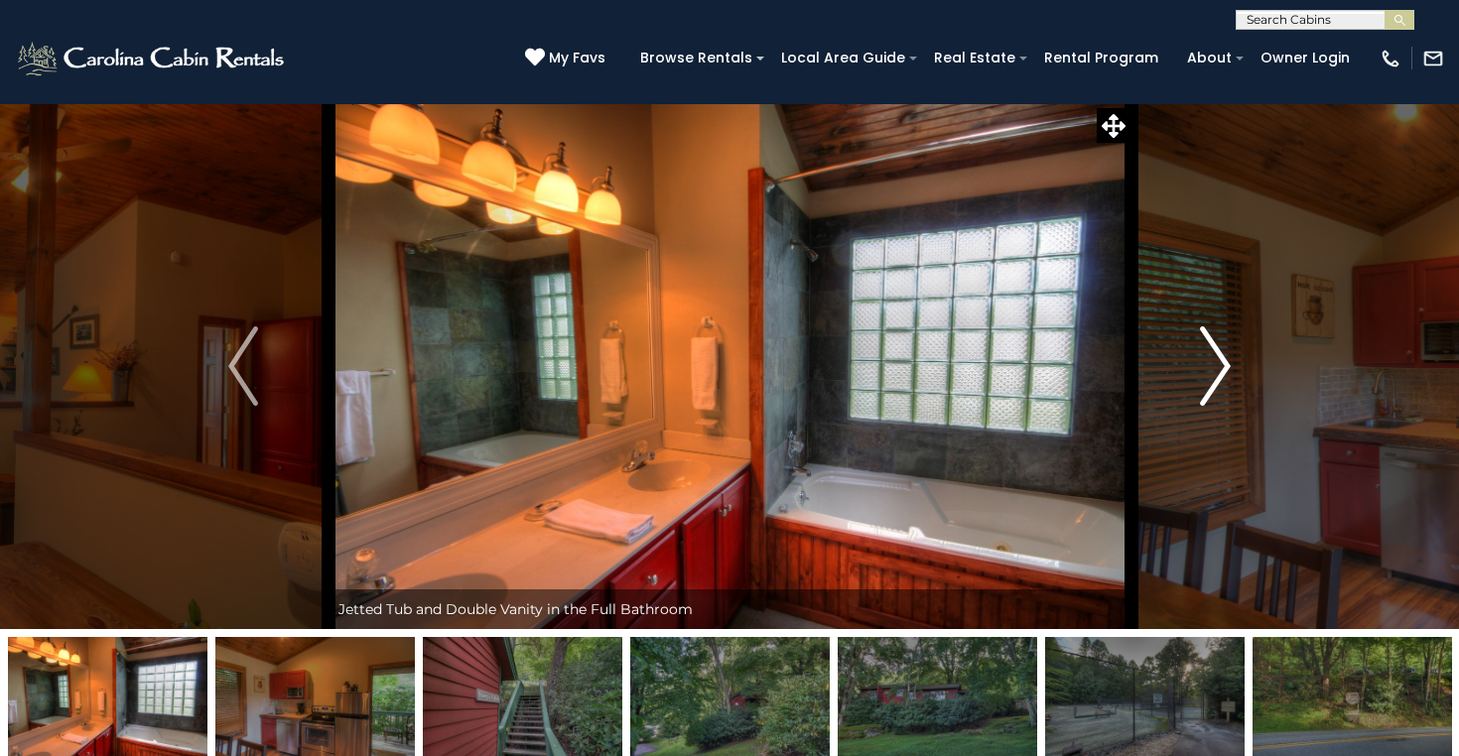
click at [1226, 366] on img "Next" at bounding box center [1216, 366] width 30 height 79
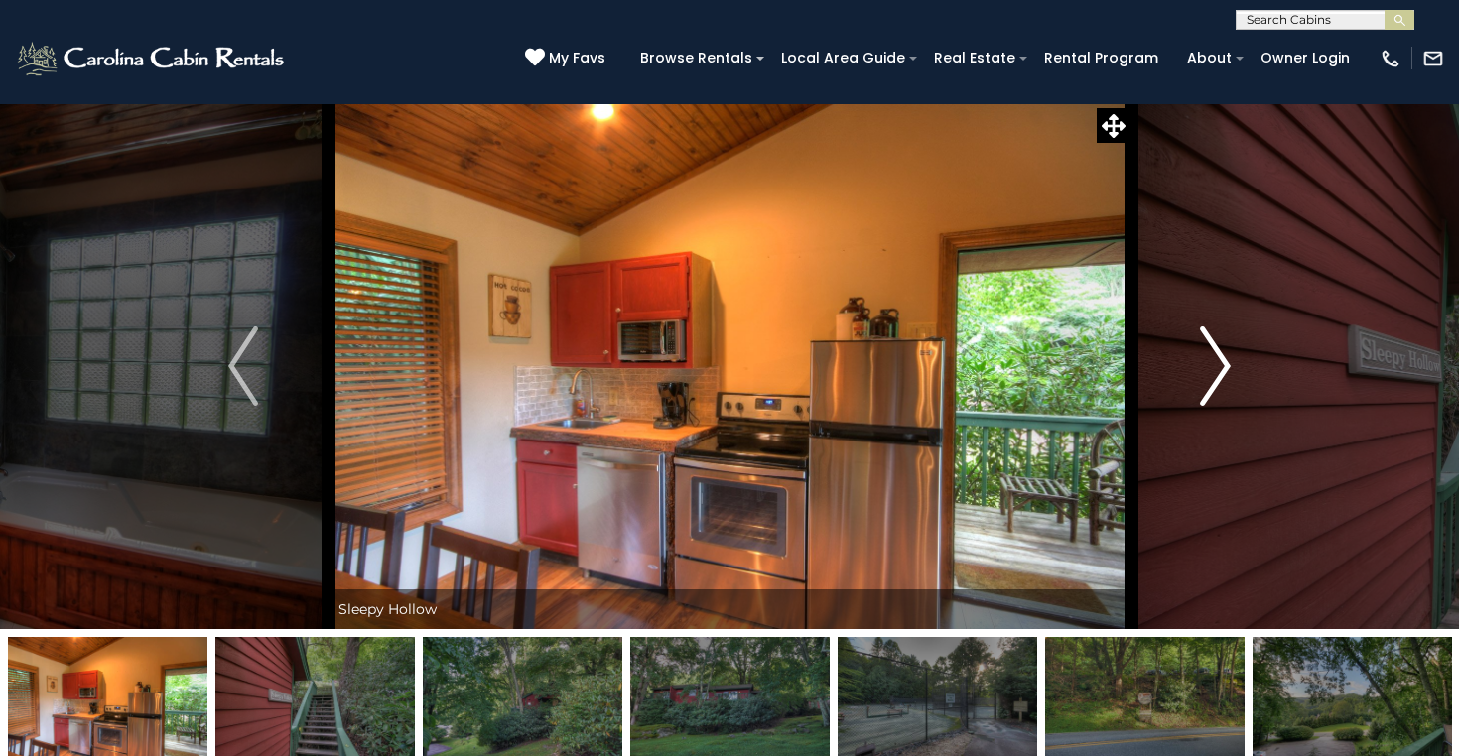
click at [1226, 366] on img "Next" at bounding box center [1216, 366] width 30 height 79
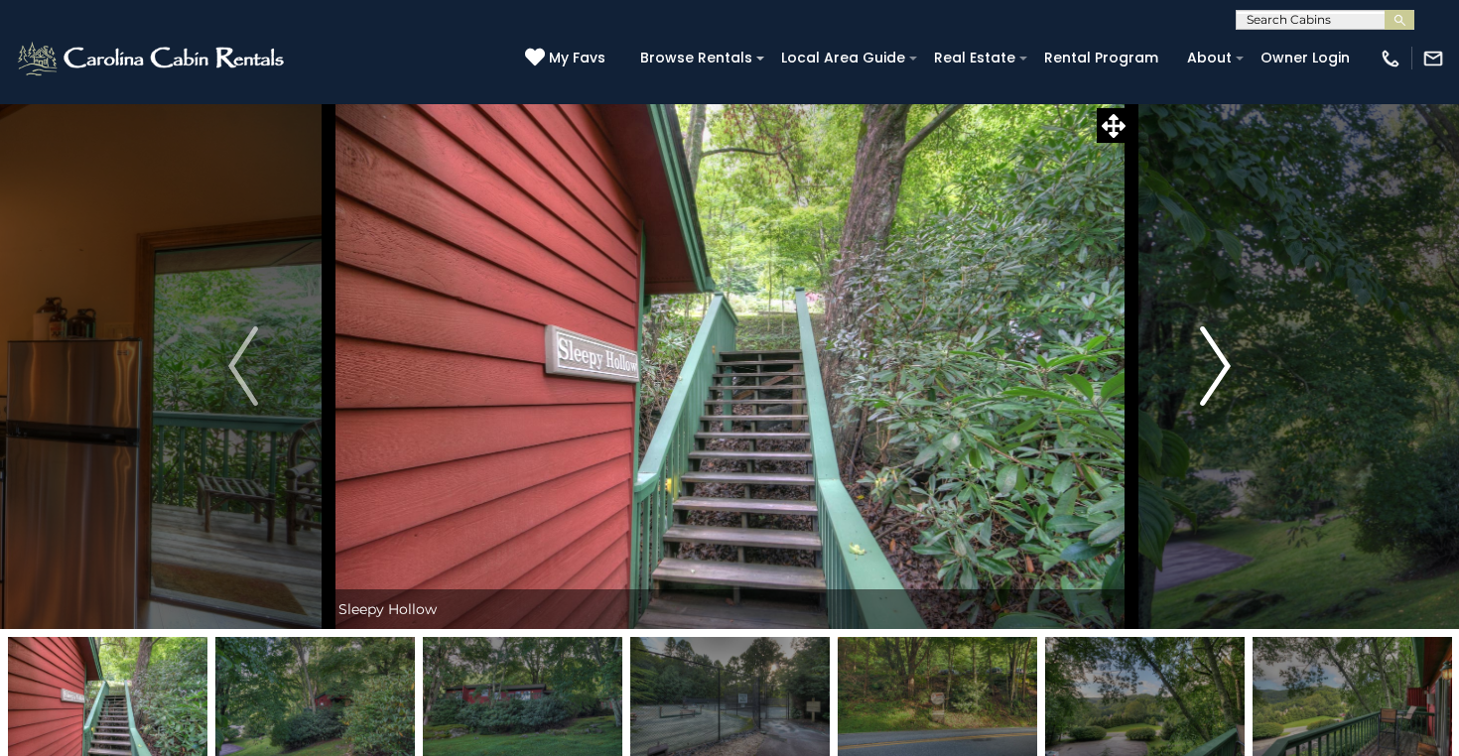
click at [1226, 366] on img "Next" at bounding box center [1216, 366] width 30 height 79
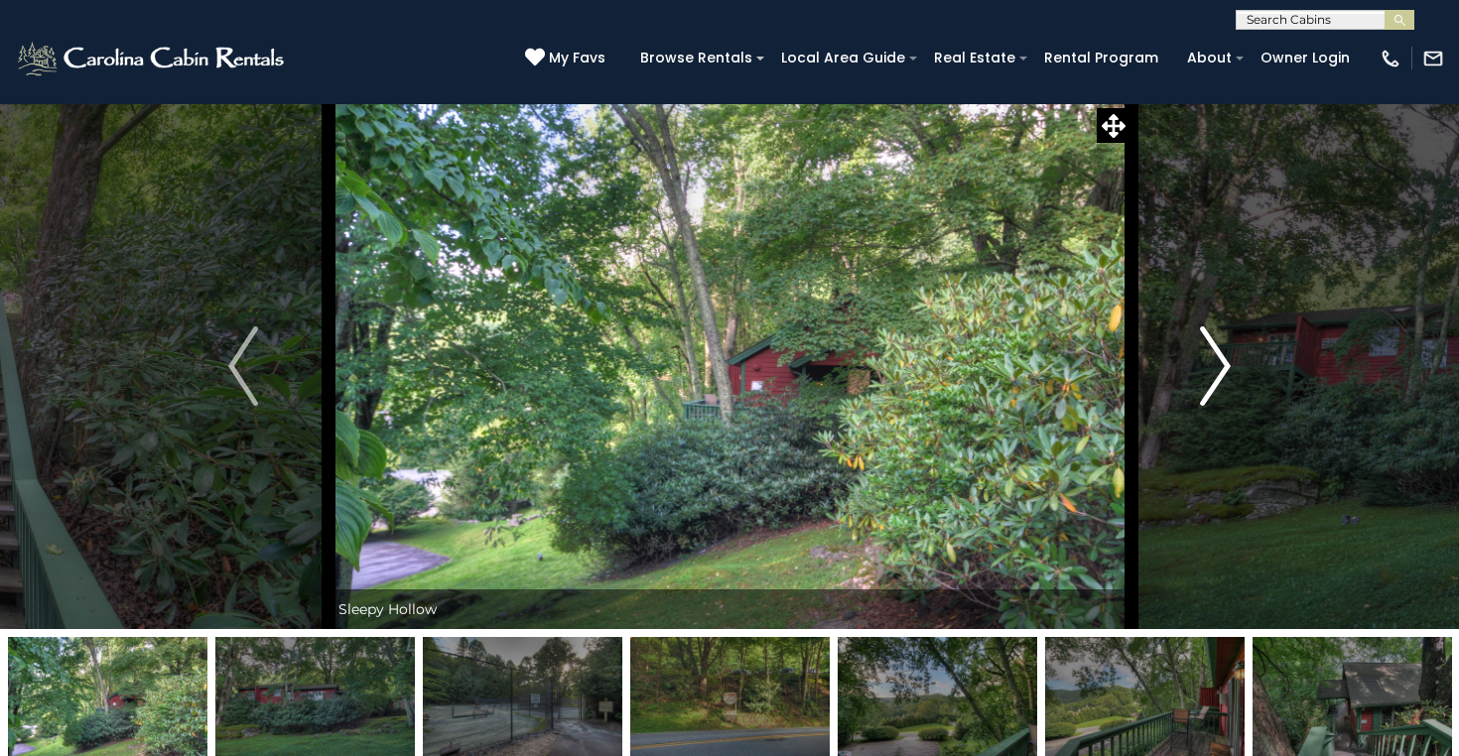
click at [1226, 366] on img "Next" at bounding box center [1216, 366] width 30 height 79
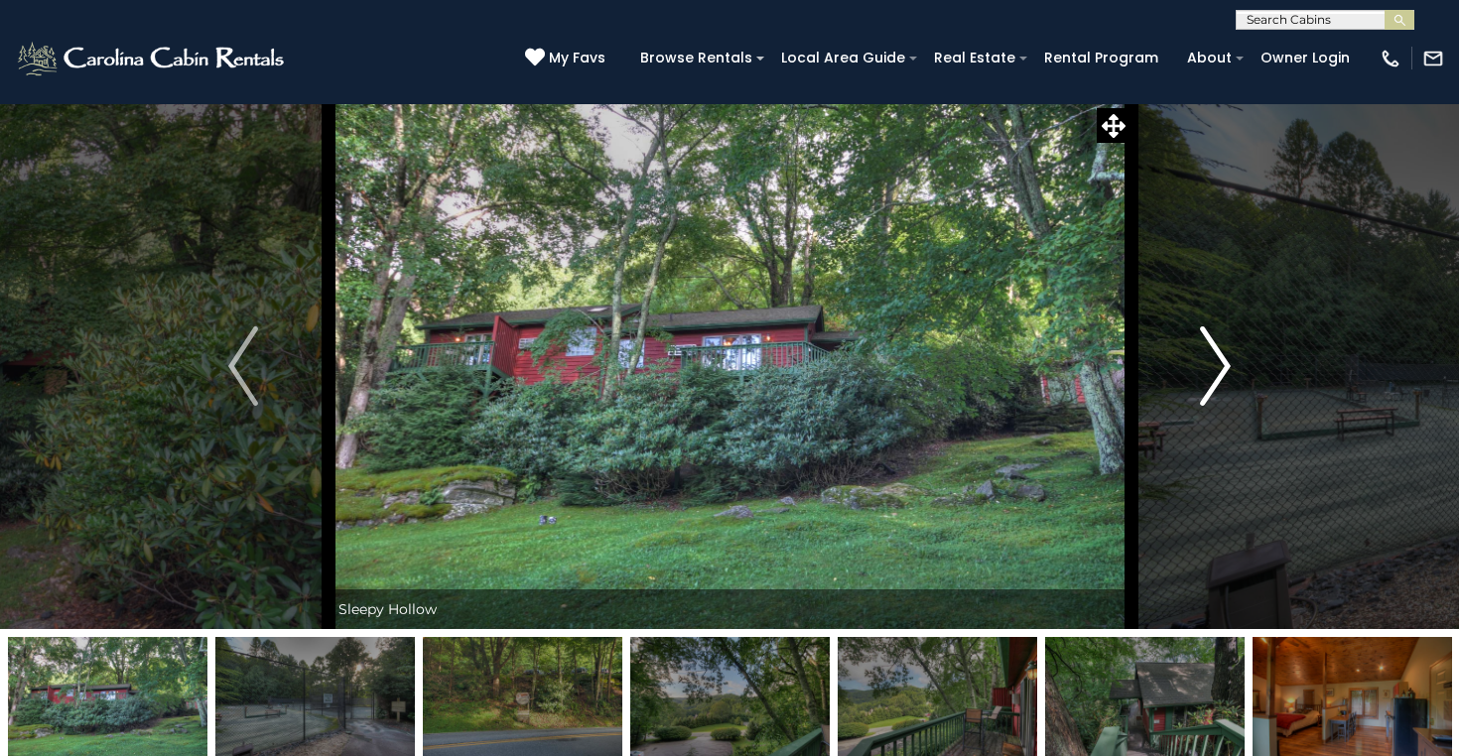
click at [1226, 366] on img "Next" at bounding box center [1216, 366] width 30 height 79
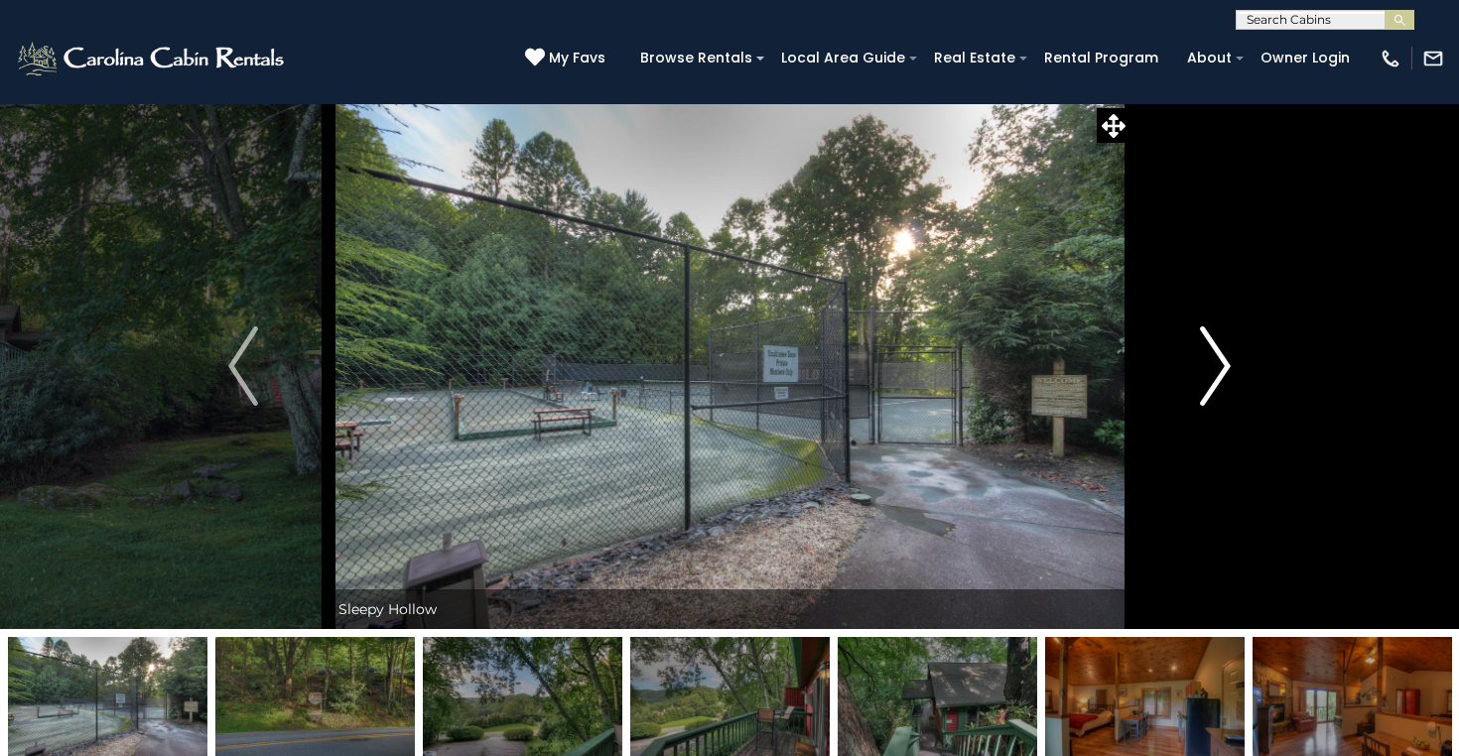
click at [1226, 366] on img "Next" at bounding box center [1216, 366] width 30 height 79
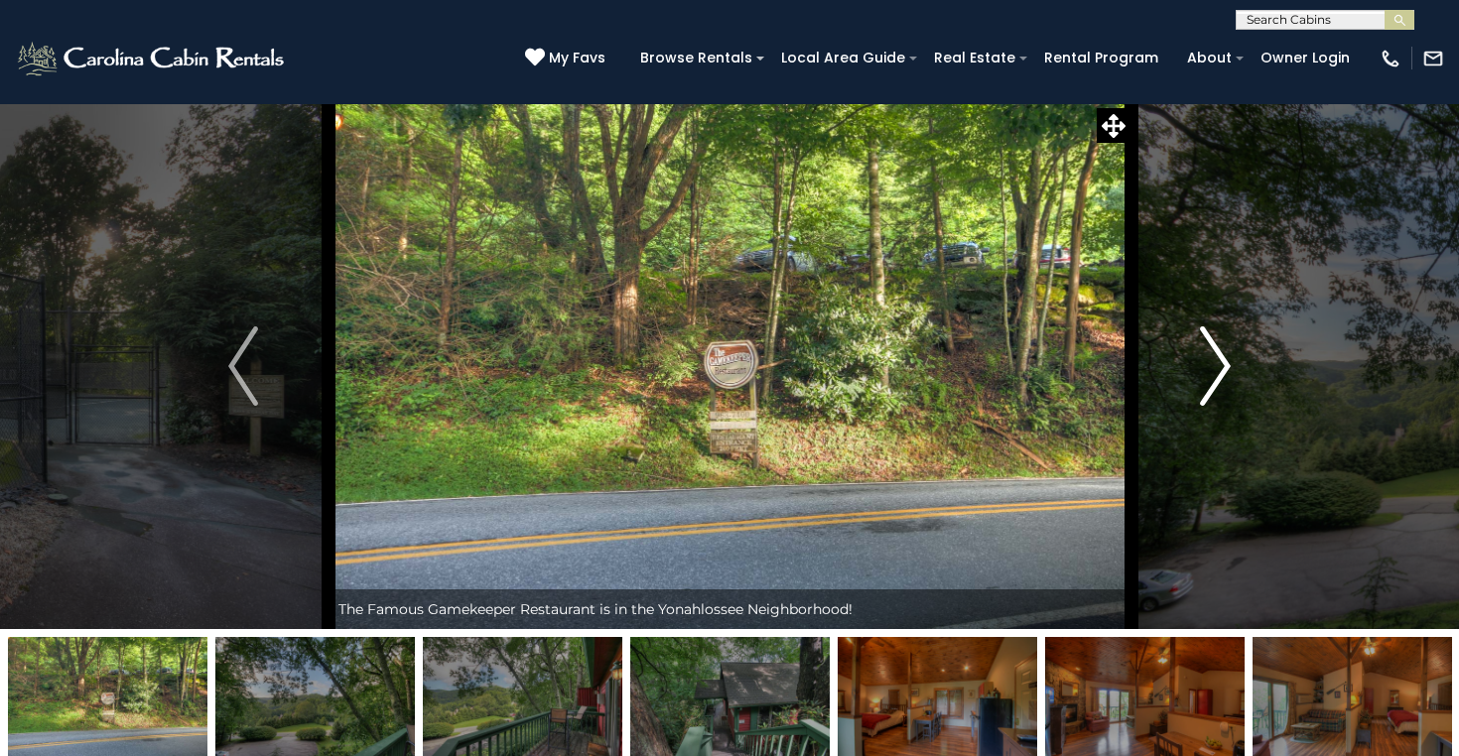
click at [1226, 366] on img "Next" at bounding box center [1216, 366] width 30 height 79
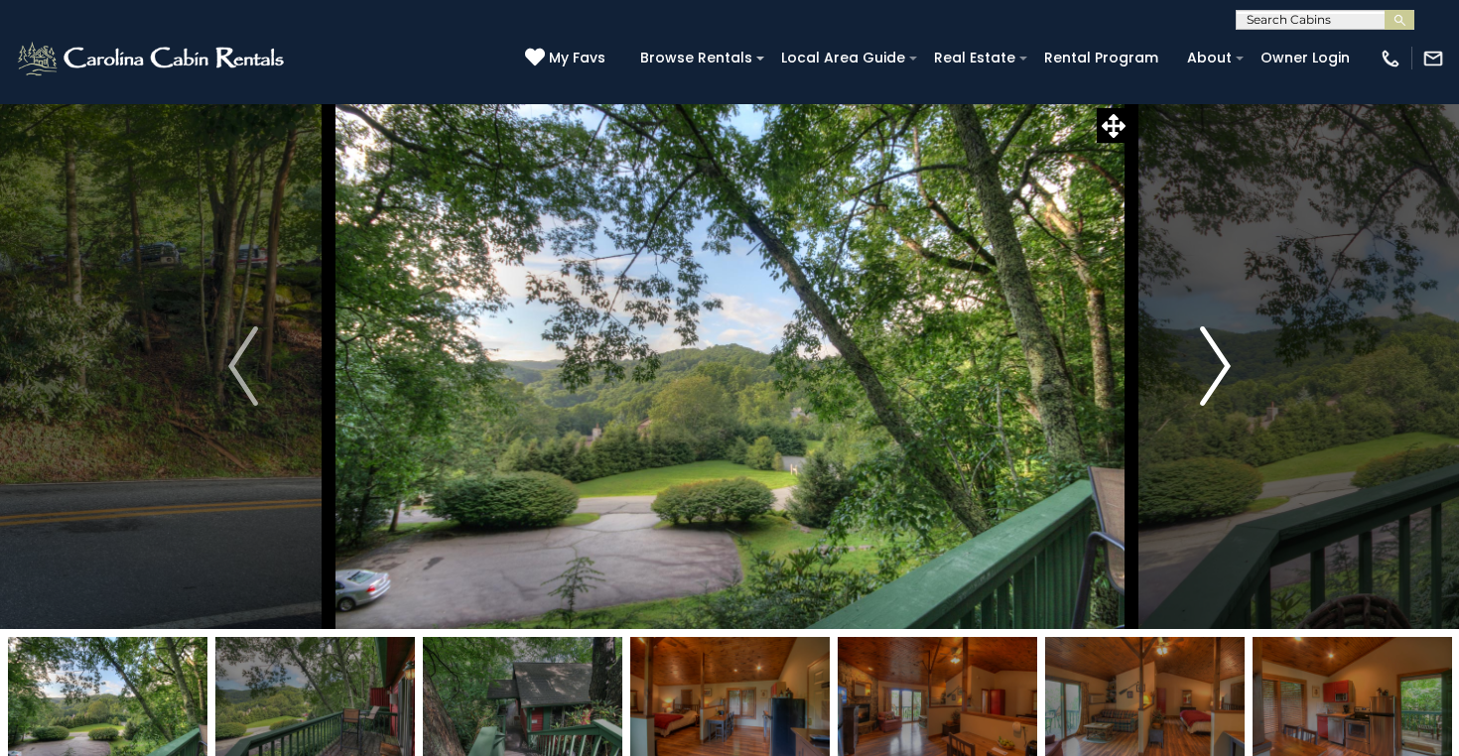
click at [1226, 366] on img "Next" at bounding box center [1216, 366] width 30 height 79
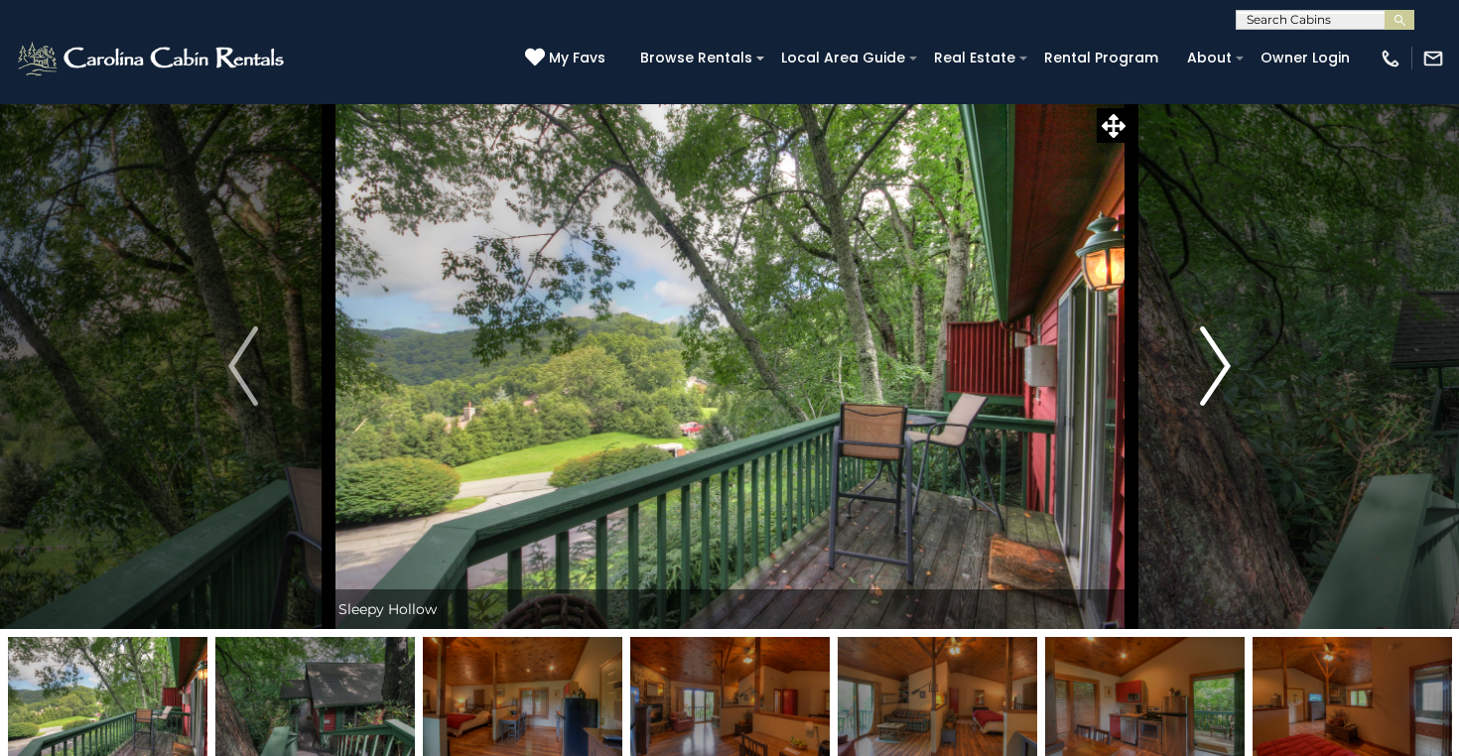
click at [1226, 366] on img "Next" at bounding box center [1216, 366] width 30 height 79
